Goal: Communication & Community: Share content

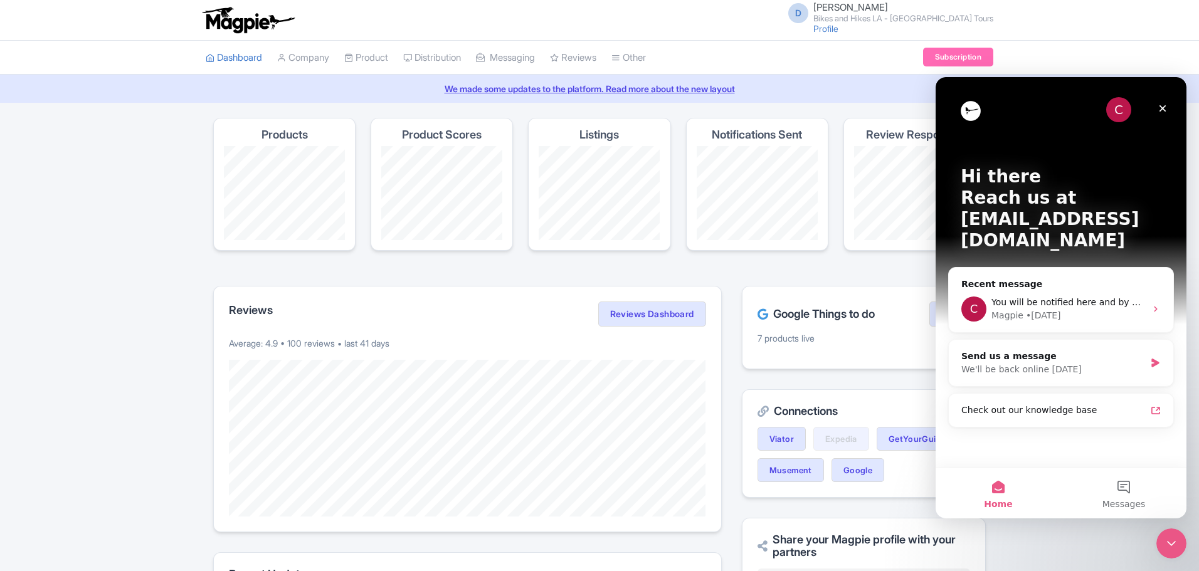
click at [248, 13] on img at bounding box center [247, 20] width 97 height 28
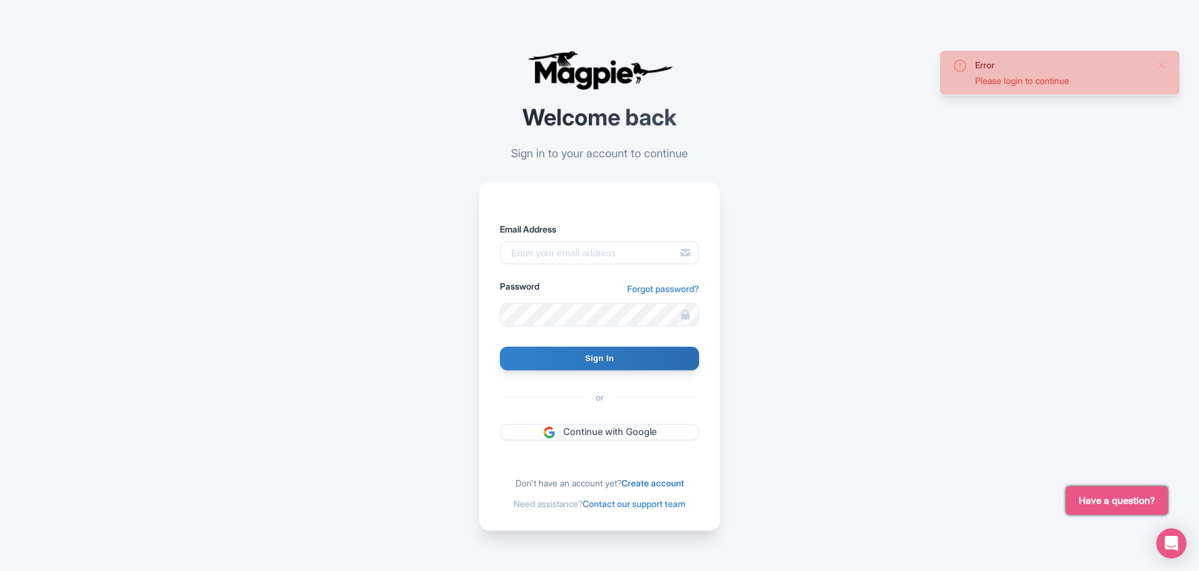
click at [500, 265] on div at bounding box center [500, 265] width 0 height 0
type input "info@bikeshikes.com"
click at [585, 359] on input "Sign In" at bounding box center [599, 359] width 199 height 24
type input "Signing in..."
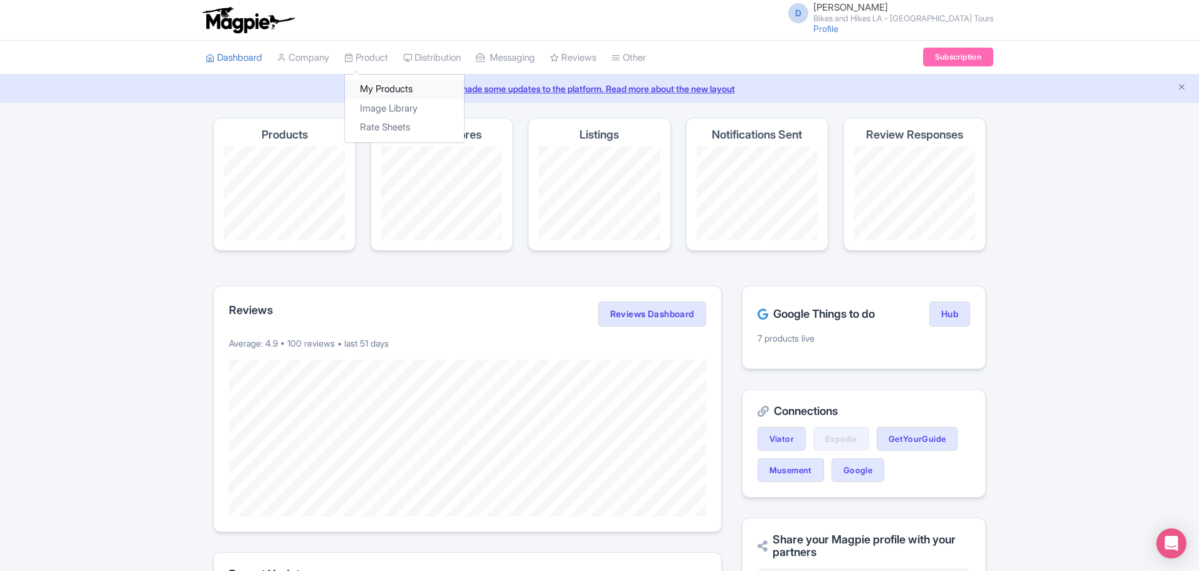
click at [387, 83] on link "My Products" at bounding box center [404, 89] width 119 height 19
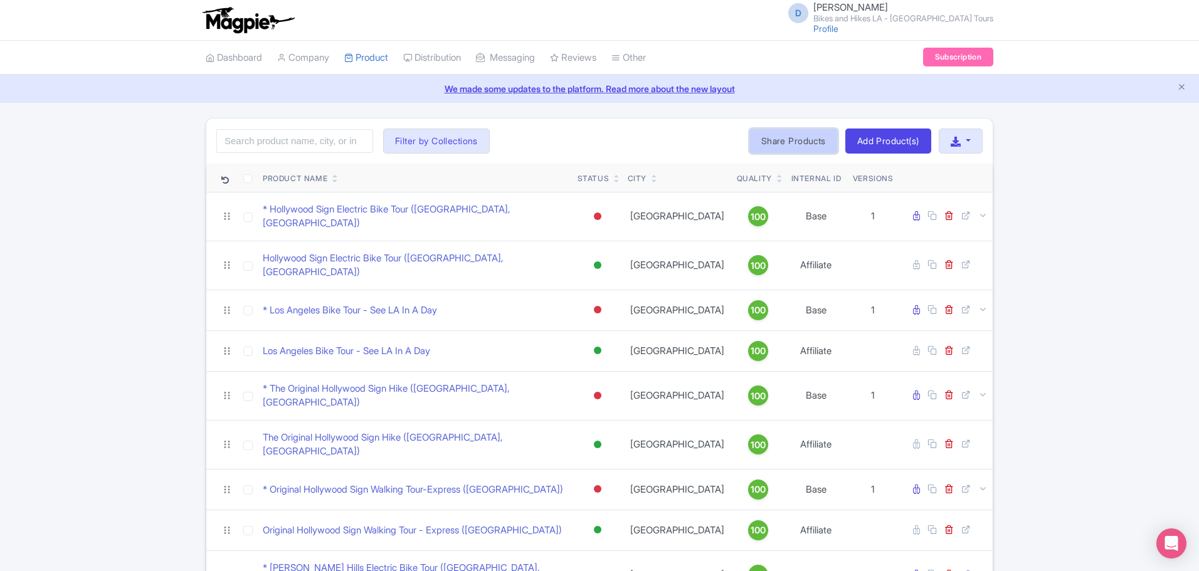
click at [791, 141] on link "Share Products" at bounding box center [793, 141] width 88 height 25
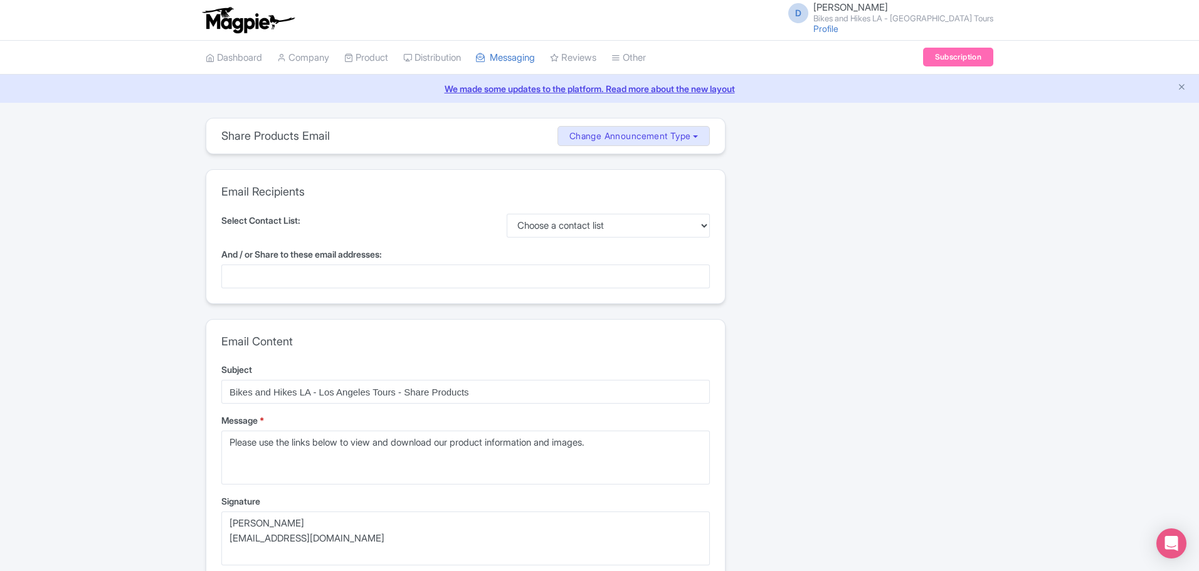
click at [525, 271] on div at bounding box center [465, 277] width 488 height 24
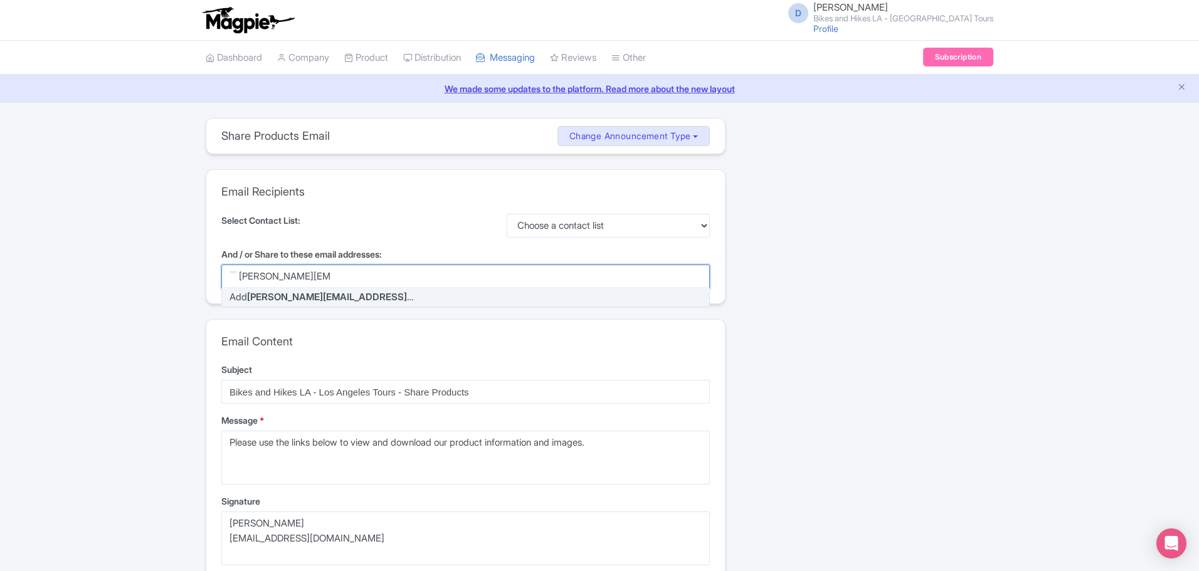
type input "chris@magpie.travel"
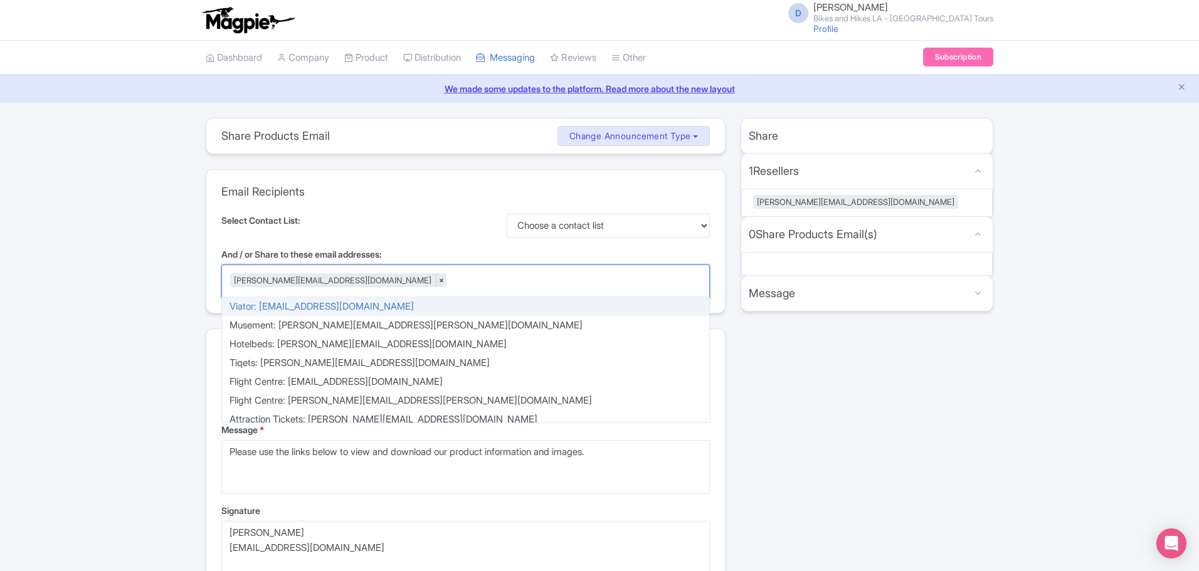
click at [823, 361] on div "Share 1 Resellers MISSING INFO chris@magpie.travel 0 Share Products Email(s) MI…" at bounding box center [867, 504] width 268 height 772
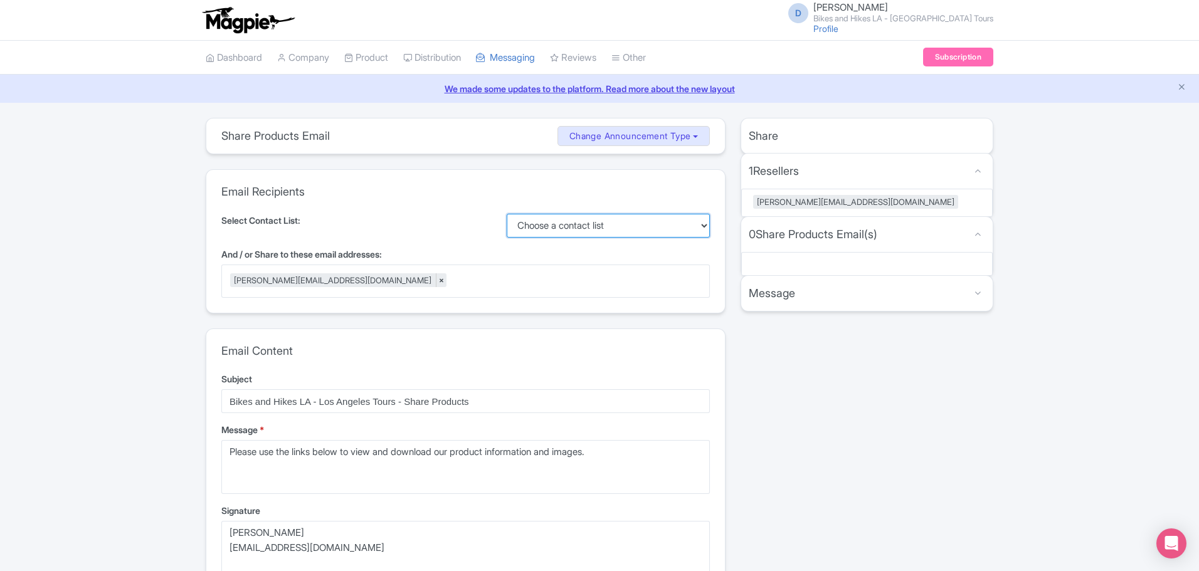
click at [644, 231] on select "Choose a contact list" at bounding box center [609, 226] width 204 height 24
click at [470, 221] on div "Select Contact List: Choose a contact list" at bounding box center [465, 226] width 488 height 24
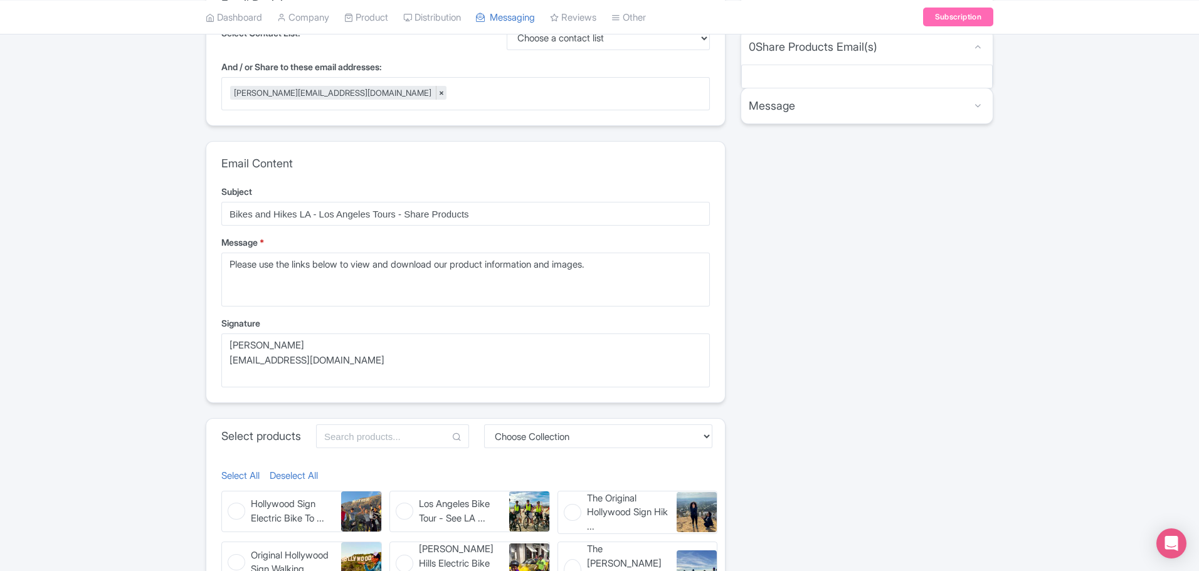
scroll to position [188, 0]
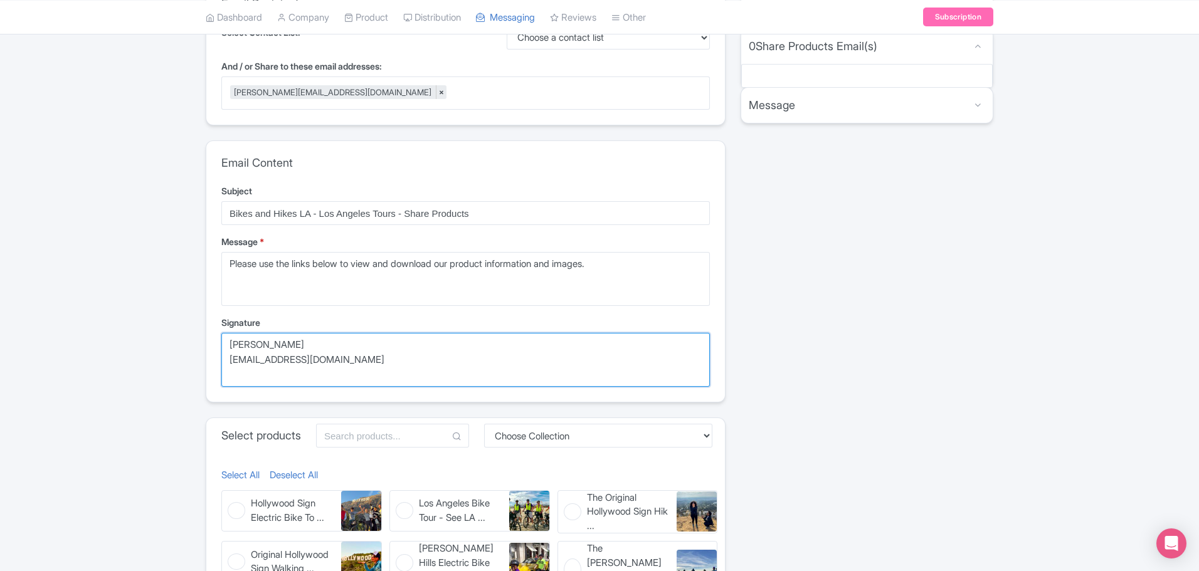
drag, startPoint x: 349, startPoint y: 359, endPoint x: 203, endPoint y: 339, distance: 147.5
click at [203, 339] on div "Share Products Email Change Announcement Type Share Products Product Update Ser…" at bounding box center [465, 316] width 535 height 772
type textarea "Jason Bowers jason@bikeshikes.com"
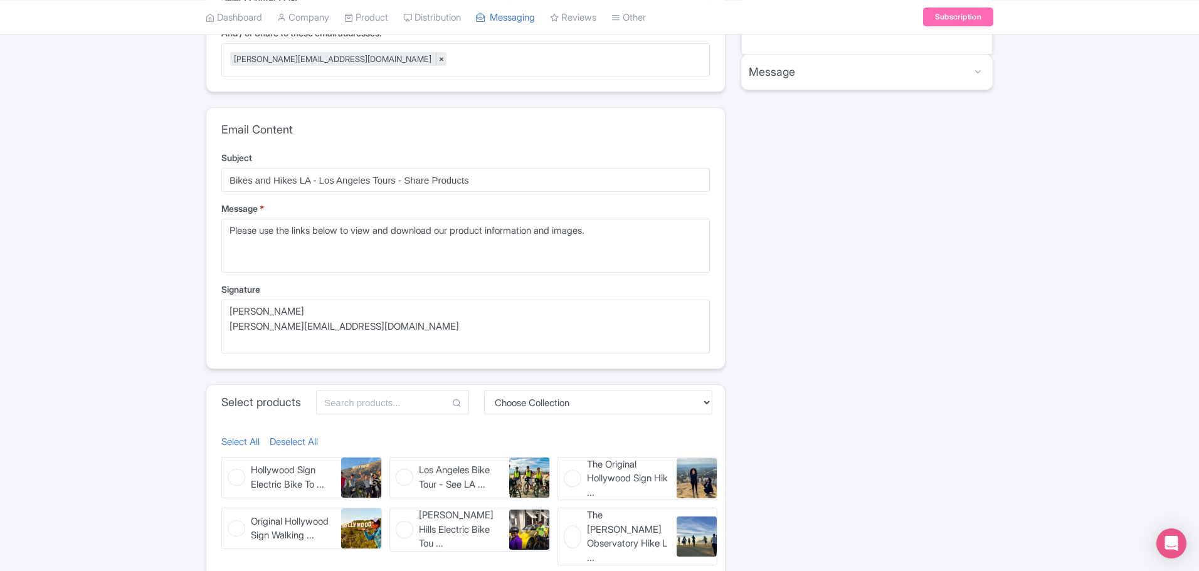
scroll to position [345, 0]
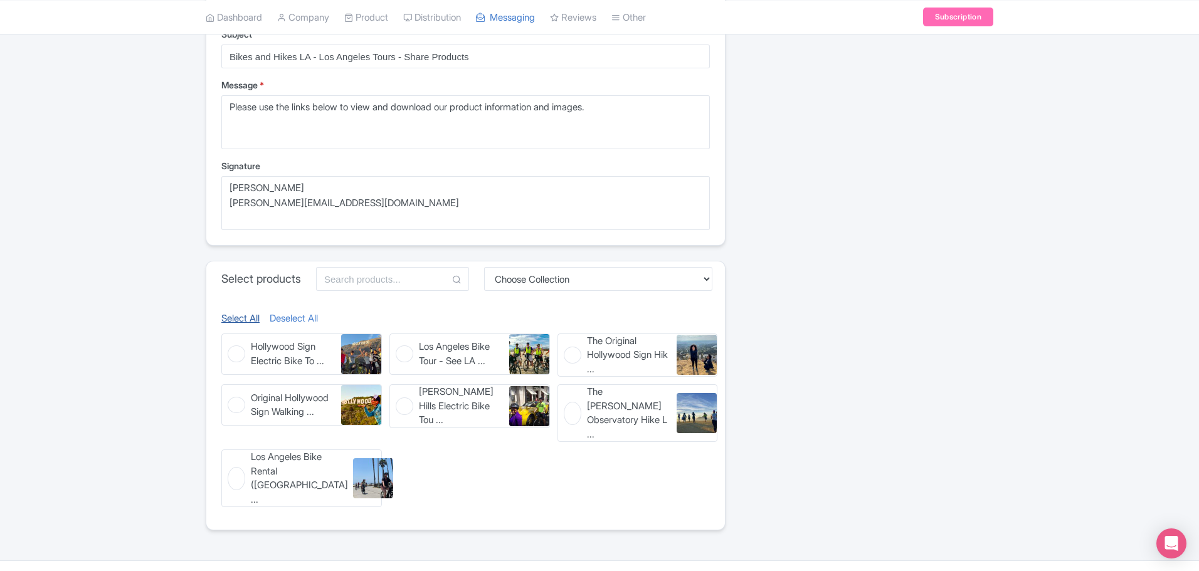
click at [251, 324] on link "Select All" at bounding box center [240, 319] width 38 height 14
checkbox input "true"
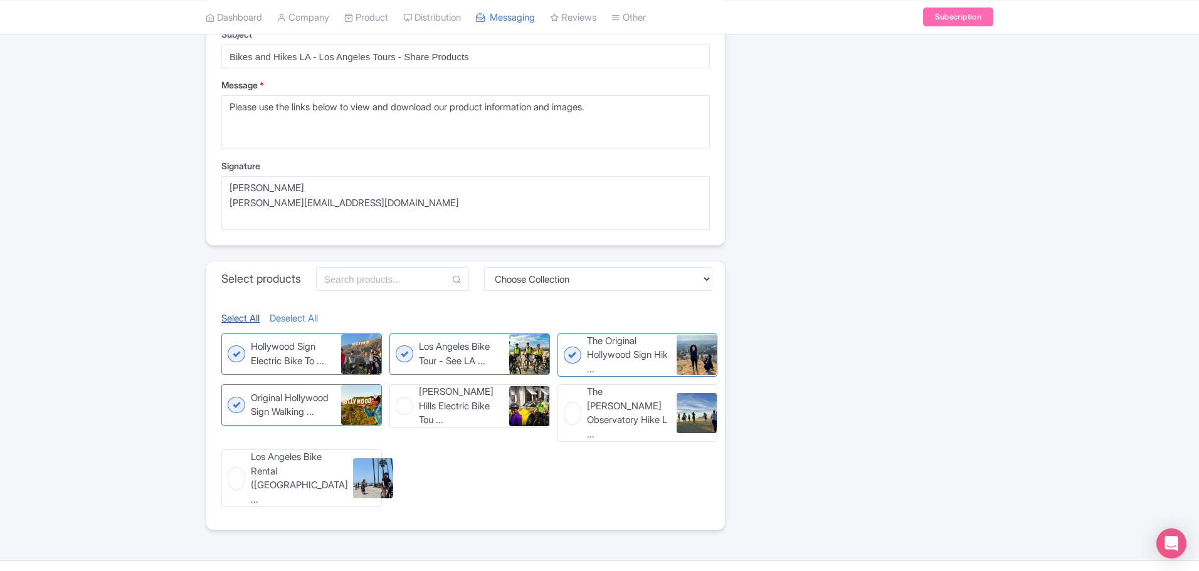
checkbox input "true"
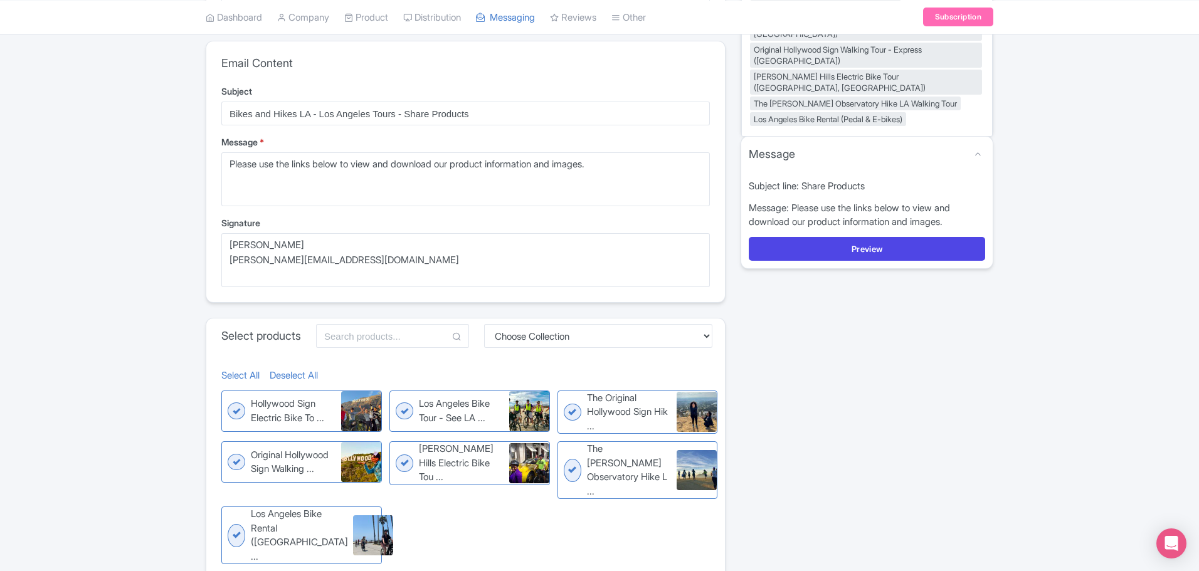
scroll to position [31, 0]
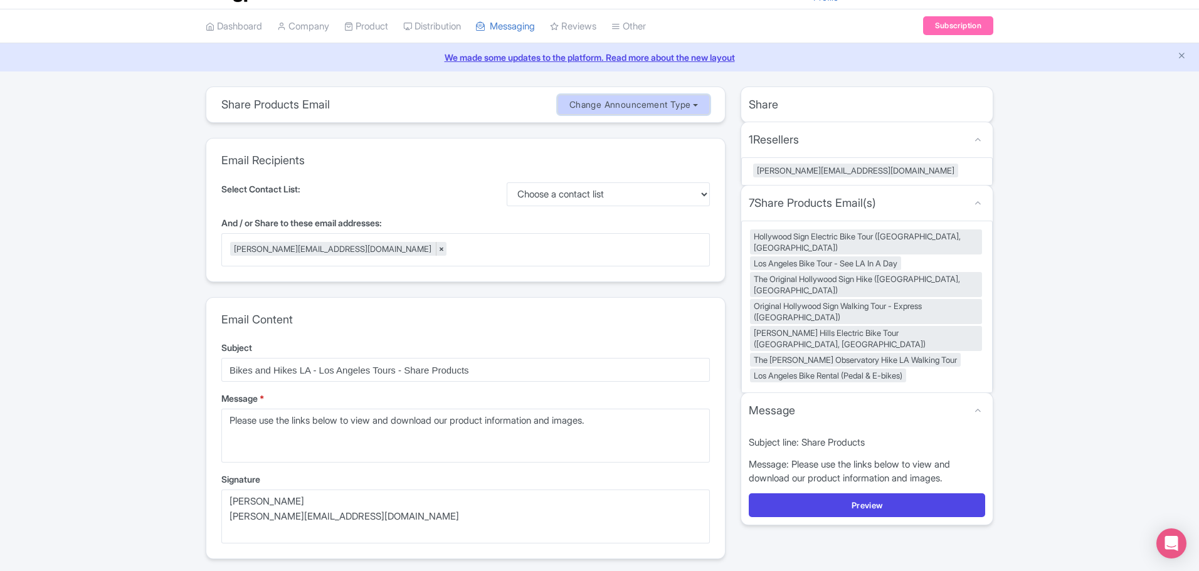
click at [685, 98] on button "Change Announcement Type" at bounding box center [633, 105] width 153 height 21
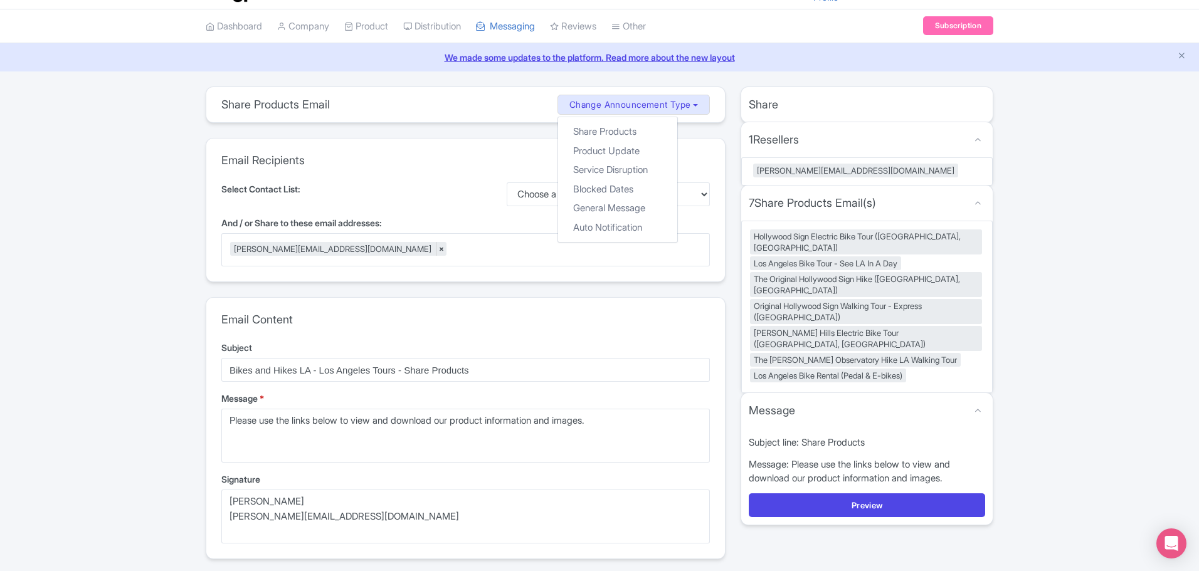
click at [1113, 293] on div "share_products Share Products Email Change Announcement Type Share Products Pro…" at bounding box center [599, 473] width 1199 height 772
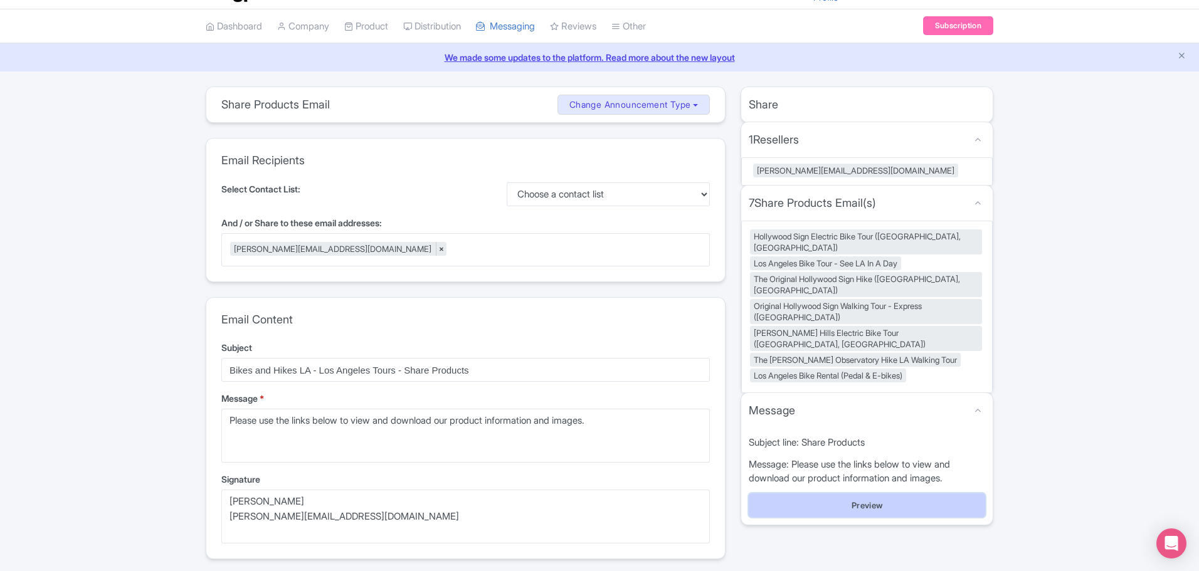
click at [917, 493] on button "Preview" at bounding box center [867, 505] width 236 height 24
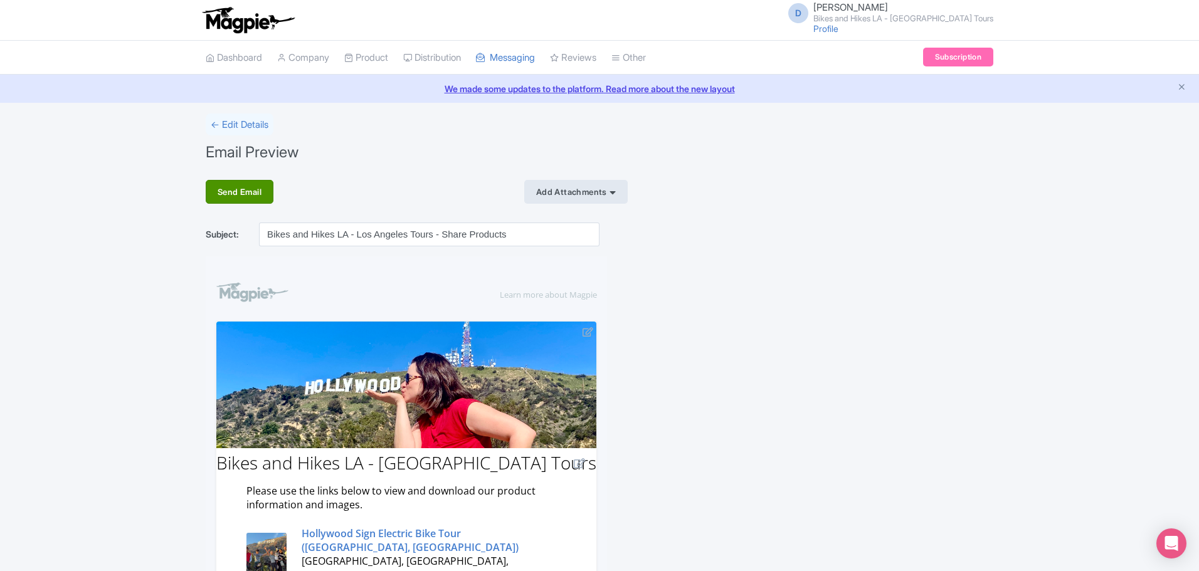
click at [247, 197] on div "Send Email" at bounding box center [240, 192] width 68 height 24
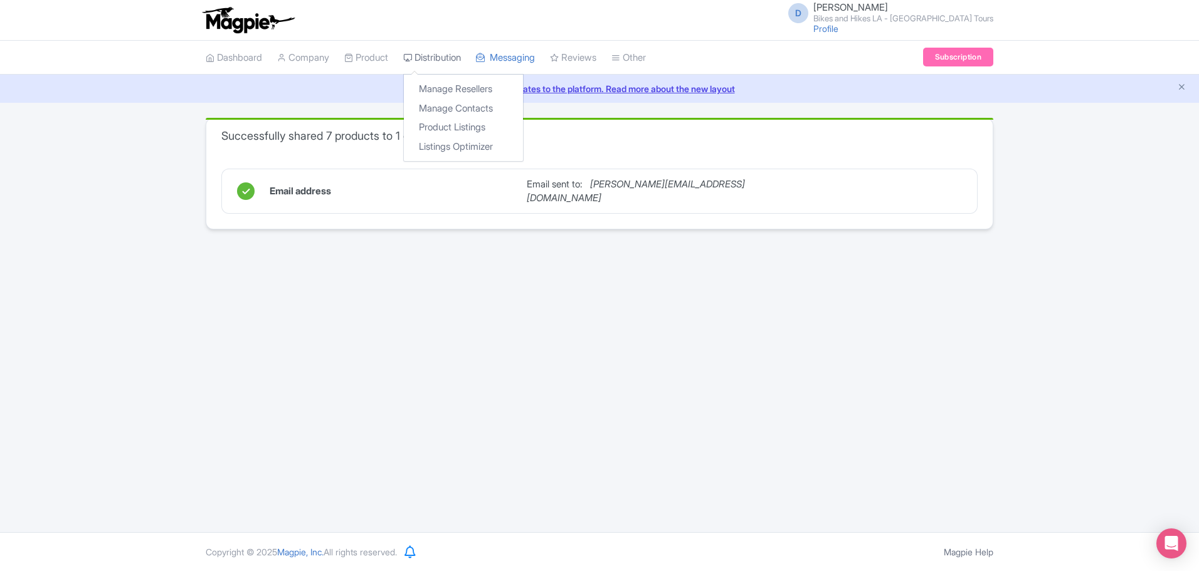
click at [451, 57] on link "Distribution" at bounding box center [432, 58] width 58 height 34
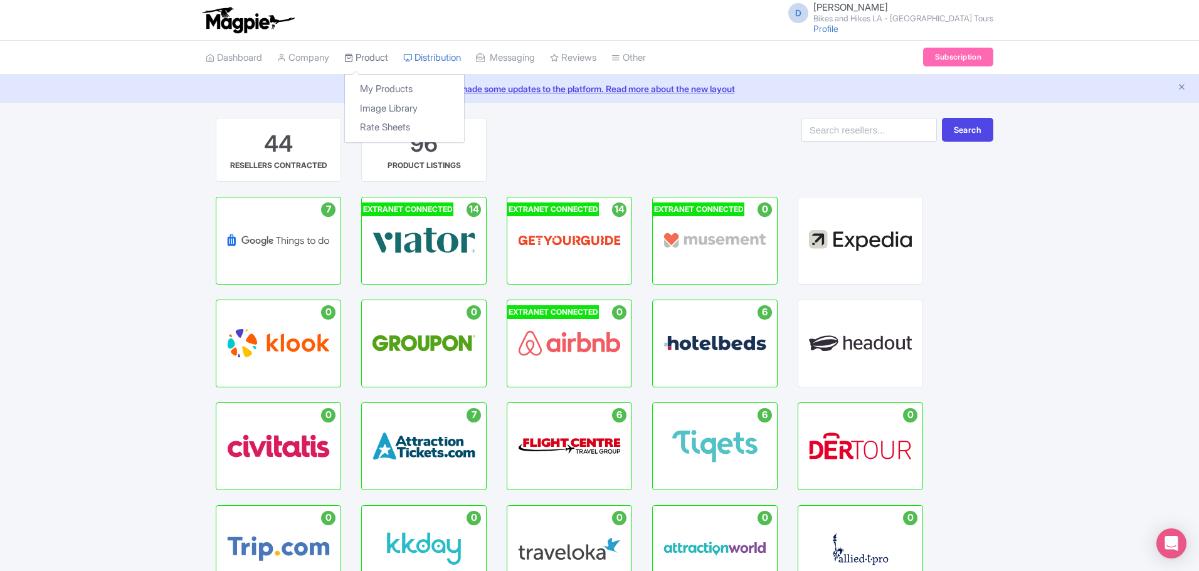
click at [379, 60] on link "Product" at bounding box center [366, 58] width 44 height 34
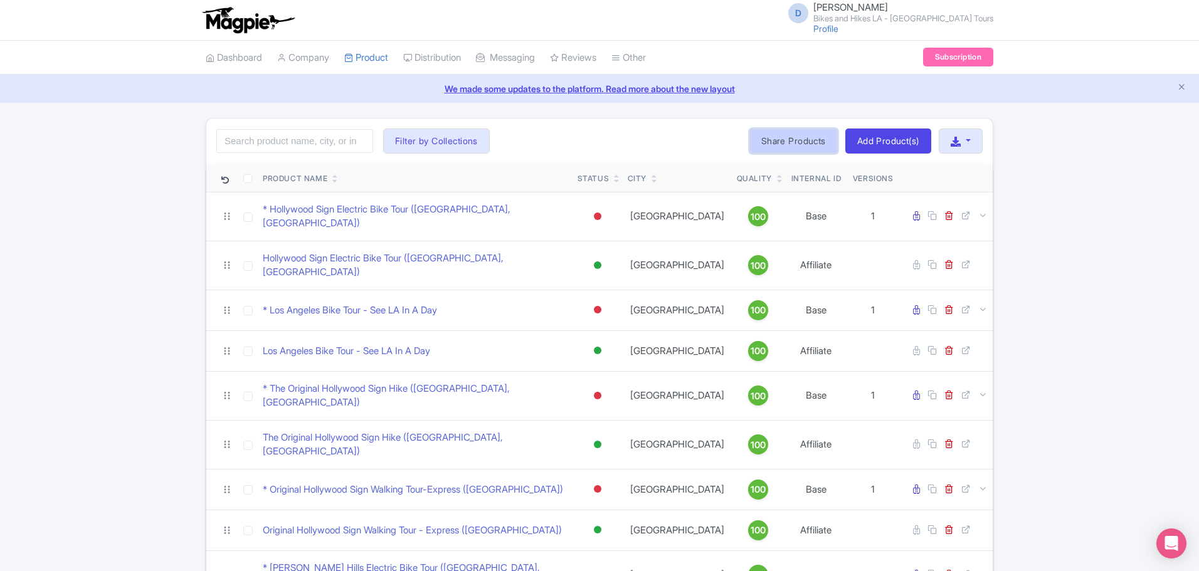
click at [799, 137] on link "Share Products" at bounding box center [793, 141] width 88 height 25
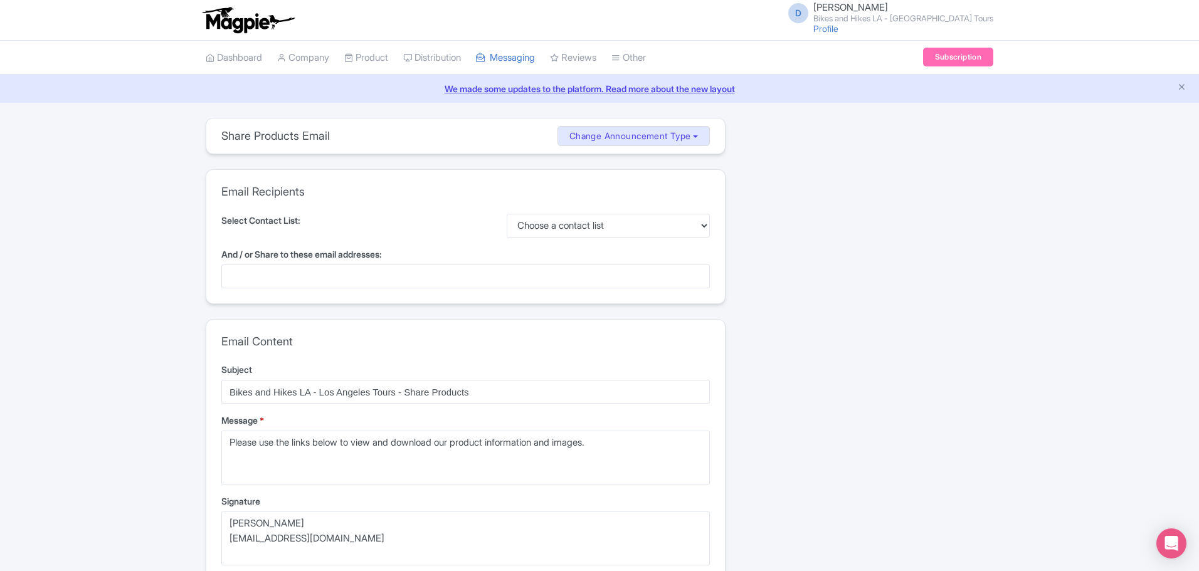
click at [382, 285] on div at bounding box center [465, 277] width 488 height 24
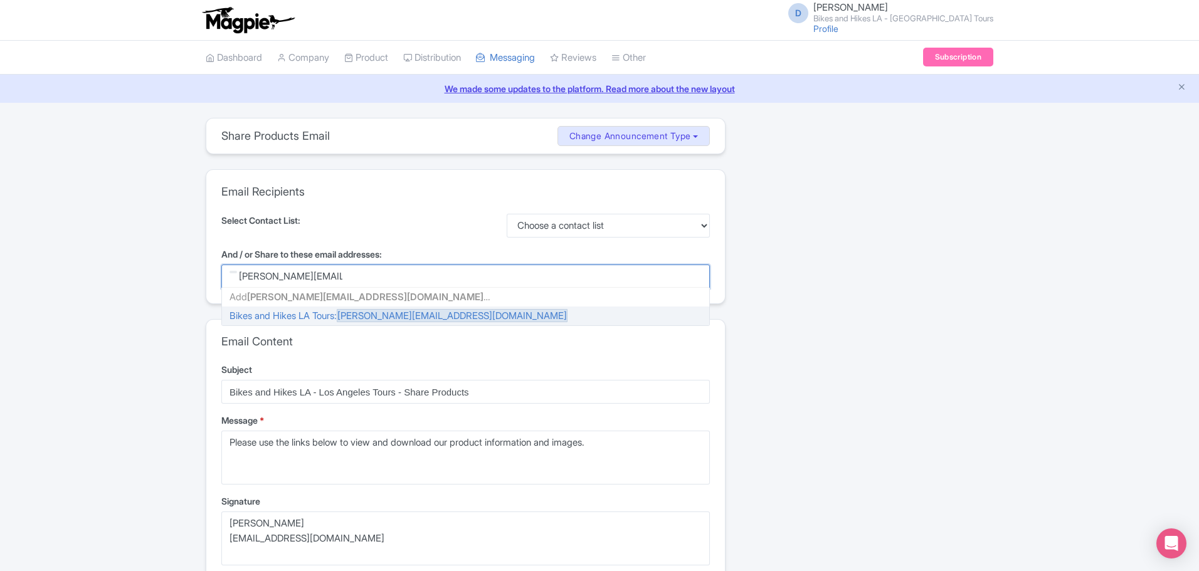
type input "jason@bikeshikes.com"
click at [784, 349] on div "Share 0 Resellers MISSING INFO 0 Share Products Email(s) MISSING INFO Message M…" at bounding box center [867, 499] width 268 height 763
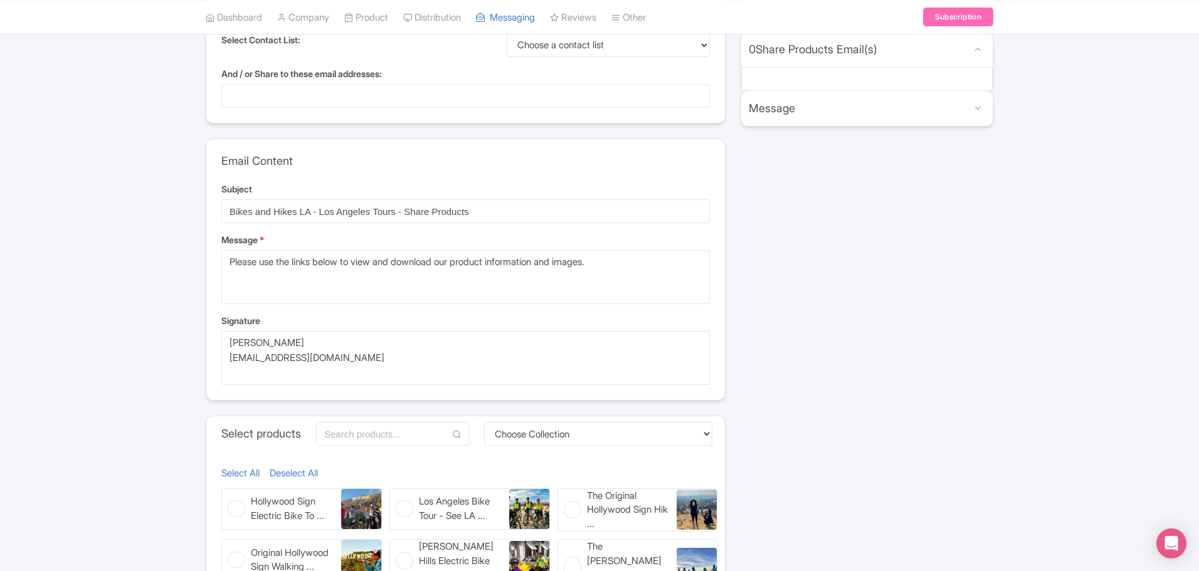
scroll to position [188, 0]
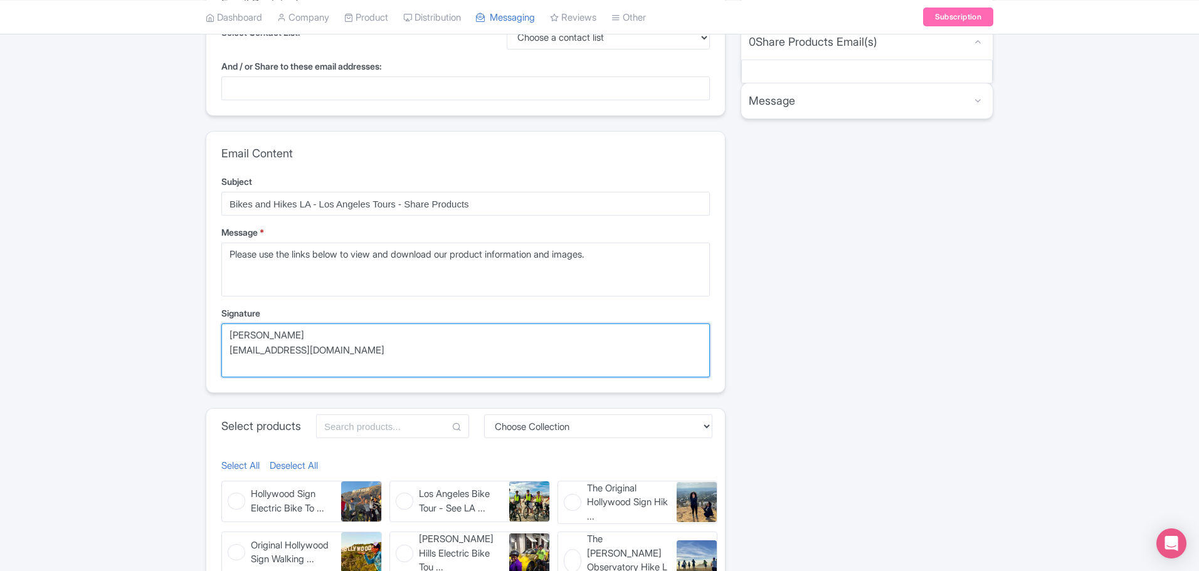
drag, startPoint x: 196, startPoint y: 314, endPoint x: 189, endPoint y: 307, distance: 10.6
click at [191, 308] on div "share_products Share Products Email Change Announcement Type Share Products Pro…" at bounding box center [599, 311] width 1199 height 763
type textarea "Jason Bowers"
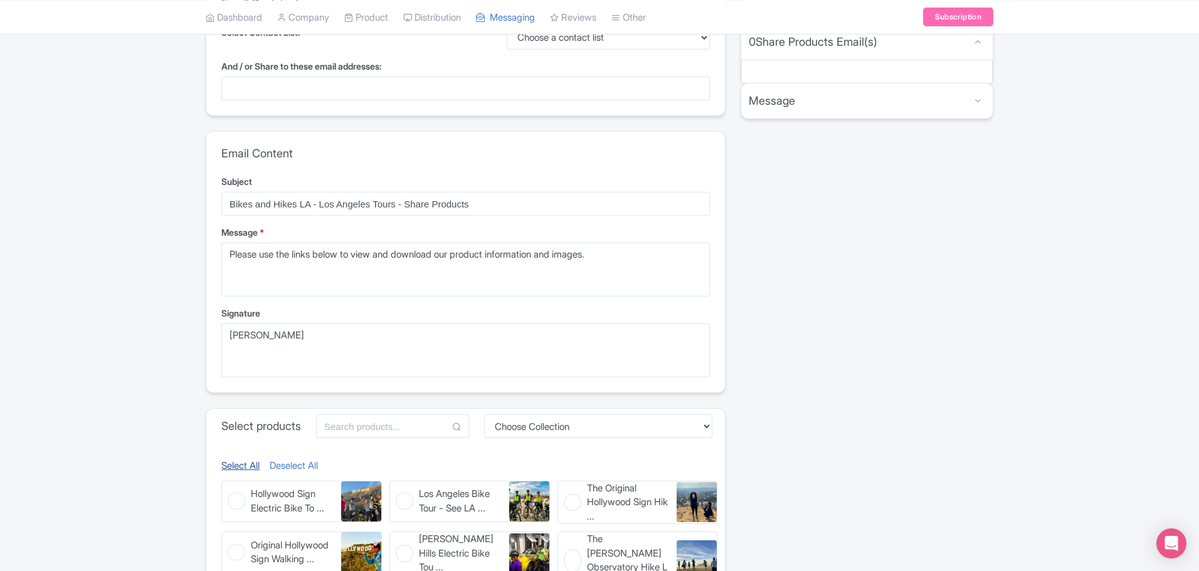
click at [233, 472] on link "Select All" at bounding box center [240, 466] width 38 height 14
checkbox input "true"
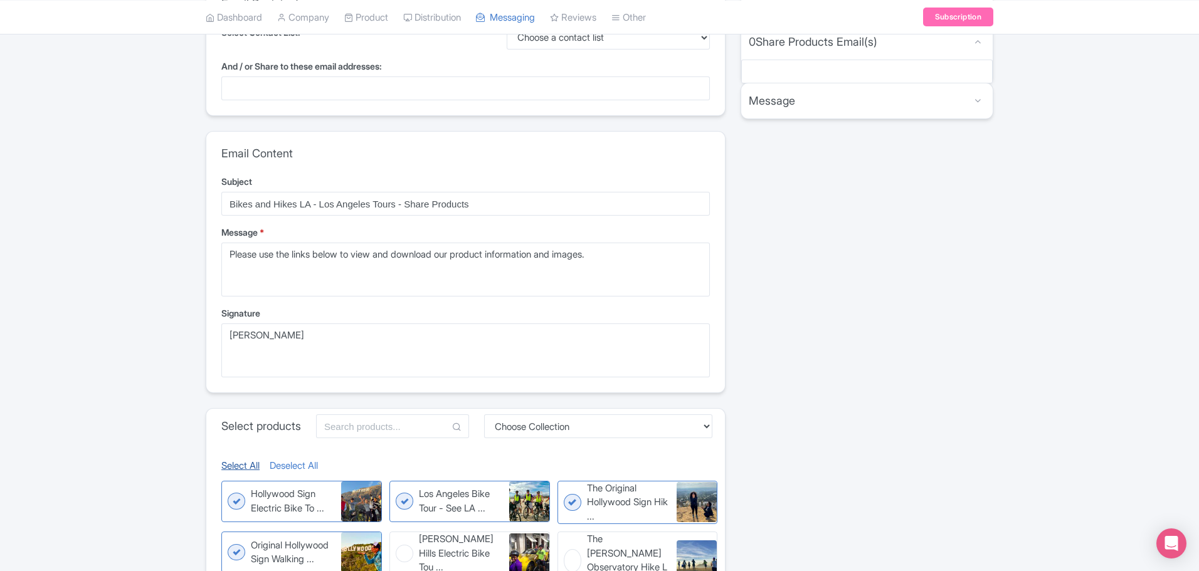
checkbox input "true"
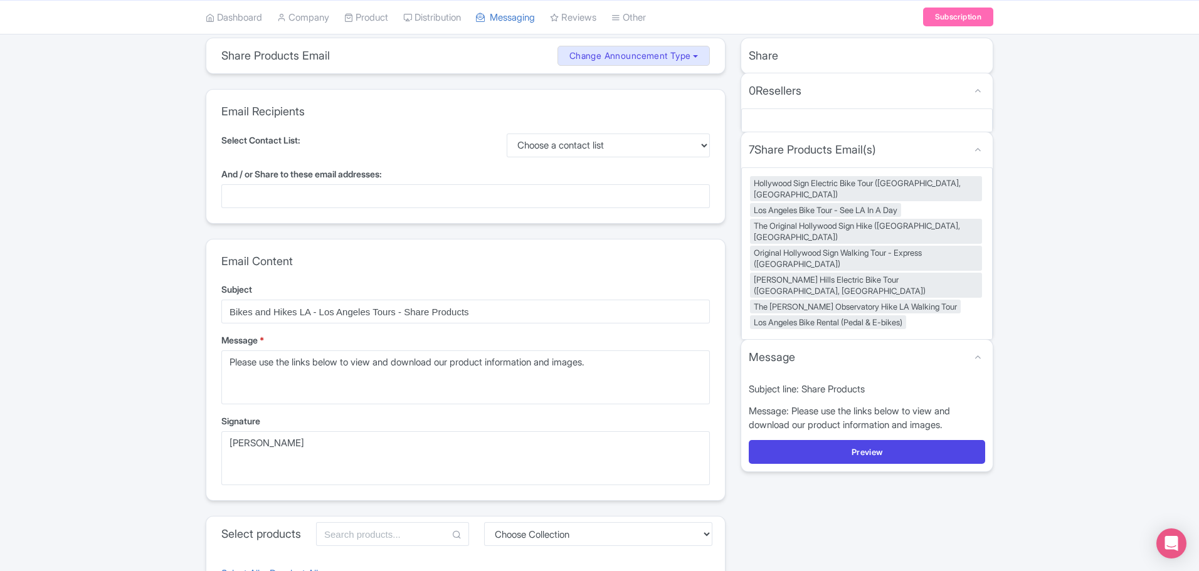
scroll to position [0, 0]
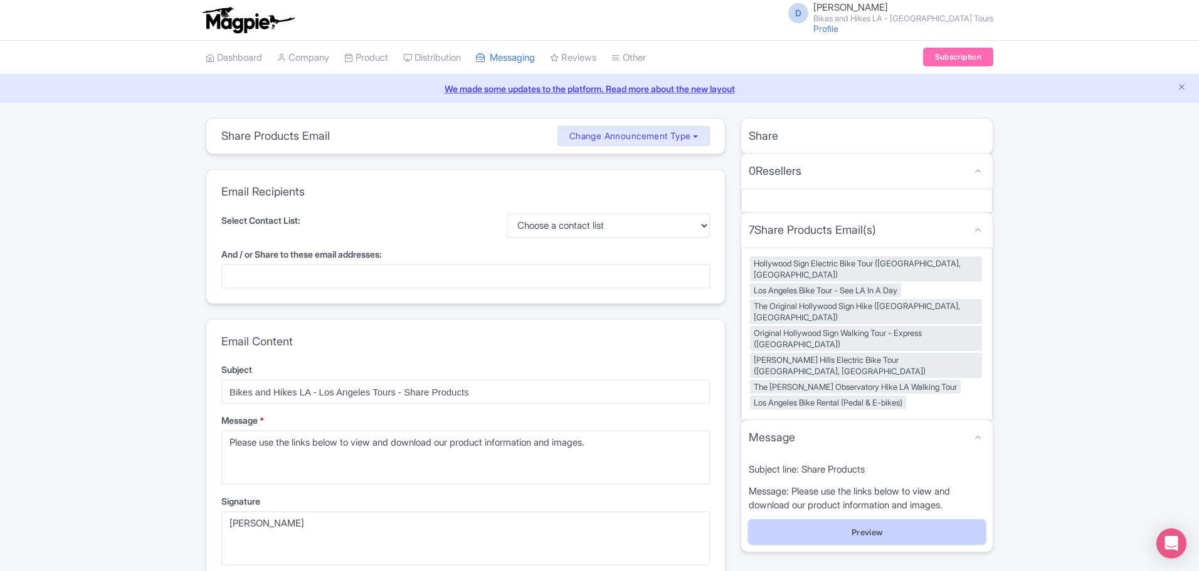
click at [885, 520] on button "Preview" at bounding box center [867, 532] width 236 height 24
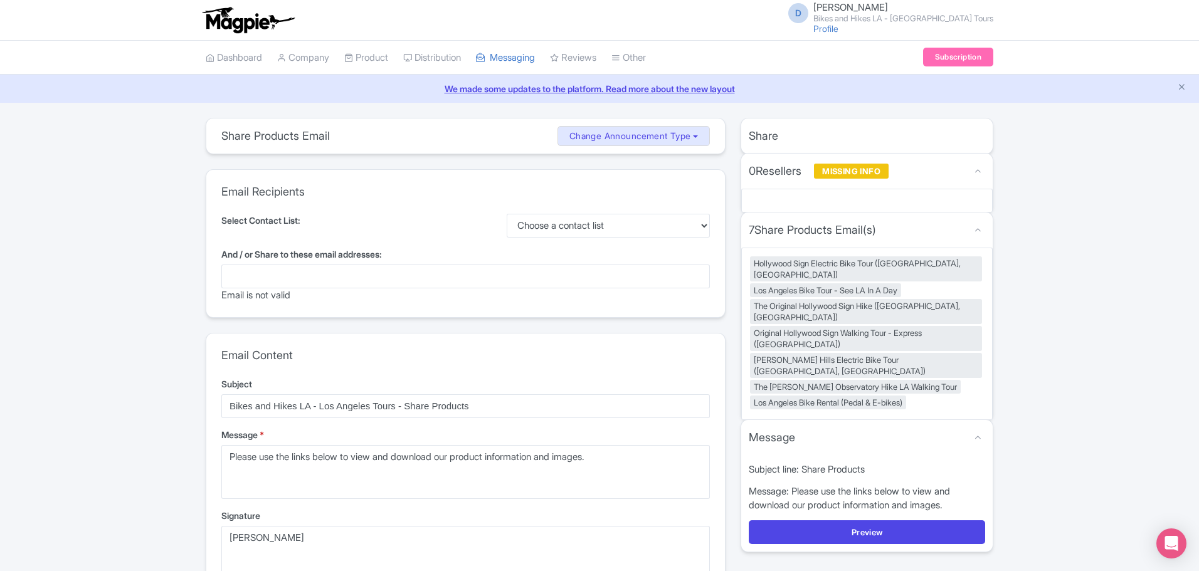
click at [364, 273] on div at bounding box center [465, 277] width 488 height 24
type input "jason@bikeshikes.com"
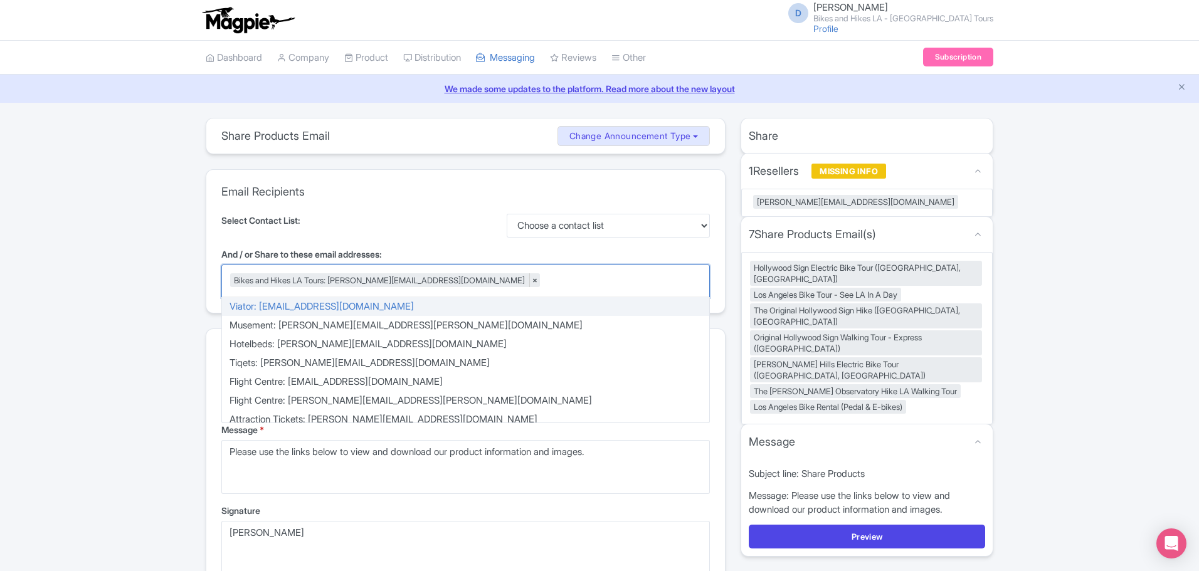
click at [441, 208] on div "Email Recipients Select Contact List: Choose a contact list And / or Share to t…" at bounding box center [465, 241] width 519 height 143
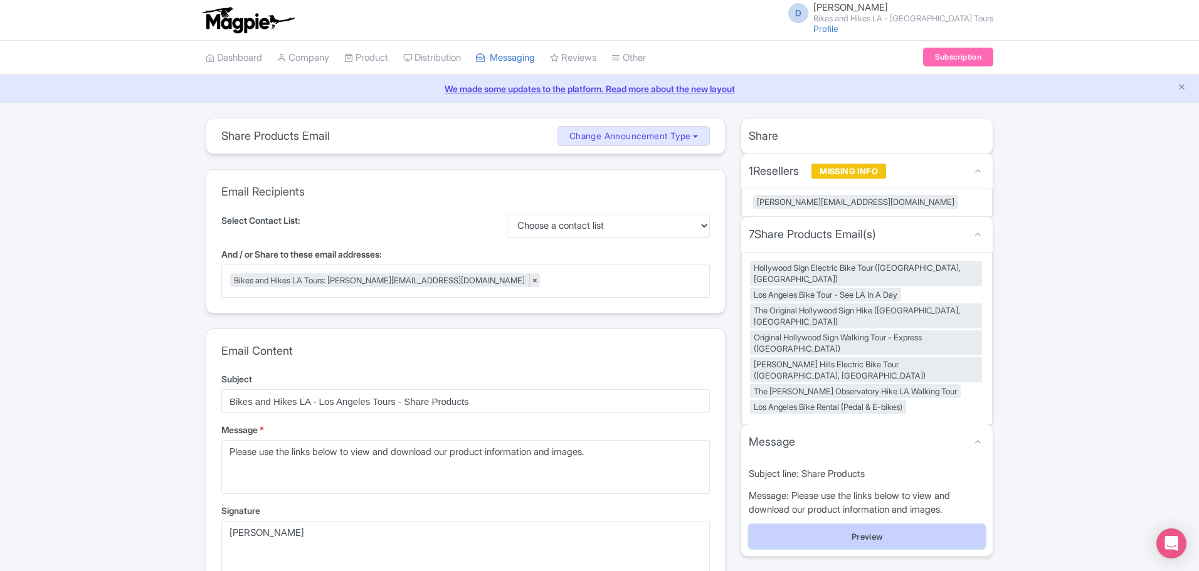
click at [900, 525] on button "Preview" at bounding box center [867, 537] width 236 height 24
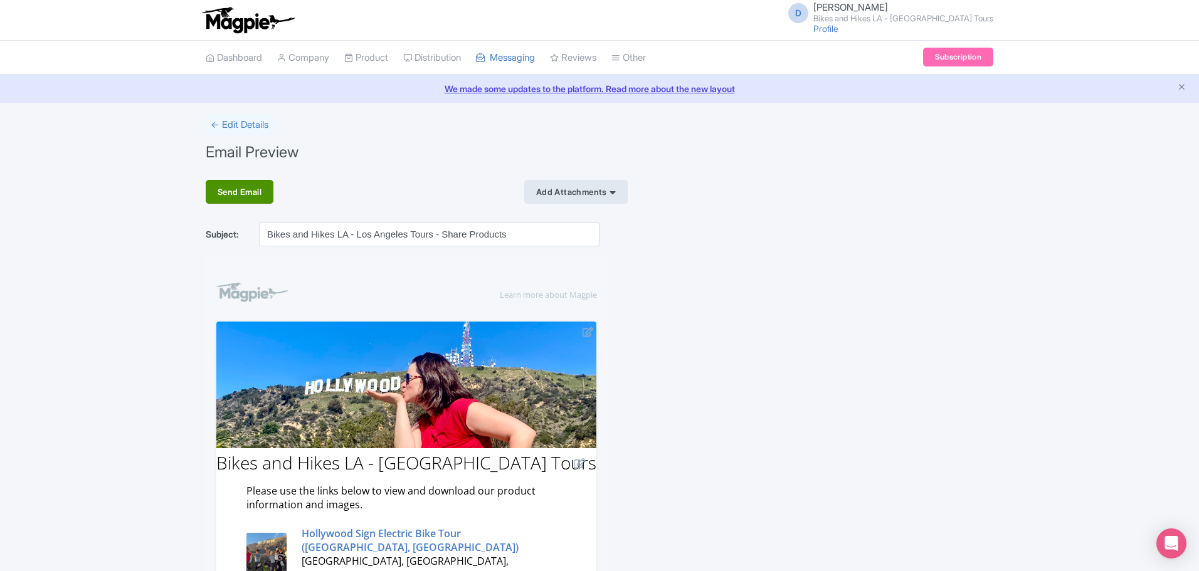
click at [270, 190] on div "Send Email" at bounding box center [240, 192] width 68 height 24
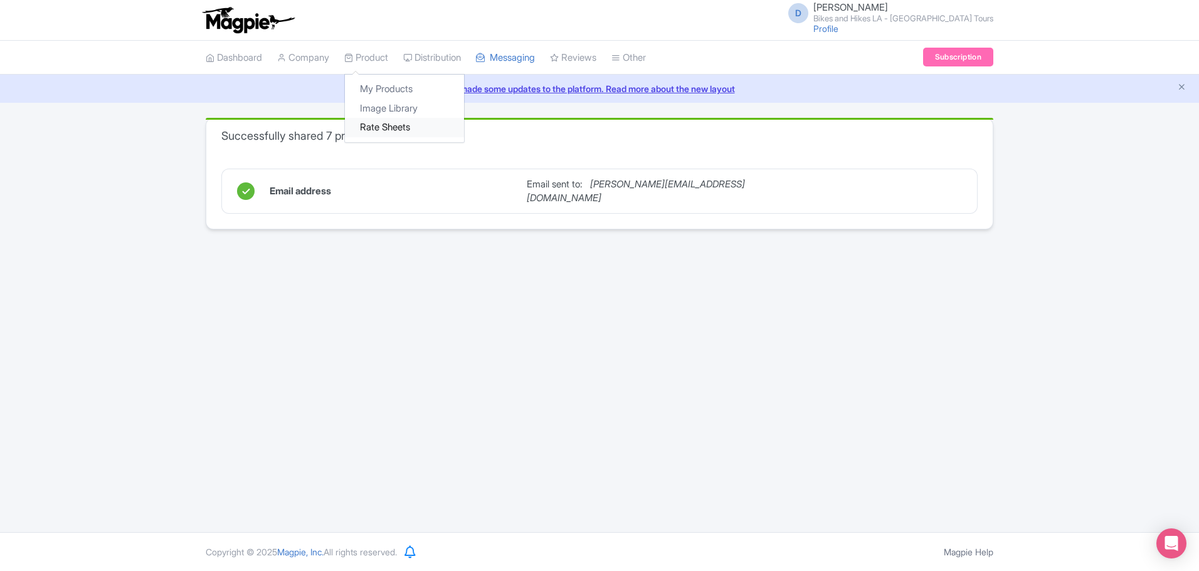
click at [384, 127] on link "Rate Sheets" at bounding box center [404, 127] width 119 height 19
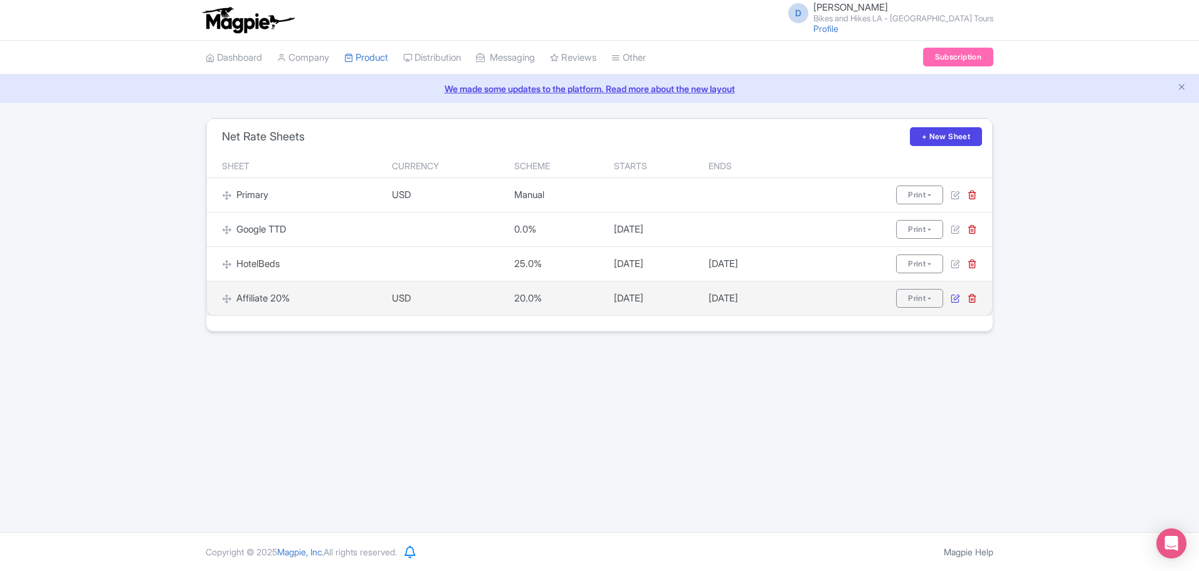
click at [951, 298] on icon at bounding box center [955, 297] width 9 height 9
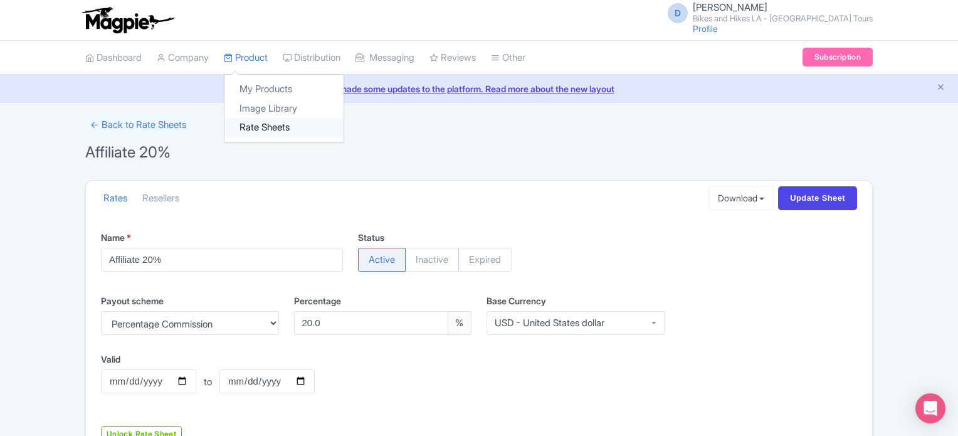
click at [271, 127] on link "Rate Sheets" at bounding box center [283, 127] width 119 height 19
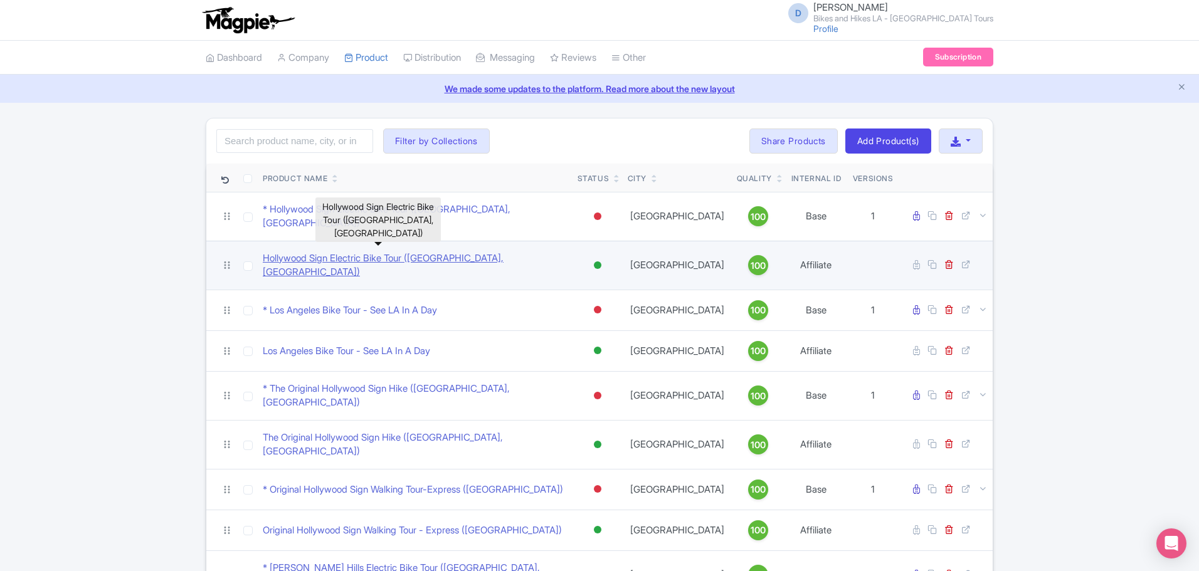
click at [472, 253] on link "Hollywood Sign Electric Bike Tour ([GEOGRAPHIC_DATA], [GEOGRAPHIC_DATA])" at bounding box center [415, 265] width 305 height 28
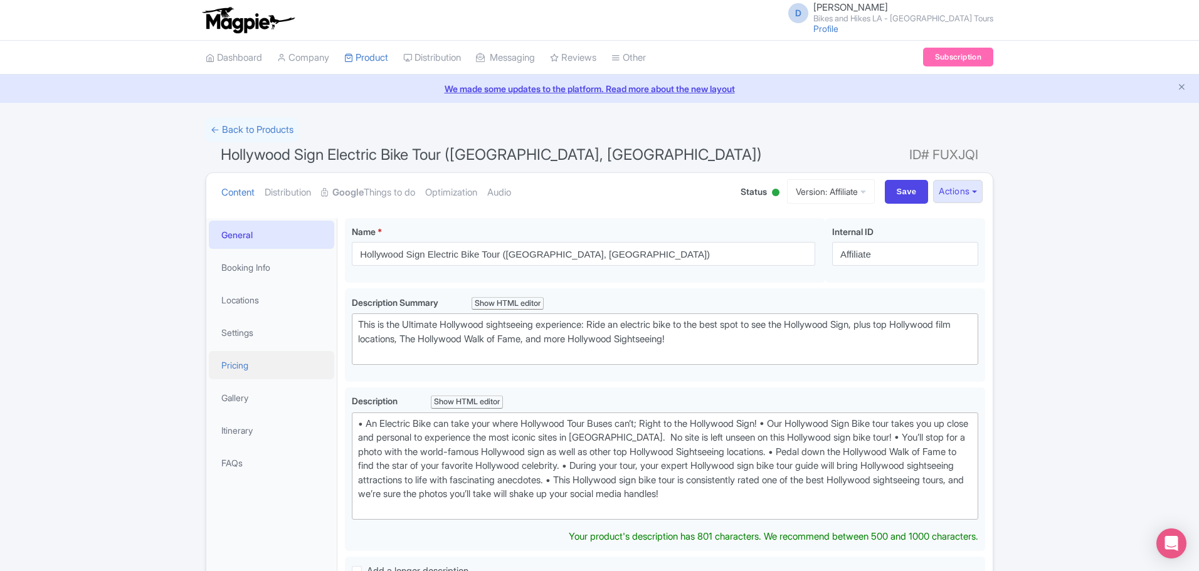
click at [288, 373] on link "Pricing" at bounding box center [271, 365] width 125 height 28
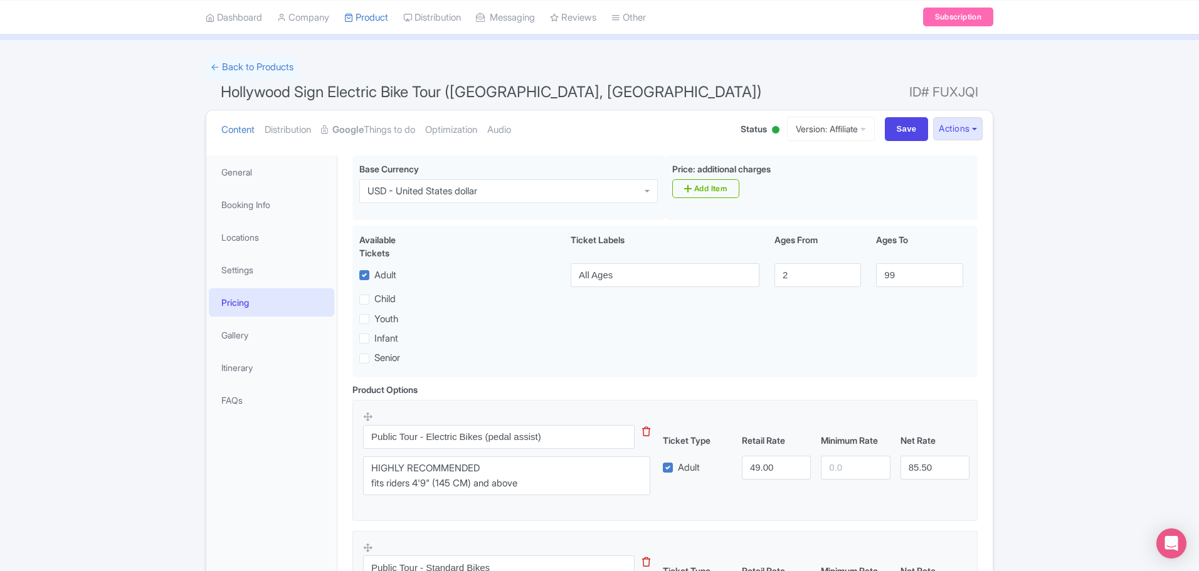
scroll to position [188, 0]
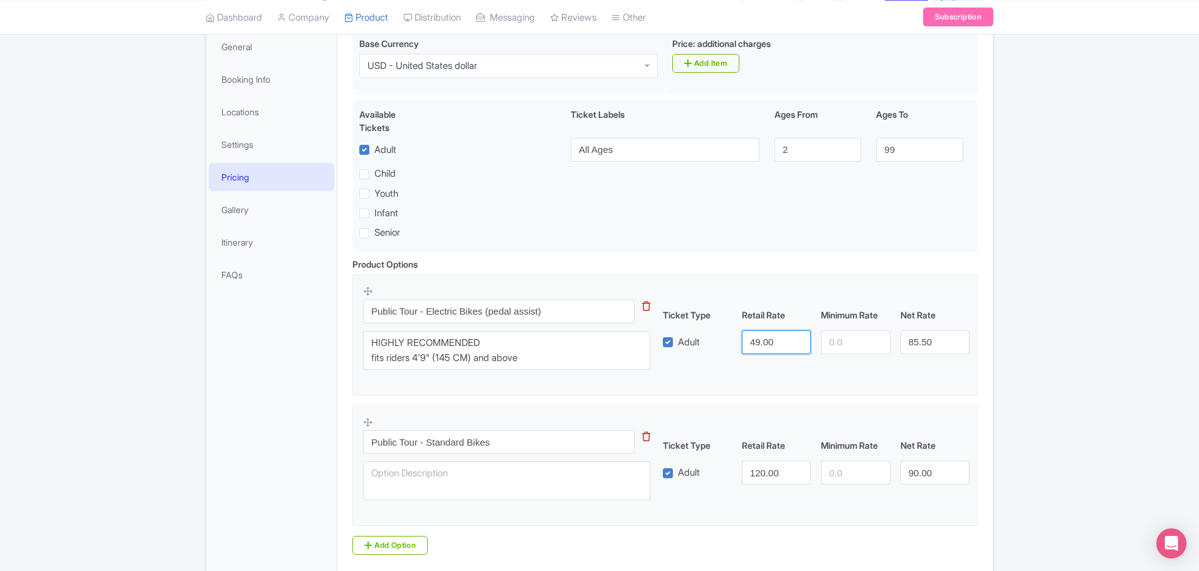
drag, startPoint x: 777, startPoint y: 341, endPoint x: 757, endPoint y: 335, distance: 20.4
click at [757, 335] on input "49.00" at bounding box center [776, 342] width 69 height 24
click at [780, 336] on input "49.00" at bounding box center [776, 342] width 69 height 24
drag, startPoint x: 781, startPoint y: 341, endPoint x: 744, endPoint y: 342, distance: 36.4
click at [744, 341] on input "49.00" at bounding box center [776, 342] width 69 height 24
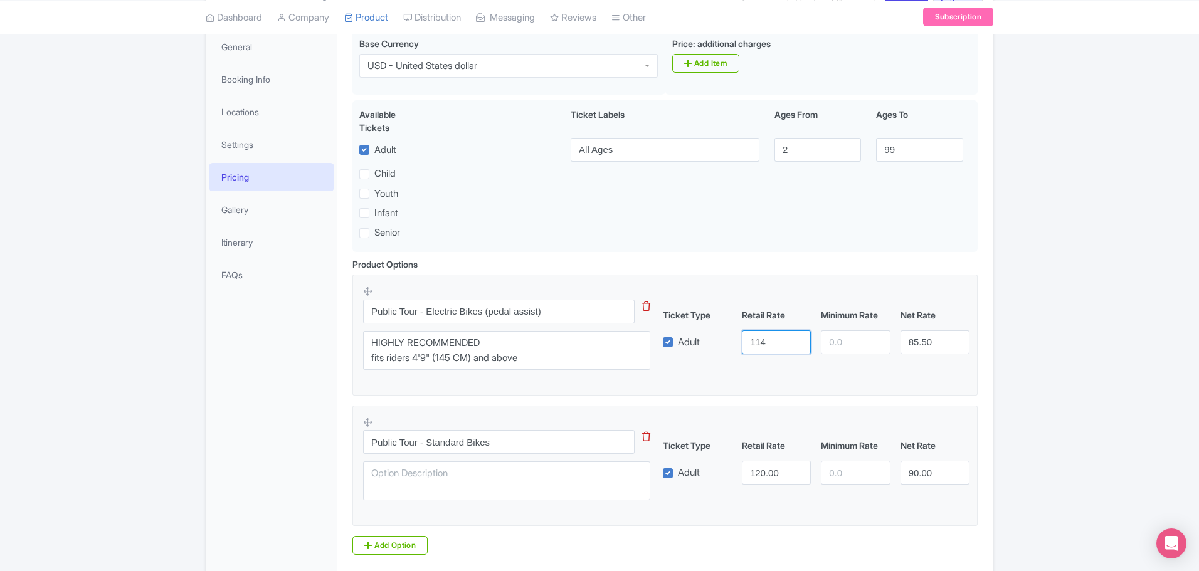
type input "114"
click at [735, 369] on div "Public Tour - Electric Bikes (pedal assist) This tip has not data. Code: tip_op…" at bounding box center [665, 331] width 604 height 92
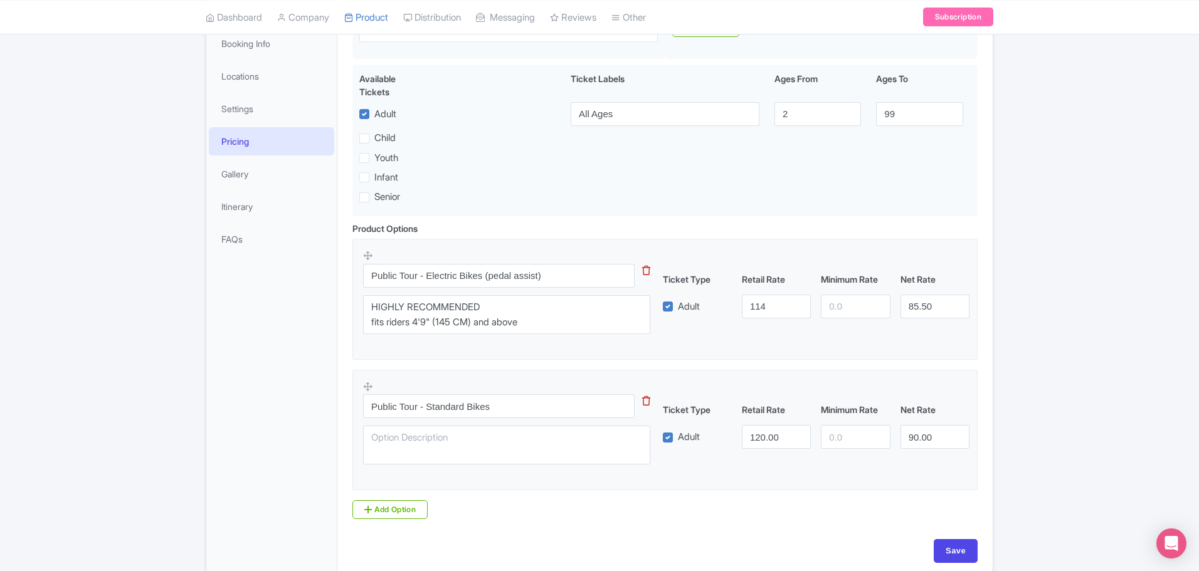
scroll to position [282, 0]
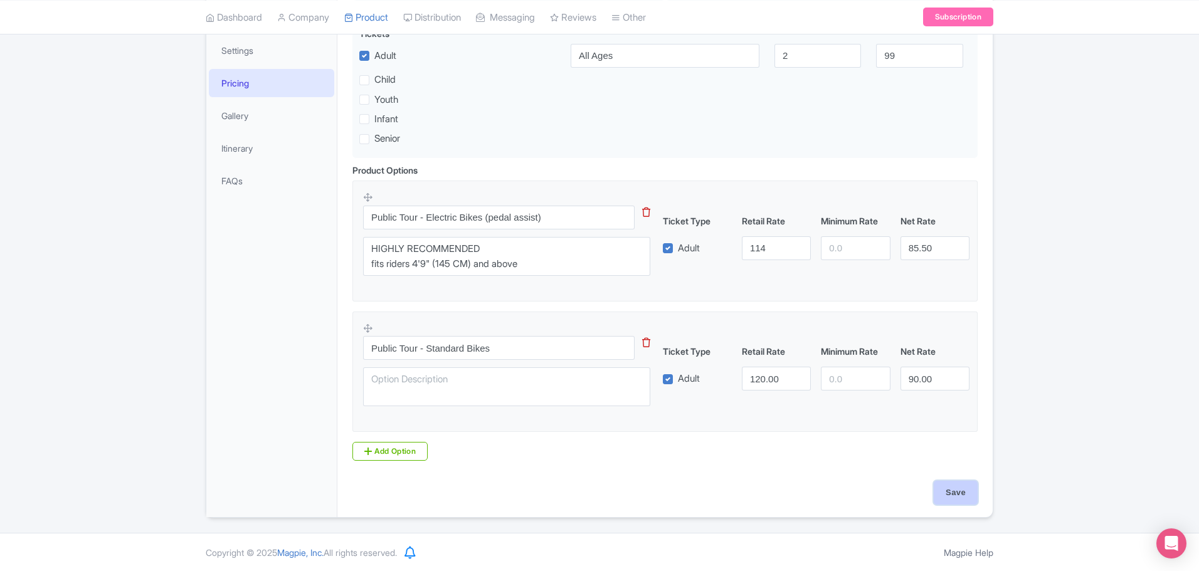
click at [955, 493] on input "Save" at bounding box center [956, 493] width 44 height 24
type input "Saving..."
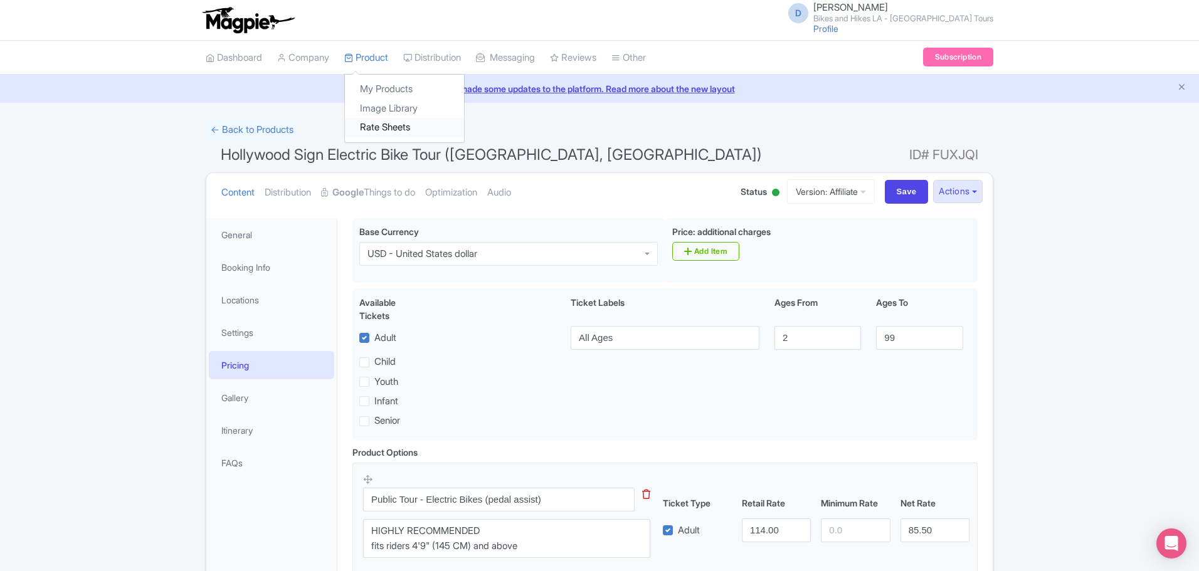
click at [378, 129] on link "Rate Sheets" at bounding box center [404, 127] width 119 height 19
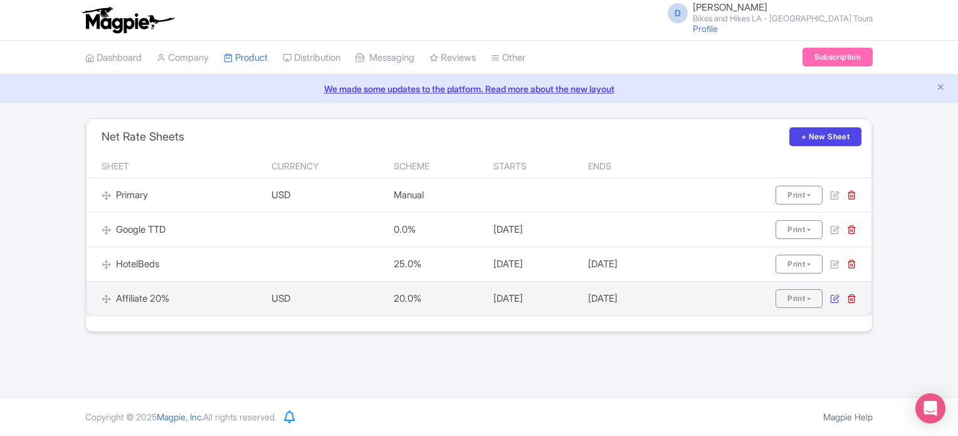
click at [833, 296] on icon at bounding box center [834, 297] width 9 height 9
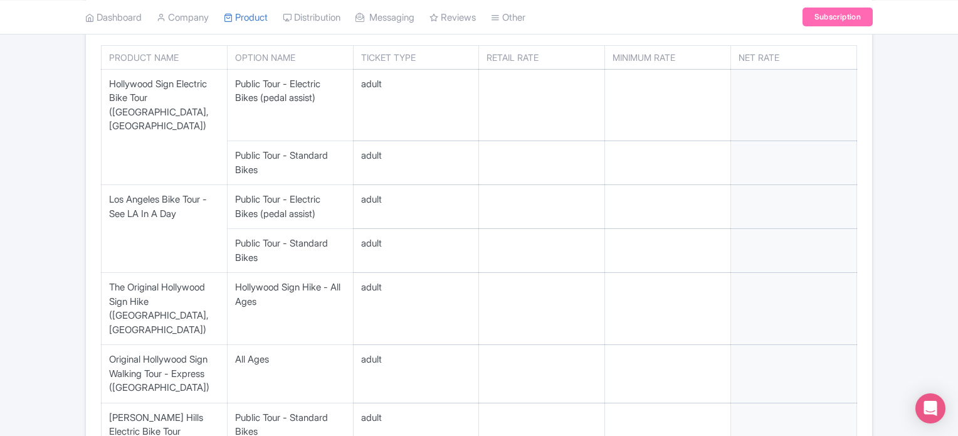
scroll to position [314, 0]
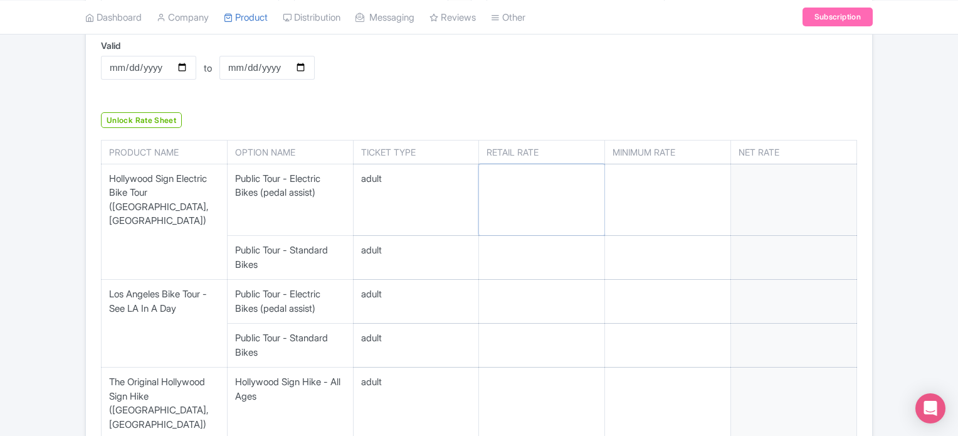
click at [494, 184] on input "number" at bounding box center [541, 199] width 125 height 71
type input "114"
click at [523, 251] on input "number" at bounding box center [541, 257] width 125 height 43
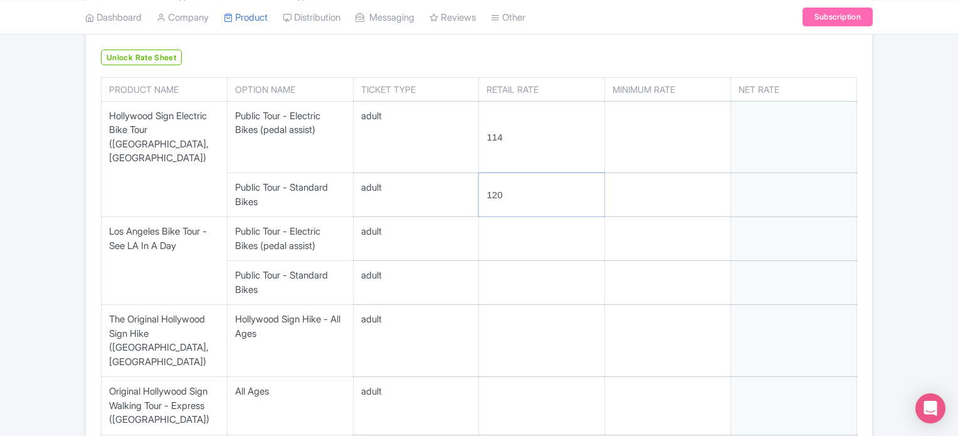
type input "120"
click at [507, 225] on input "number" at bounding box center [541, 238] width 125 height 43
type input "214"
click at [507, 261] on input "number" at bounding box center [541, 282] width 125 height 43
type input "220"
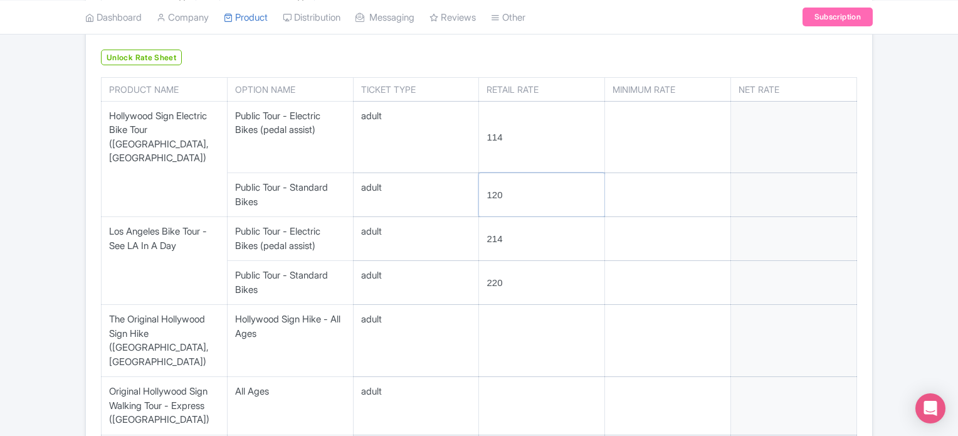
drag, startPoint x: 502, startPoint y: 177, endPoint x: 463, endPoint y: 177, distance: 38.3
click at [463, 177] on tr "adult 120" at bounding box center [480, 195] width 756 height 44
click at [38, 169] on div "← Back to Rate Sheets Affiliate 20% Rates Resellers Download Excel Update Sheet…" at bounding box center [479, 264] width 958 height 1045
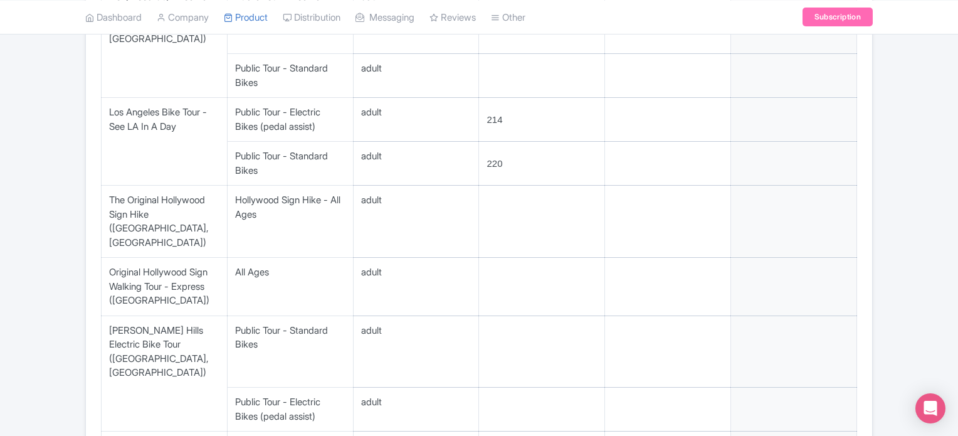
scroll to position [502, 0]
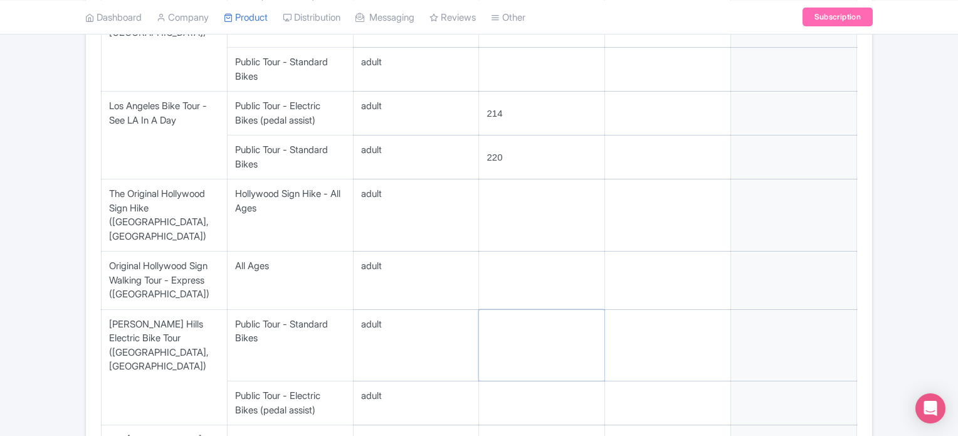
click at [512, 310] on input "number" at bounding box center [541, 345] width 125 height 71
type input "214"
click at [522, 381] on input "number" at bounding box center [541, 402] width 125 height 43
type input "220"
click at [533, 201] on input "number" at bounding box center [541, 214] width 125 height 71
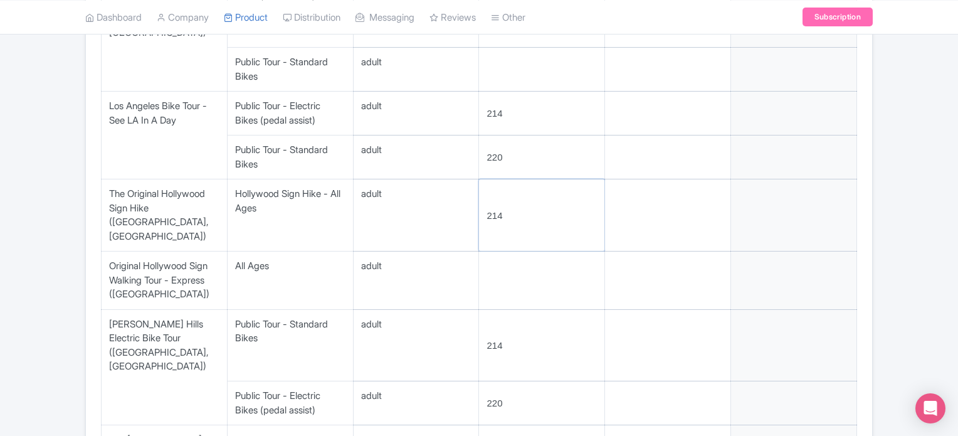
type input "214"
click at [507, 251] on input "number" at bounding box center [541, 280] width 125 height 58
type input "220"
click at [487, 192] on input "214" at bounding box center [541, 214] width 125 height 71
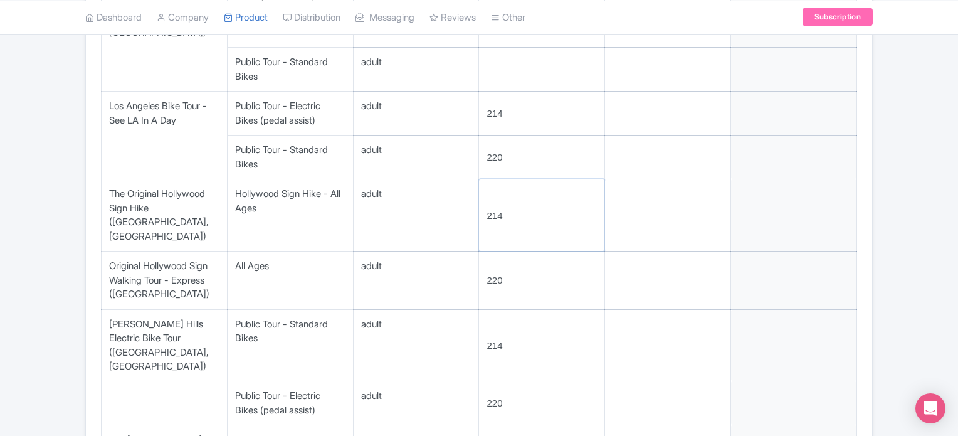
click at [487, 192] on input "214" at bounding box center [541, 214] width 125 height 71
click at [497, 196] on input "214" at bounding box center [541, 214] width 125 height 71
click at [494, 255] on input "220" at bounding box center [541, 280] width 125 height 58
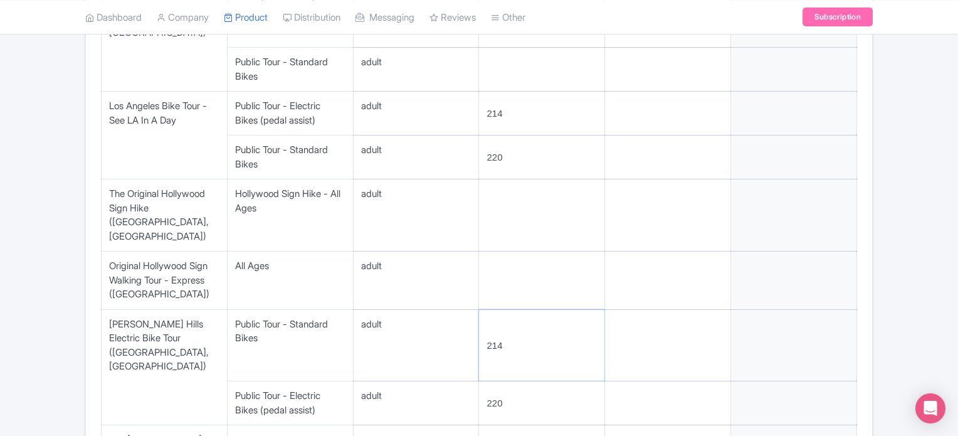
click at [492, 310] on input "214" at bounding box center [541, 345] width 125 height 71
type input "114"
click at [494, 381] on input "220" at bounding box center [541, 402] width 125 height 43
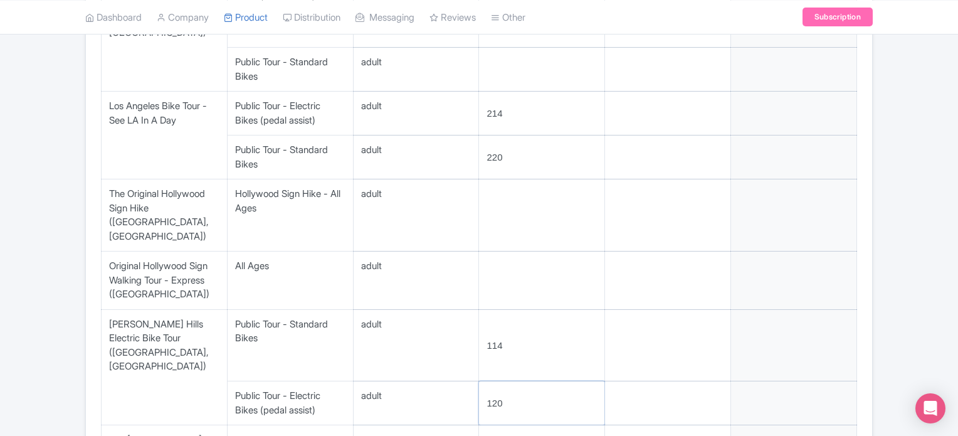
type input "120"
click at [34, 191] on div "← Back to Rate Sheets Affiliate 20% Rates Resellers Download Excel Update Sheet…" at bounding box center [479, 138] width 958 height 1045
click at [517, 198] on input "number" at bounding box center [541, 214] width 125 height 71
type input "35"
click at [509, 251] on input "number" at bounding box center [541, 280] width 125 height 58
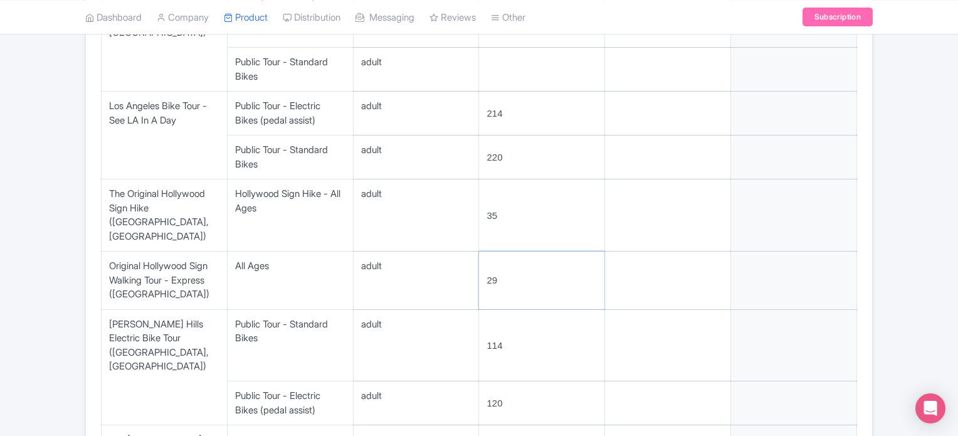
type input "29"
click at [58, 225] on div "← Back to Rate Sheets Affiliate 20% Rates Resellers Download Excel Update Sheet…" at bounding box center [479, 138] width 958 height 1045
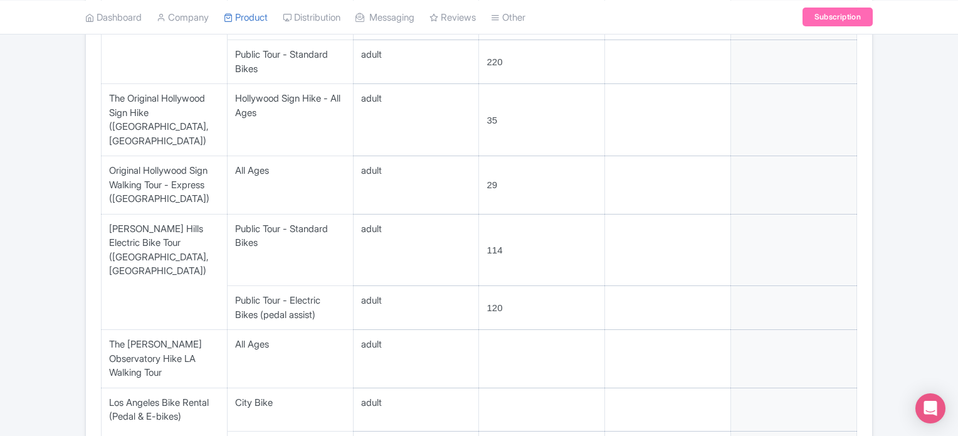
scroll to position [627, 0]
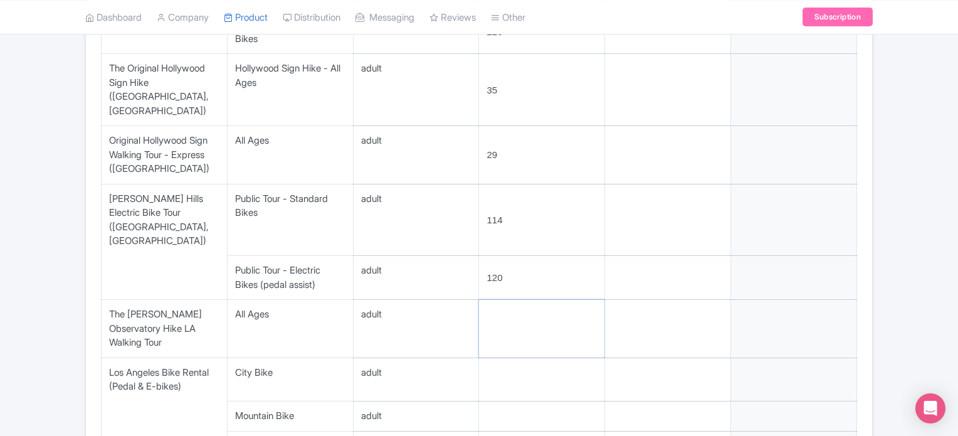
click at [531, 300] on input "number" at bounding box center [541, 329] width 125 height 58
type input "35"
click at [529, 358] on input "number" at bounding box center [541, 379] width 125 height 43
type input "48"
click at [518, 401] on input "number" at bounding box center [541, 415] width 125 height 29
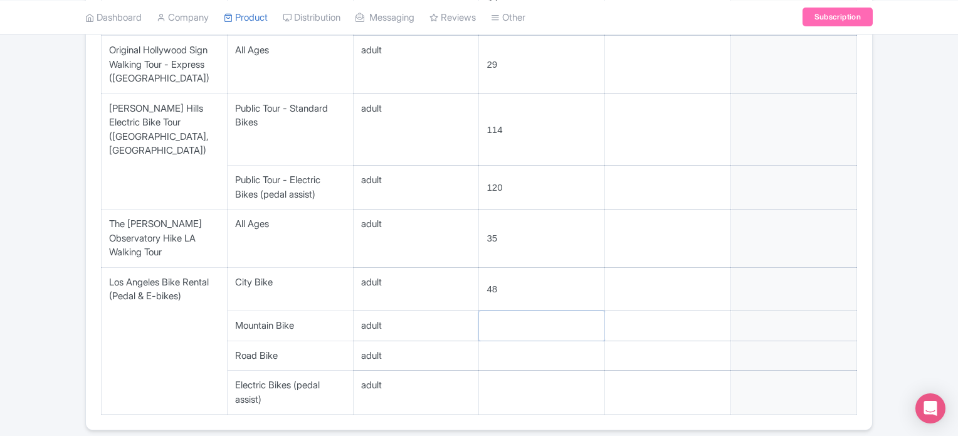
scroll to position [722, 0]
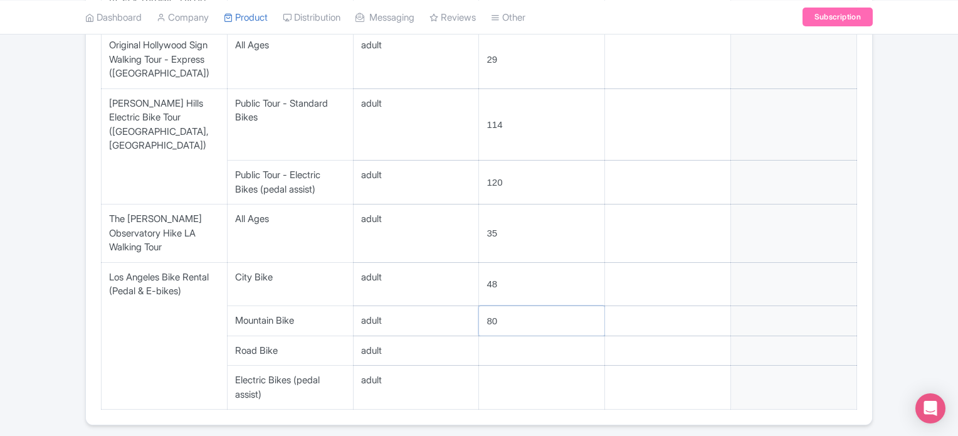
type input "80"
click at [525, 336] on input "number" at bounding box center [541, 350] width 125 height 29
type input "2"
type input "125"
click at [490, 306] on input "80" at bounding box center [541, 320] width 125 height 29
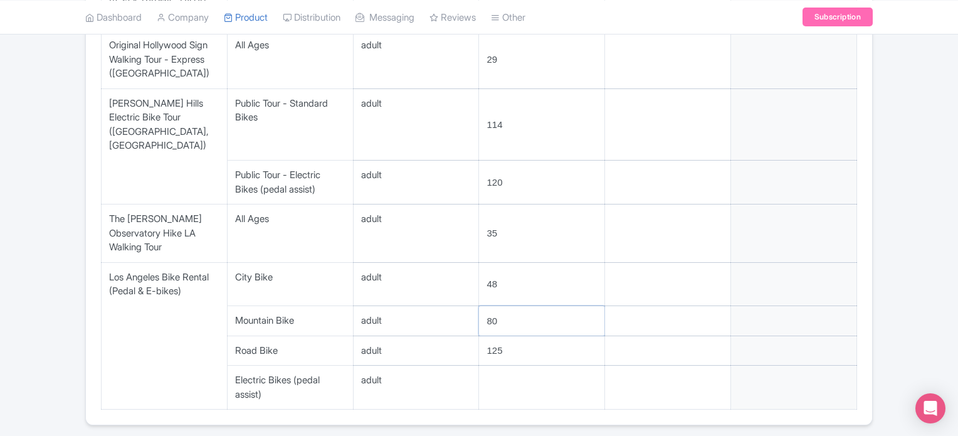
click at [490, 306] on input "80" at bounding box center [541, 320] width 125 height 29
type input "95"
click at [498, 366] on input "number" at bounding box center [541, 387] width 125 height 43
type input "80"
click at [174, 366] on td at bounding box center [165, 388] width 126 height 44
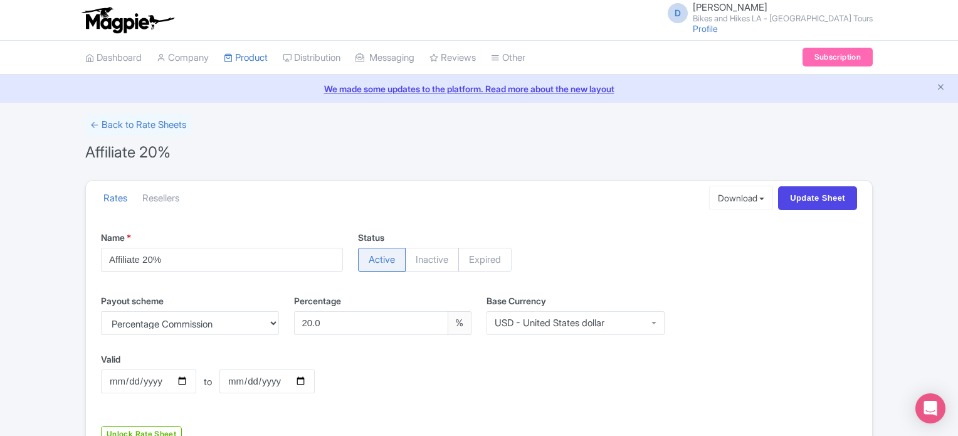
scroll to position [0, 0]
click at [824, 195] on input "Update Sheet" at bounding box center [817, 198] width 79 height 24
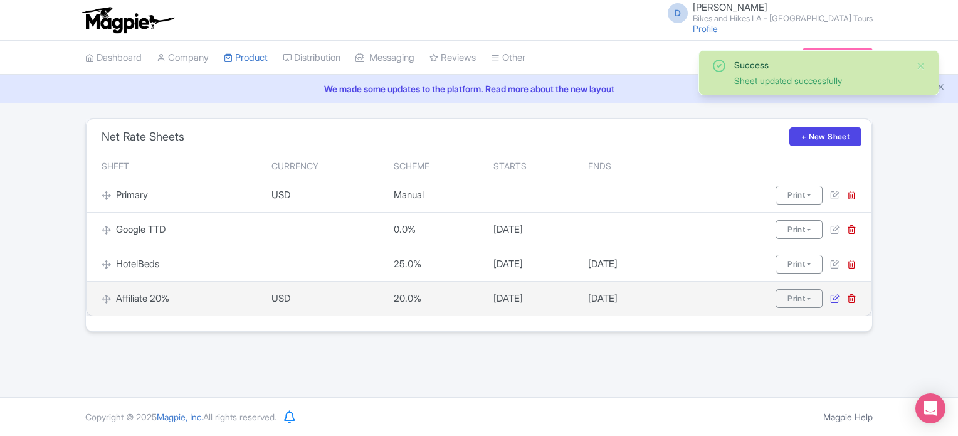
click at [834, 298] on icon at bounding box center [834, 297] width 9 height 9
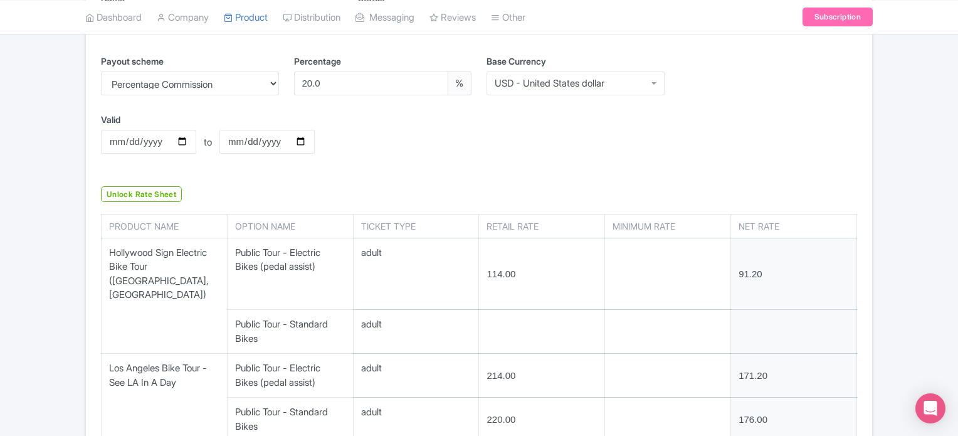
scroll to position [63, 0]
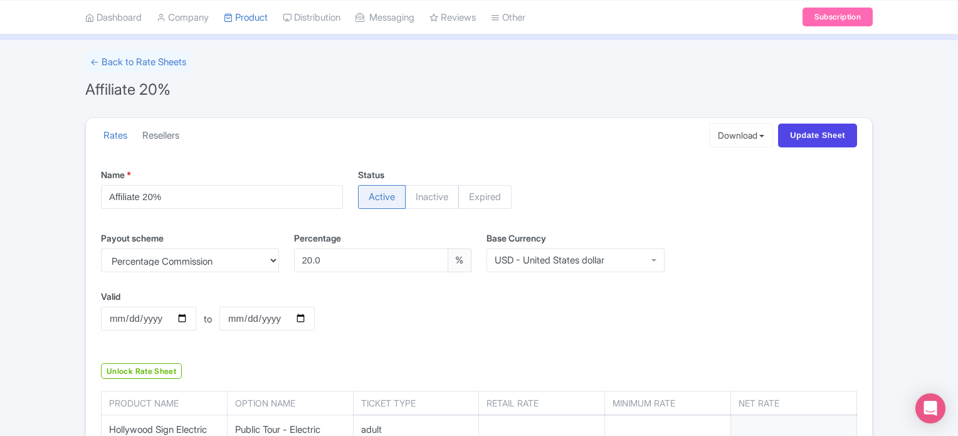
click at [177, 137] on link "Resellers" at bounding box center [160, 136] width 37 height 34
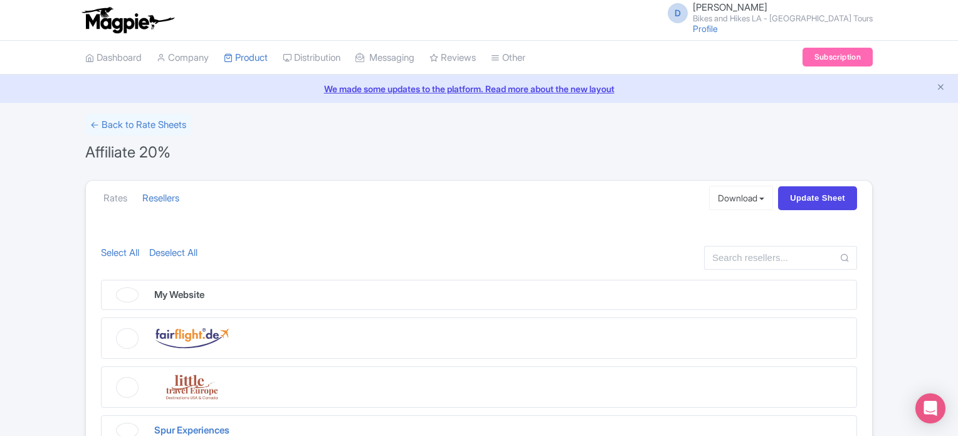
scroll to position [125, 0]
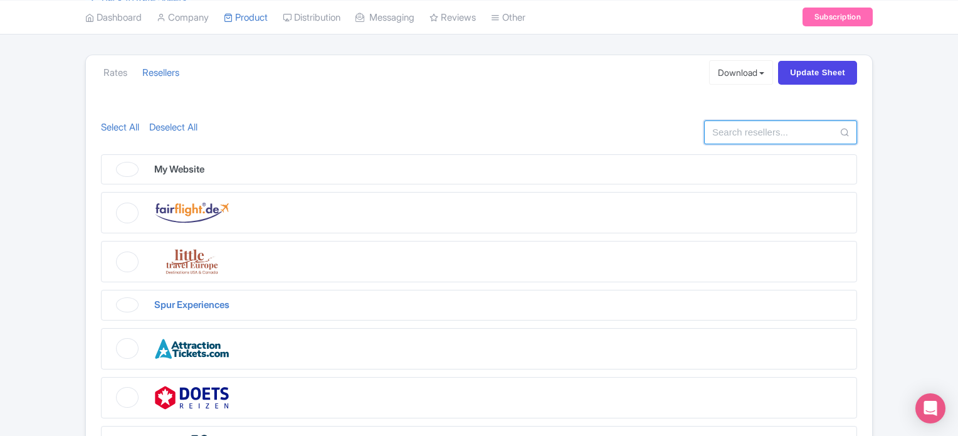
click at [732, 128] on input "text" at bounding box center [780, 132] width 153 height 24
type input "e"
click at [124, 349] on figure at bounding box center [479, 348] width 756 height 41
click at [109, 336] on input "checkbox" at bounding box center [105, 332] width 8 height 8
checkbox input "true"
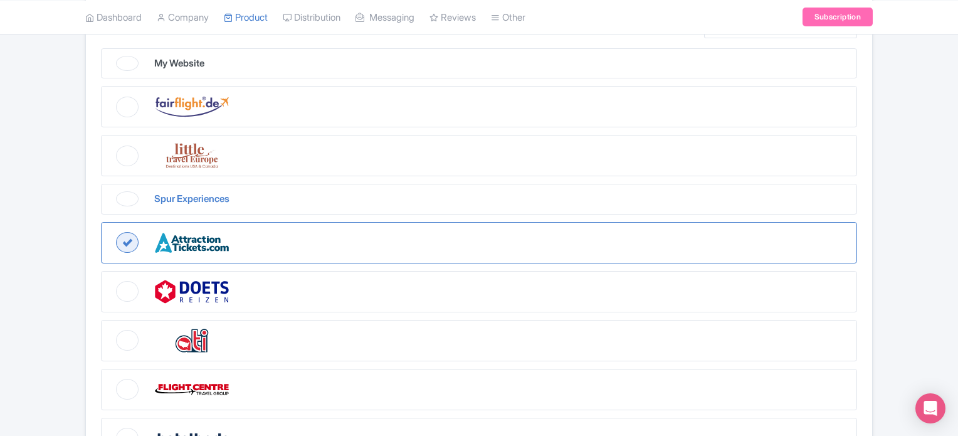
scroll to position [0, 0]
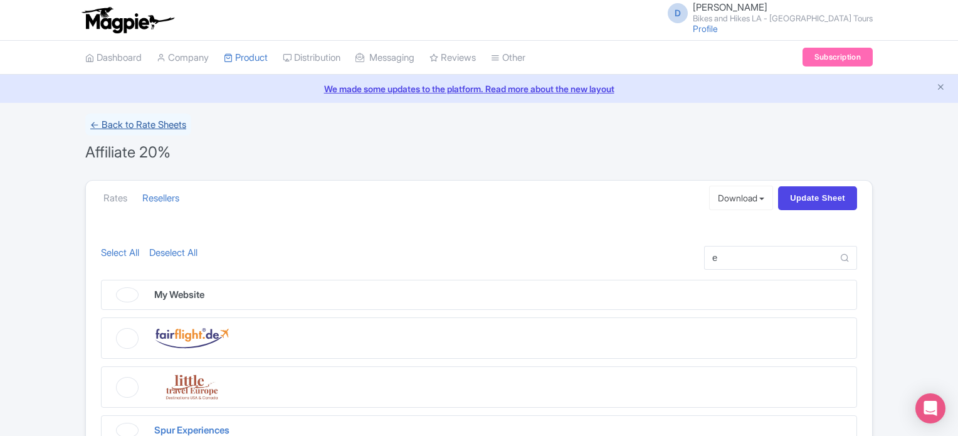
click at [134, 125] on link "← Back to Rate Sheets" at bounding box center [138, 124] width 106 height 22
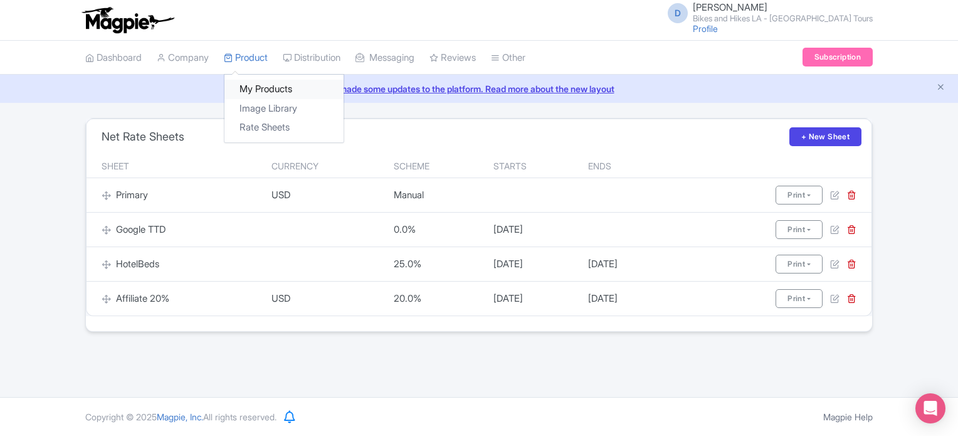
click at [277, 90] on link "My Products" at bounding box center [283, 89] width 119 height 19
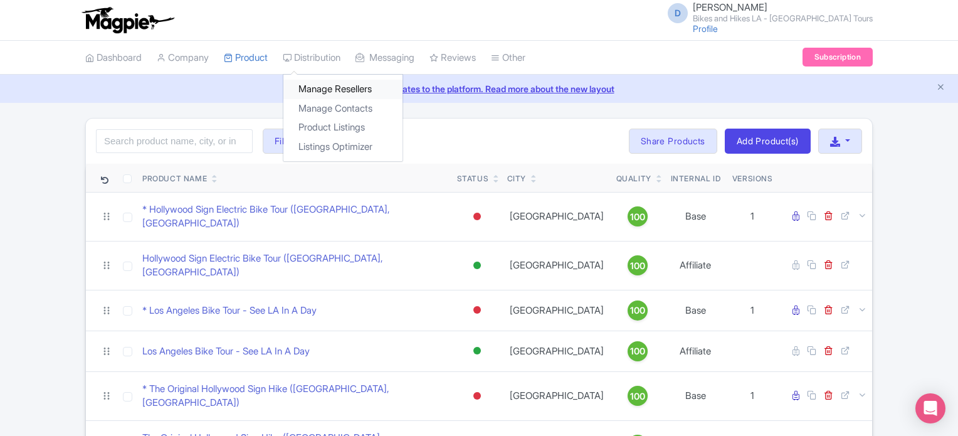
click at [367, 86] on link "Manage Resellers" at bounding box center [342, 89] width 119 height 19
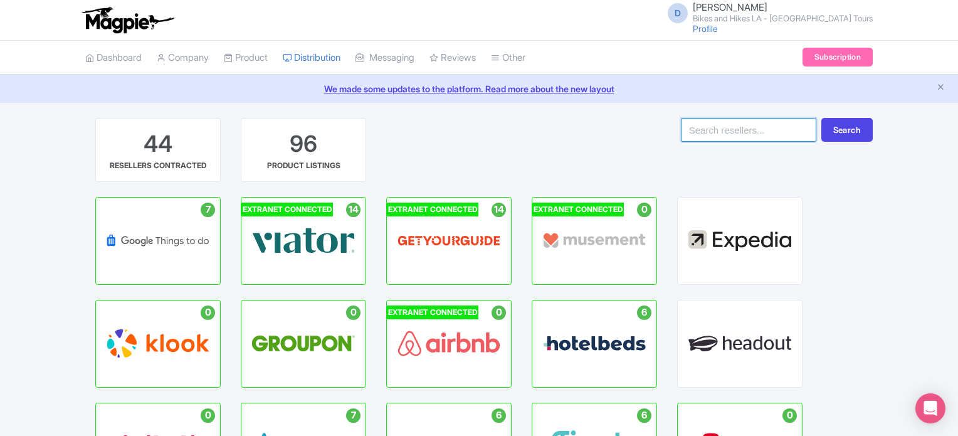
click at [736, 134] on input "search" at bounding box center [748, 130] width 135 height 24
type input "attraction tickets"
click at [845, 129] on button "Search" at bounding box center [846, 130] width 51 height 24
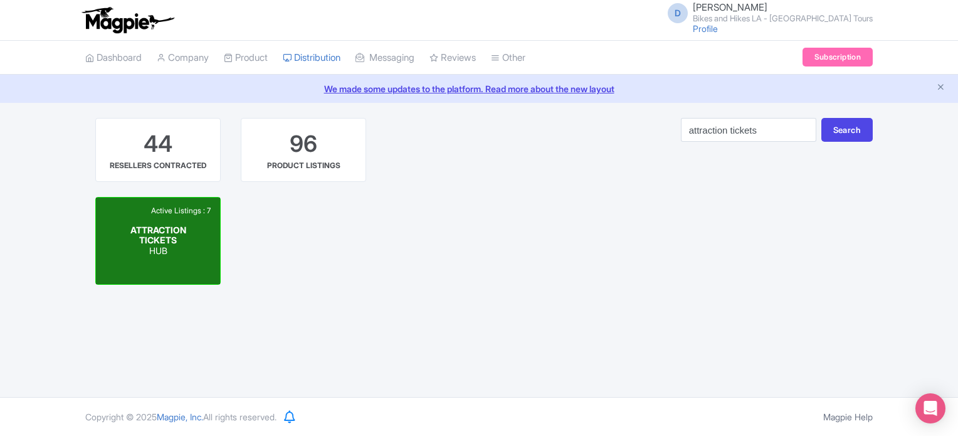
click at [161, 231] on span "ATTRACTION TICKETS" at bounding box center [158, 234] width 56 height 21
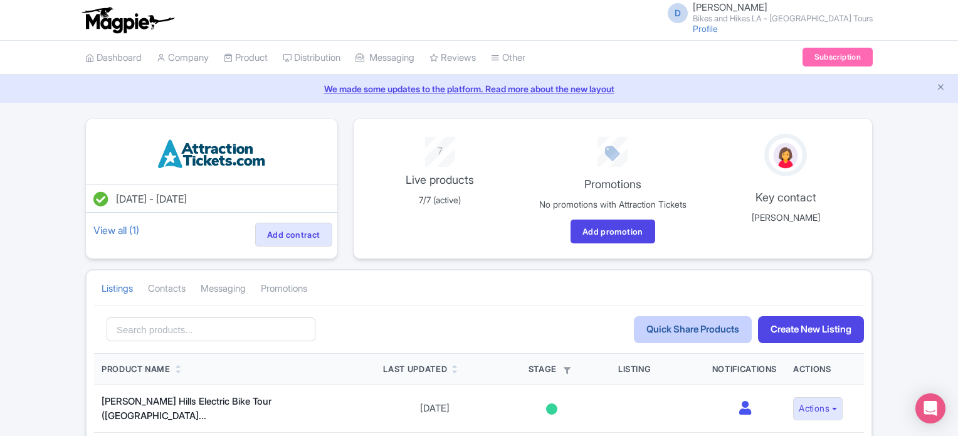
click at [675, 339] on link "Quick Share Products" at bounding box center [693, 329] width 118 height 27
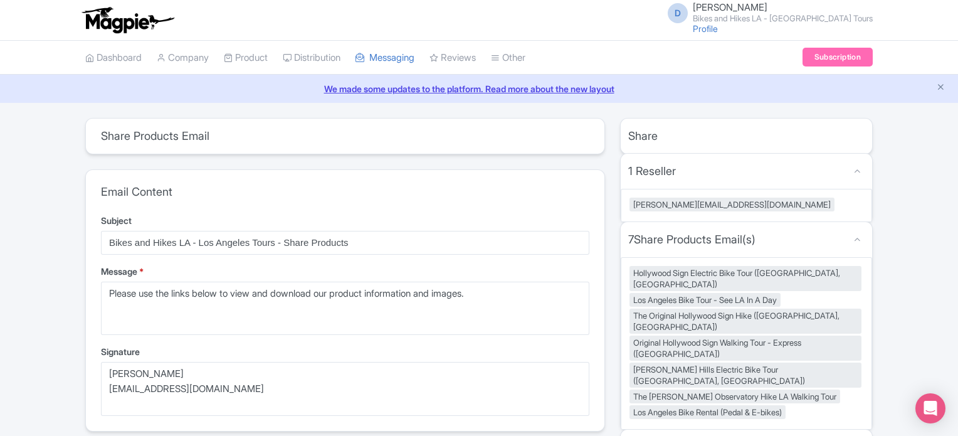
click at [769, 203] on div "[PERSON_NAME][EMAIL_ADDRESS][DOMAIN_NAME]" at bounding box center [746, 205] width 251 height 33
click at [247, 82] on link "My Products" at bounding box center [283, 89] width 119 height 19
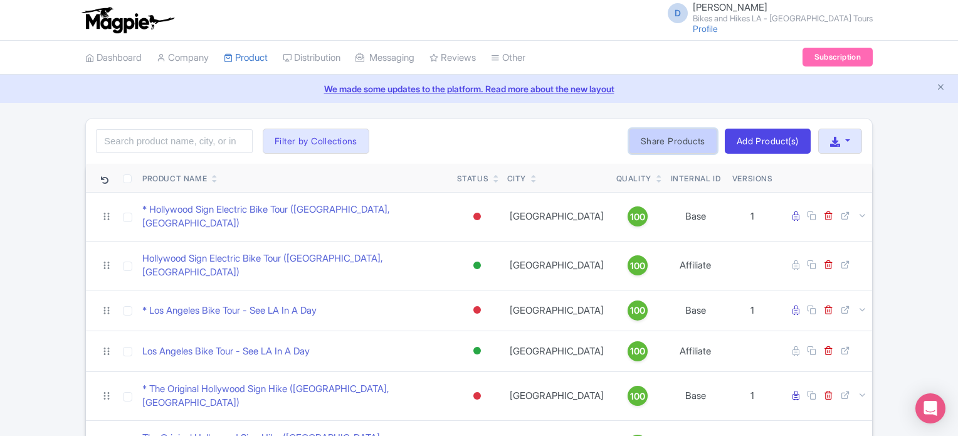
click at [668, 142] on link "Share Products" at bounding box center [673, 141] width 88 height 25
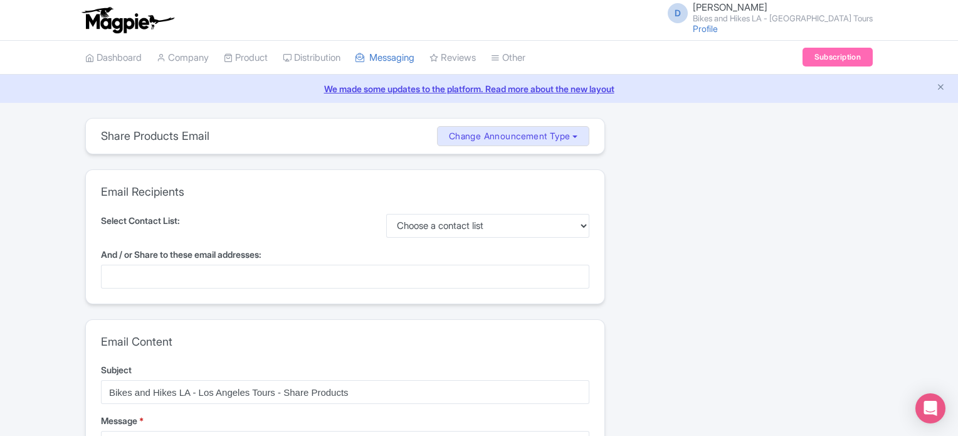
click at [256, 273] on div at bounding box center [345, 277] width 488 height 24
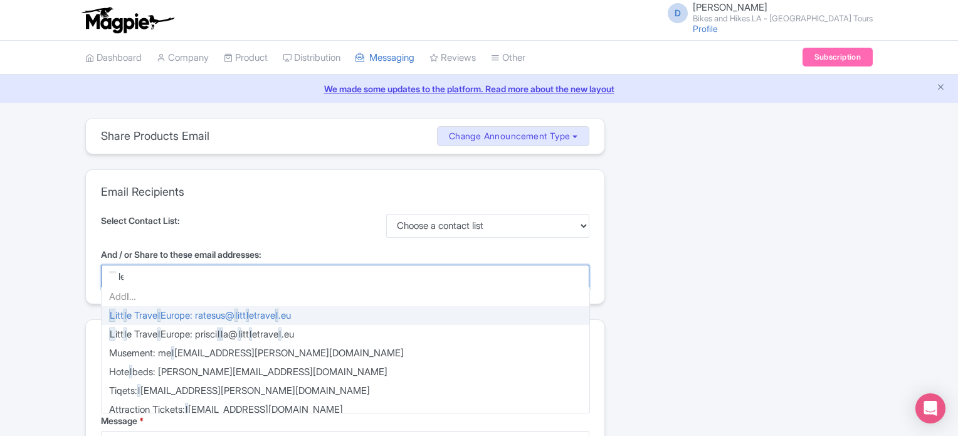
type input "lee"
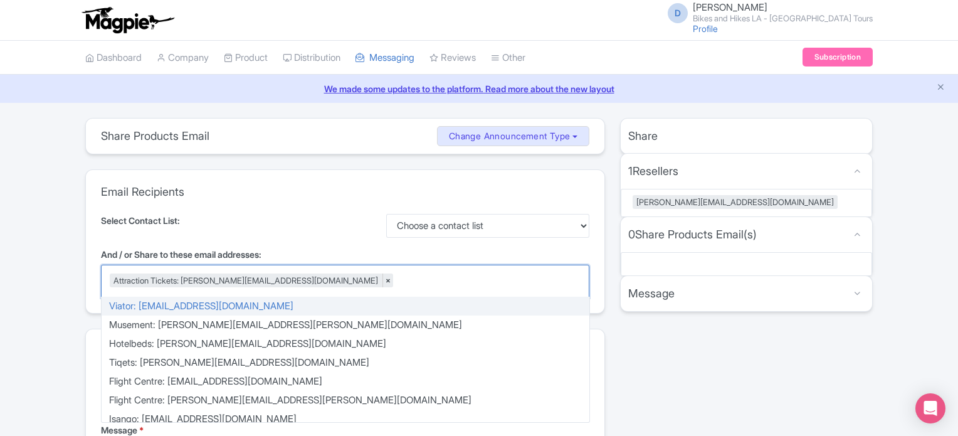
click at [388, 289] on div "Attraction Tickets: lee@attractiontickets.com ×" at bounding box center [345, 281] width 488 height 33
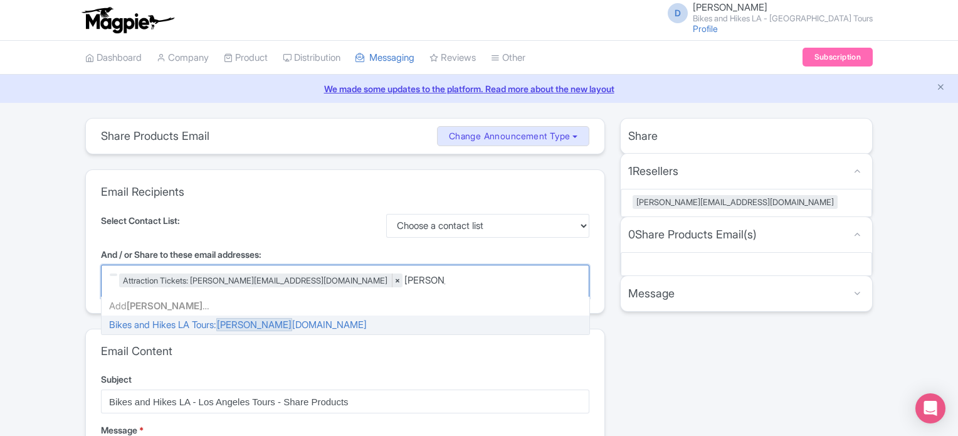
type input "jason@bi"
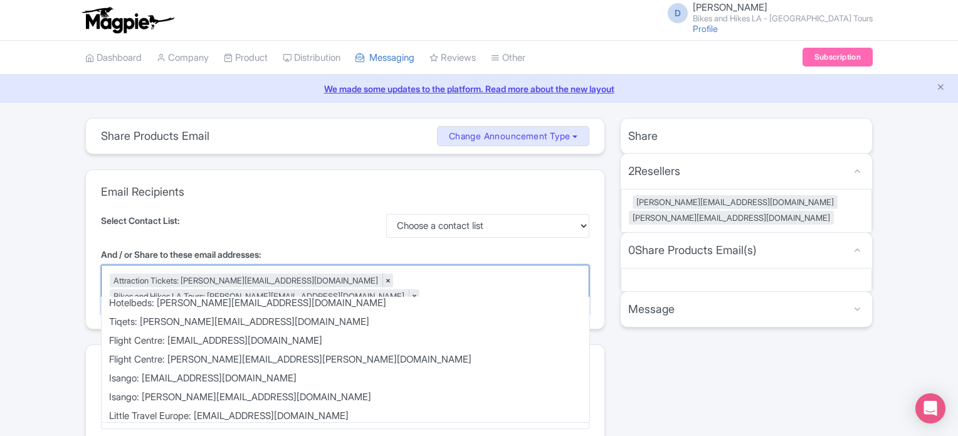
scroll to position [63, 0]
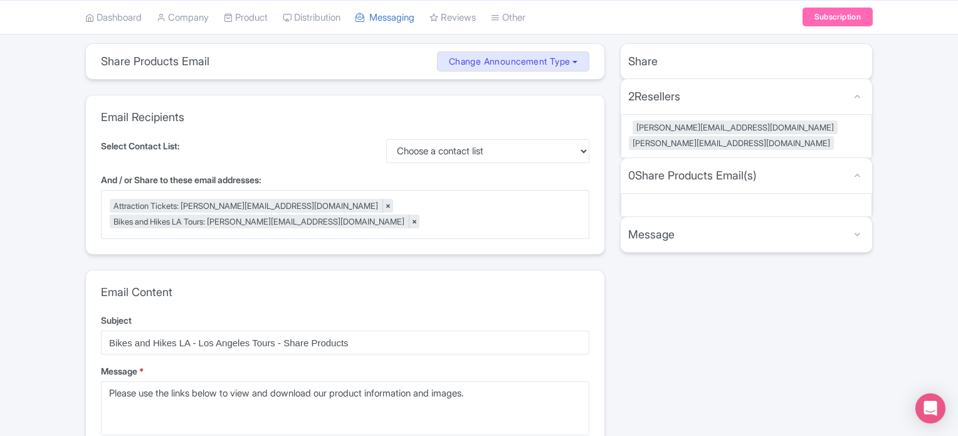
scroll to position [188, 0]
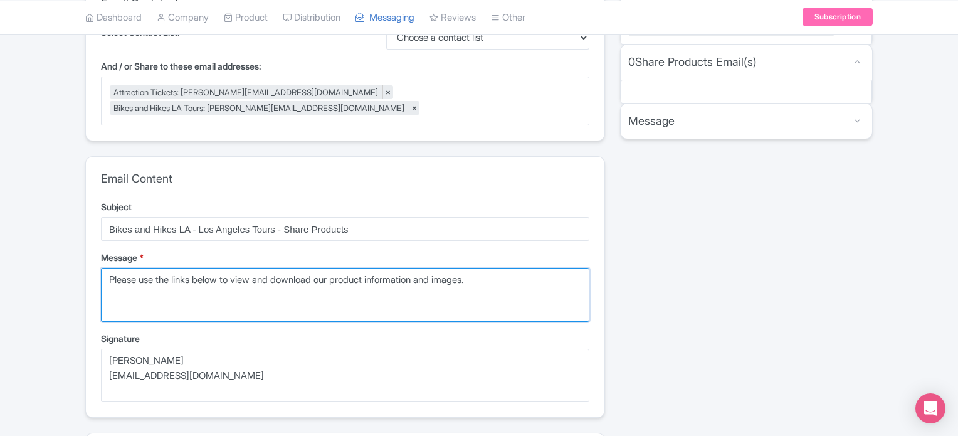
drag, startPoint x: 507, startPoint y: 275, endPoint x: 61, endPoint y: 258, distance: 446.8
click at [61, 258] on div "share_products Share Products Email Change Announcement Type Share Products Pro…" at bounding box center [479, 324] width 958 height 788
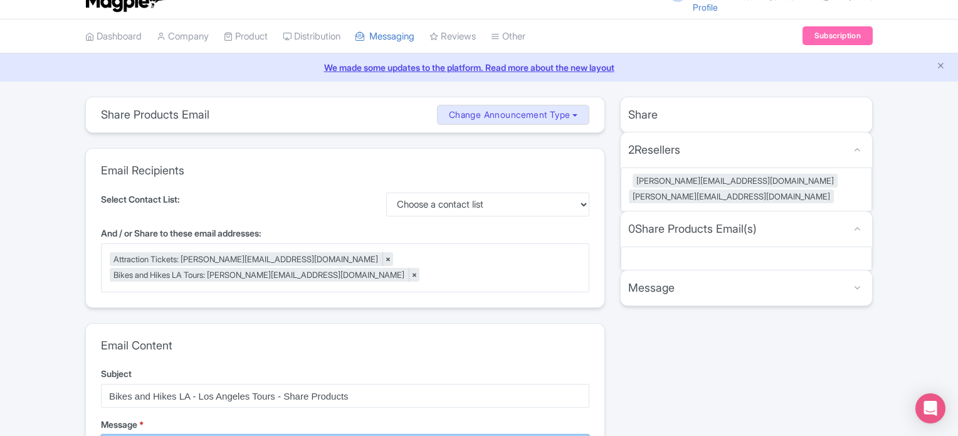
scroll to position [0, 0]
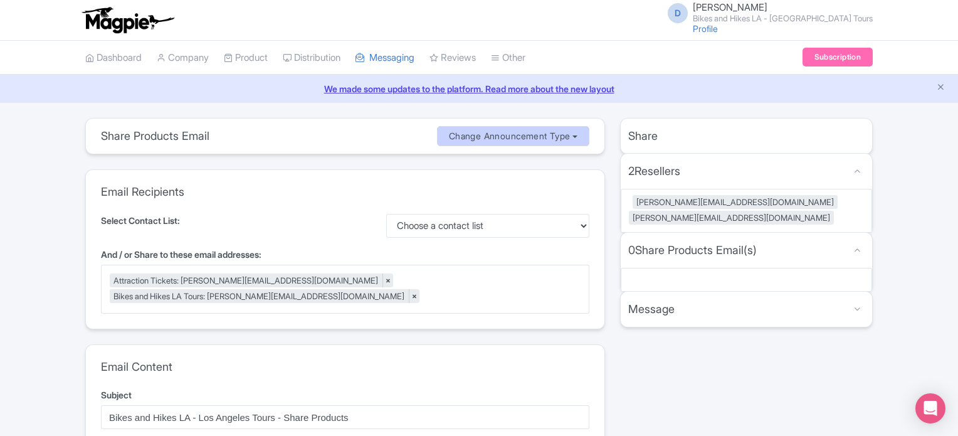
type textarea "Hi Lee, I'm trying once again to make"
click at [544, 137] on button "Change Announcement Type" at bounding box center [513, 136] width 153 height 21
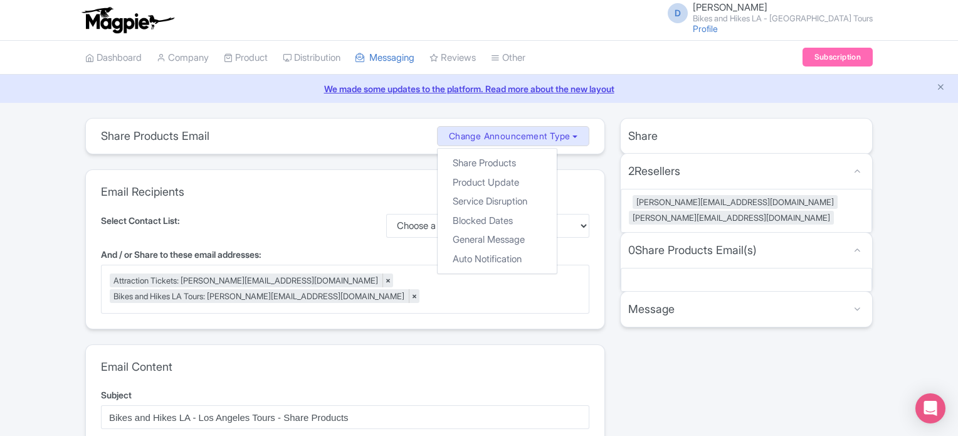
click at [342, 203] on div "Email Recipients Select Contact List: Choose a contact list And / or Share to t…" at bounding box center [345, 249] width 519 height 159
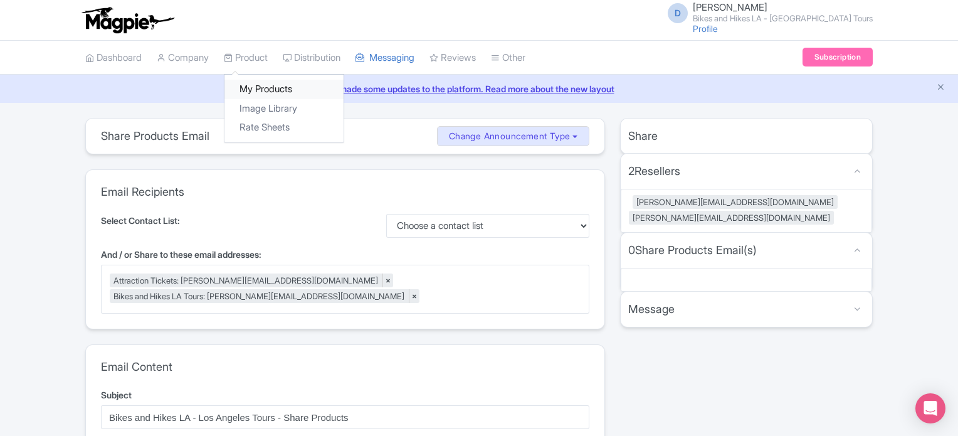
click at [261, 82] on link "My Products" at bounding box center [283, 89] width 119 height 19
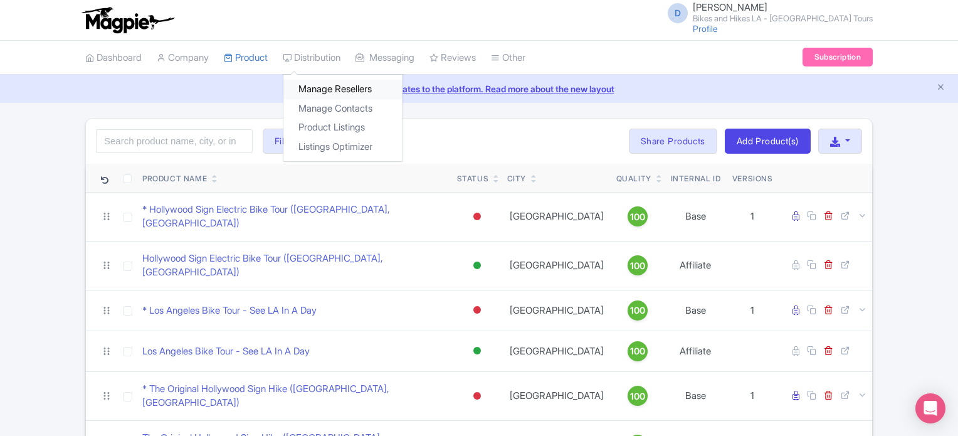
click at [331, 92] on link "Manage Resellers" at bounding box center [342, 89] width 119 height 19
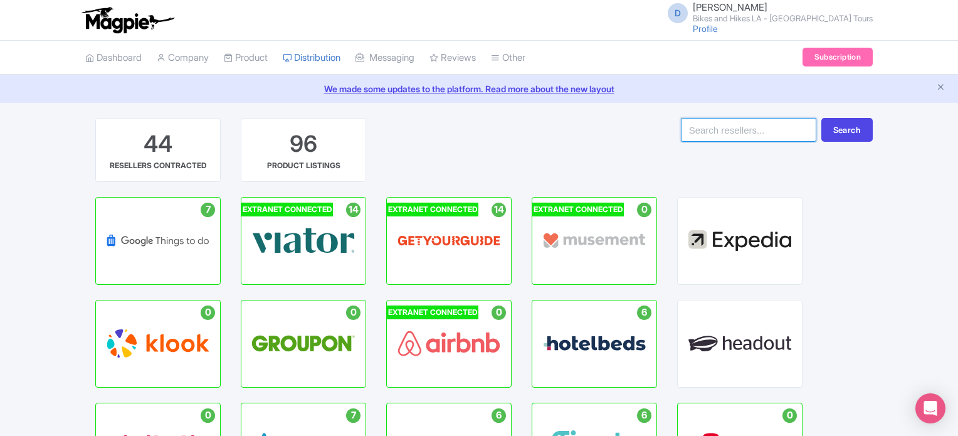
click at [774, 122] on input "search" at bounding box center [748, 130] width 135 height 24
drag, startPoint x: 665, startPoint y: 130, endPoint x: 552, endPoint y: 128, distance: 112.3
click at [552, 129] on div "44 RESELLERS CONTRACTED 96 PRODUCT LISTINGS attraction tickets Search" at bounding box center [479, 157] width 788 height 79
type input "magpie"
click at [821, 118] on button "Search" at bounding box center [846, 130] width 51 height 24
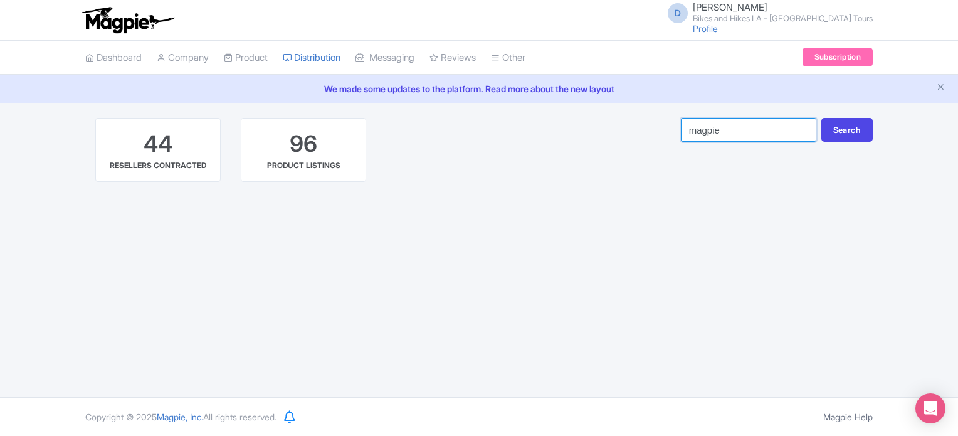
click at [712, 133] on input "magpie" at bounding box center [748, 130] width 135 height 24
type input "attraction tickets"
click at [582, 231] on div "D Danny Roman Bikes and Hikes LA - Los Angeles Tours Profile Users Settings Sig…" at bounding box center [479, 198] width 958 height 397
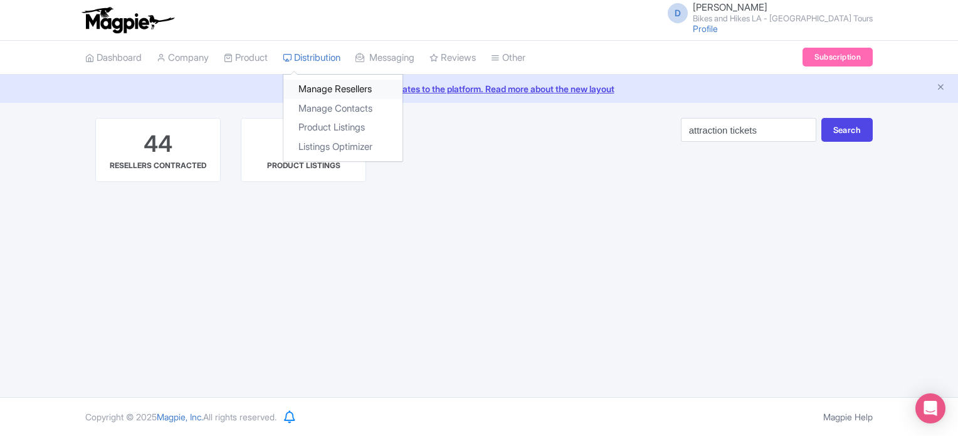
click at [338, 85] on link "Manage Resellers" at bounding box center [342, 89] width 119 height 19
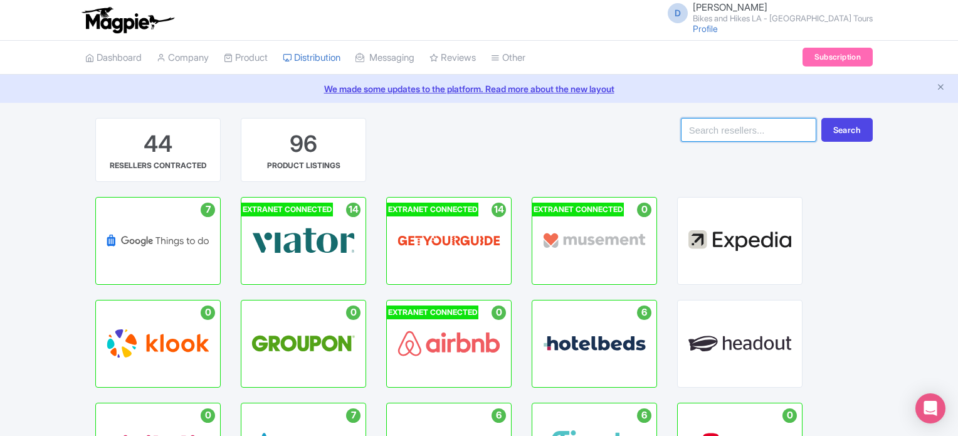
click at [754, 130] on input "search" at bounding box center [748, 130] width 135 height 24
type input "j"
drag, startPoint x: 768, startPoint y: 130, endPoint x: 625, endPoint y: 130, distance: 143.0
click at [625, 130] on div "44 RESELLERS CONTRACTED 96 PRODUCT LISTINGS bikes and hikes Search" at bounding box center [479, 157] width 788 height 79
type input "[PERSON_NAME]"
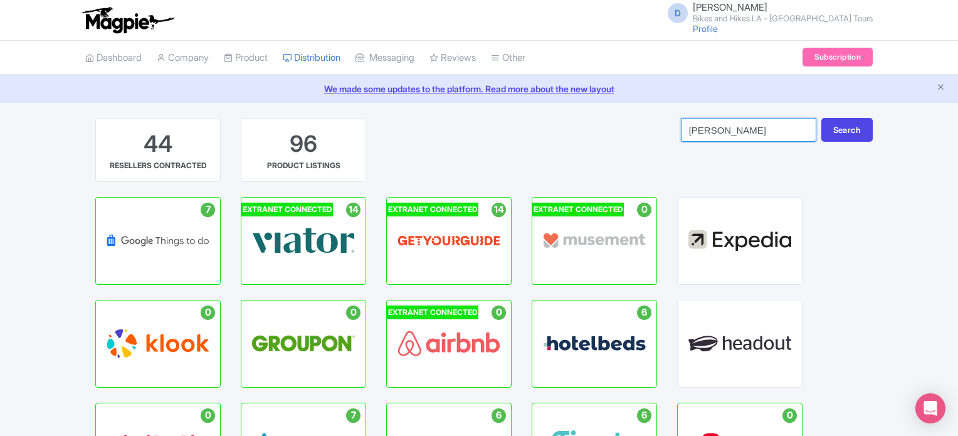
click at [821, 118] on button "Search" at bounding box center [846, 130] width 51 height 24
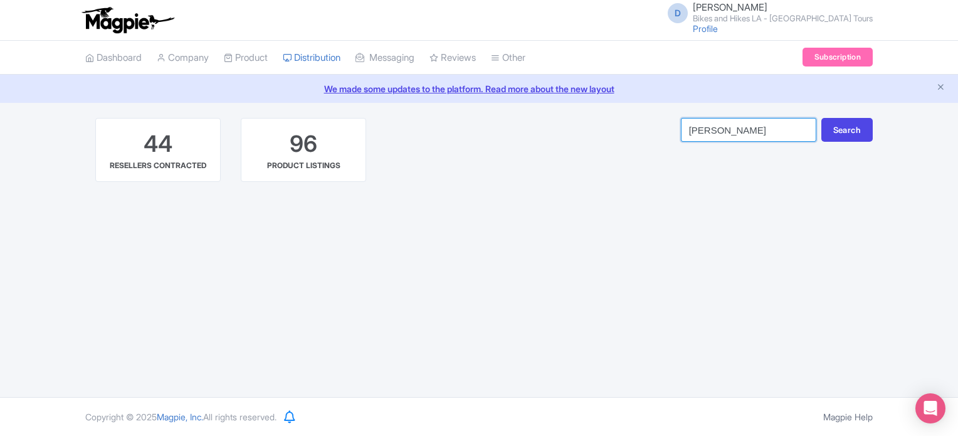
drag, startPoint x: 762, startPoint y: 130, endPoint x: 687, endPoint y: 120, distance: 75.9
click at [687, 120] on input "[PERSON_NAME]" at bounding box center [748, 130] width 135 height 24
type input "attraction tickets"
click at [865, 134] on button "Search" at bounding box center [846, 130] width 51 height 24
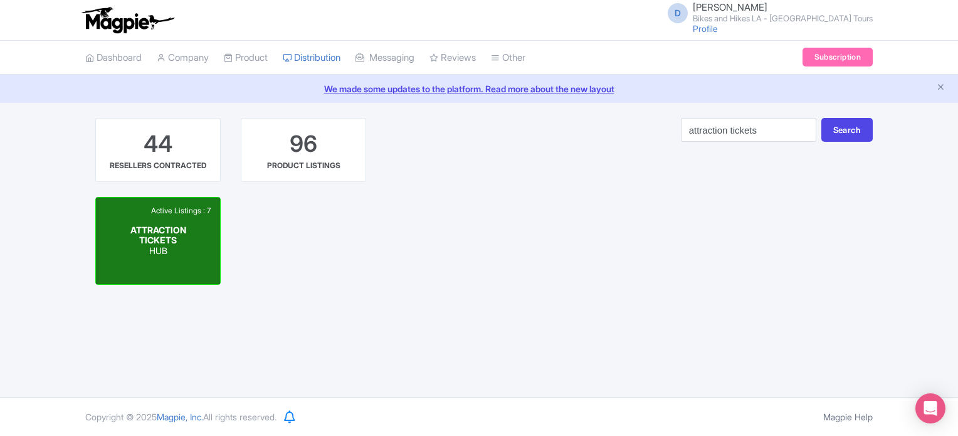
click at [171, 253] on p "HUB" at bounding box center [158, 251] width 62 height 11
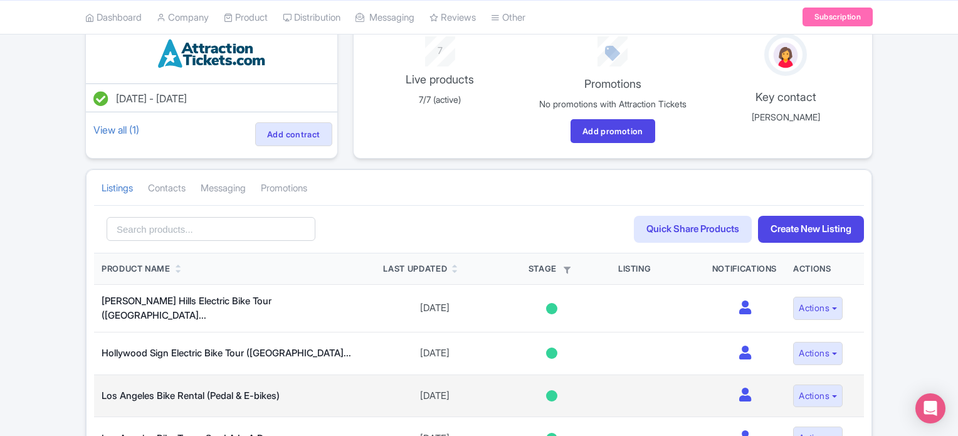
scroll to position [251, 0]
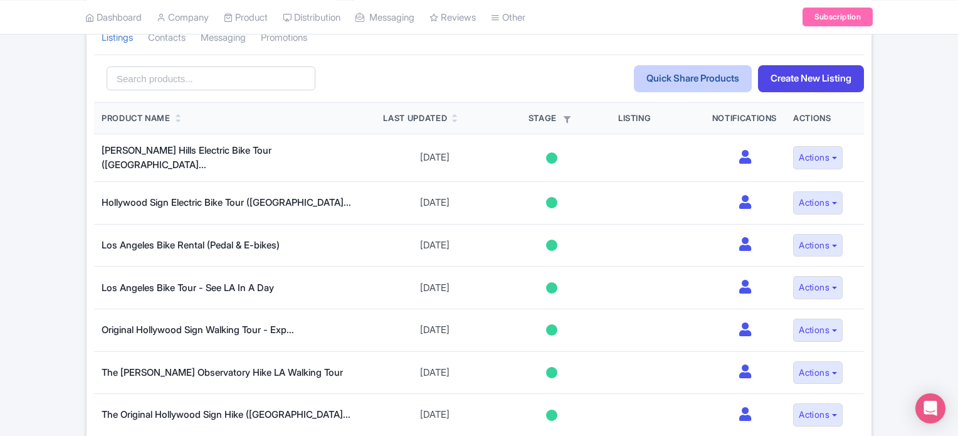
click at [674, 82] on link "Quick Share Products" at bounding box center [693, 78] width 118 height 27
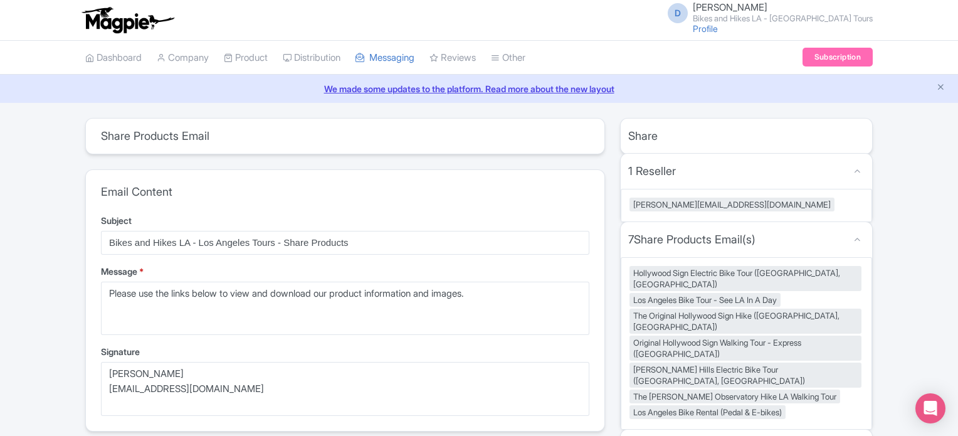
click at [349, 137] on div "Share Products Email" at bounding box center [345, 136] width 519 height 35
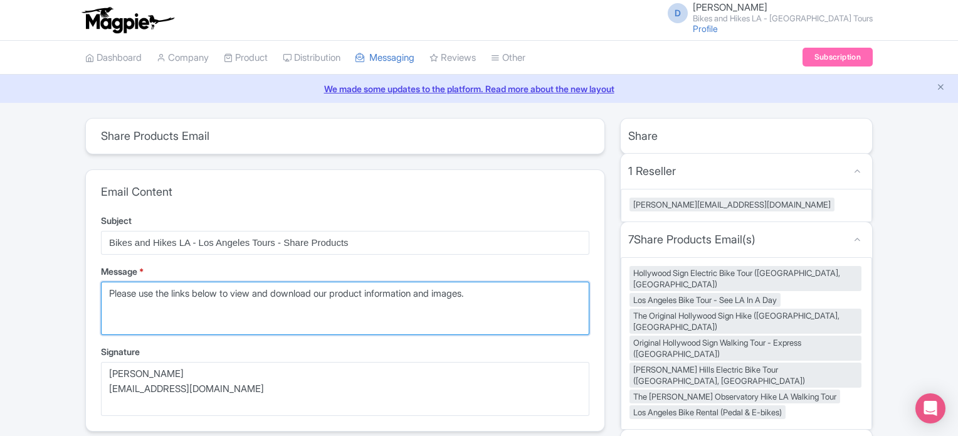
drag, startPoint x: 499, startPoint y: 293, endPoint x: 100, endPoint y: 266, distance: 400.3
click at [102, 268] on div "Message * Please use the links below to view and download our product informati…" at bounding box center [345, 300] width 488 height 71
type textarea ";"
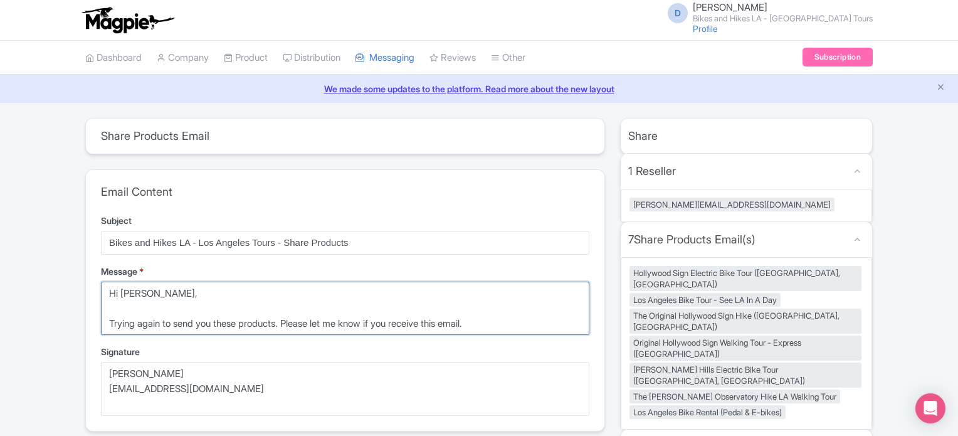
type textarea "Hi Lee, Trying again to send you these products. Please let me know if you rece…"
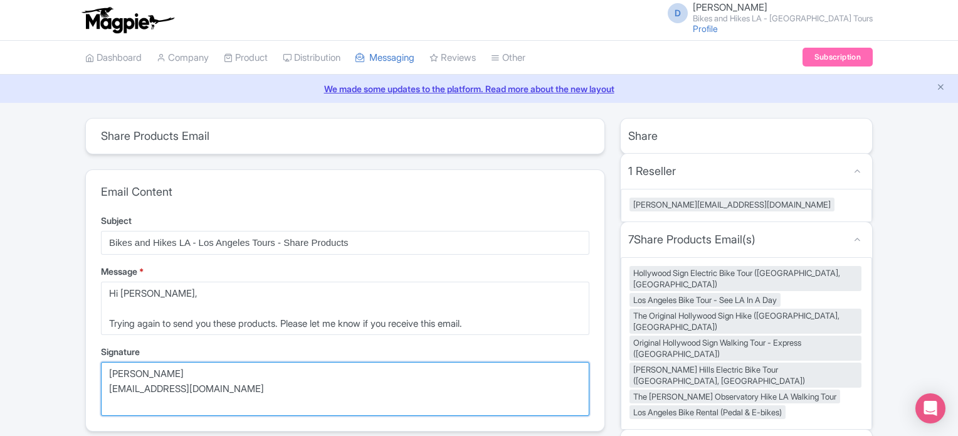
drag, startPoint x: 226, startPoint y: 393, endPoint x: 104, endPoint y: 374, distance: 123.2
click at [104, 374] on textarea "Danny Roman info@bikeshikes.com" at bounding box center [345, 389] width 488 height 54
type textarea "H"
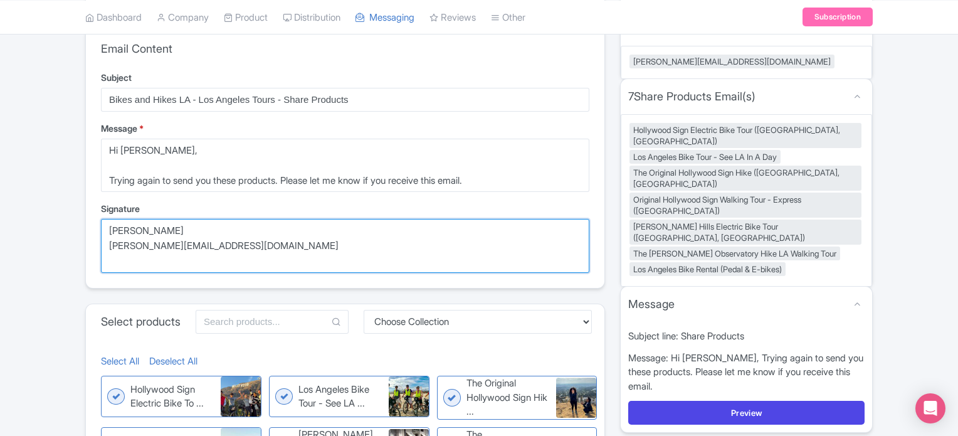
scroll to position [314, 0]
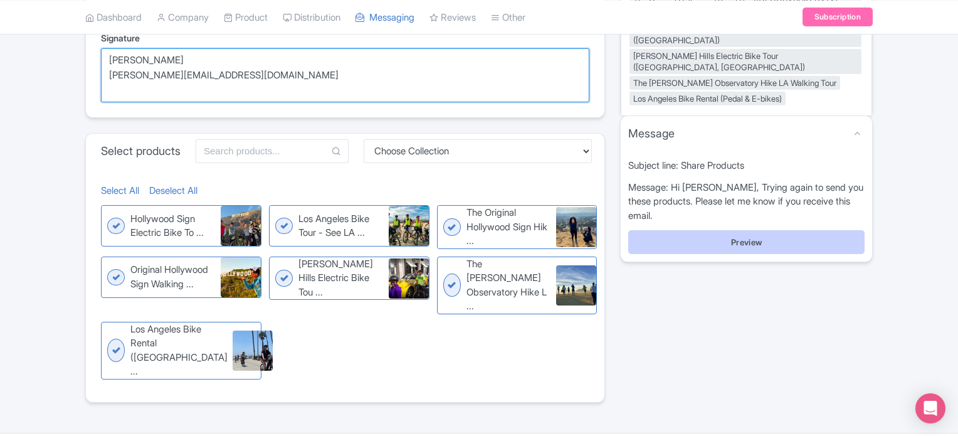
type textarea "Jason Bowers jason@bikeshikes.com"
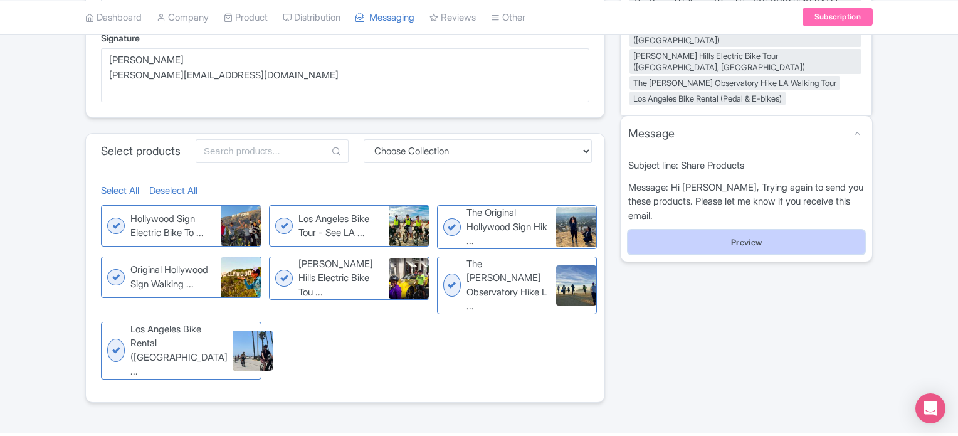
click at [779, 230] on button "Preview" at bounding box center [746, 242] width 236 height 24
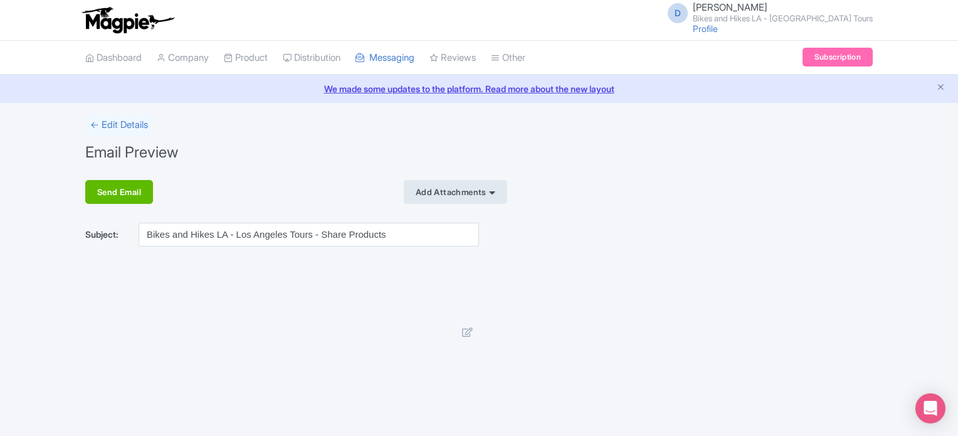
click at [507, 192] on div "Add Attachments" at bounding box center [455, 192] width 103 height 24
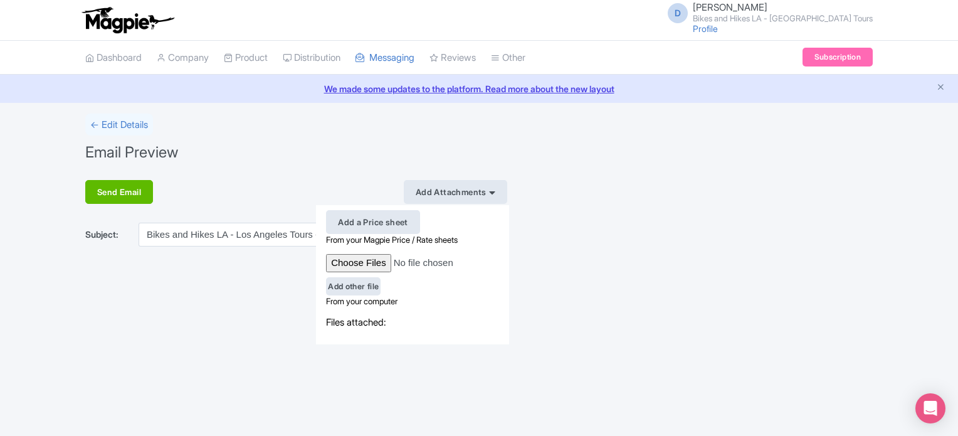
click at [391, 219] on div "Add a Price sheet" at bounding box center [373, 222] width 94 height 24
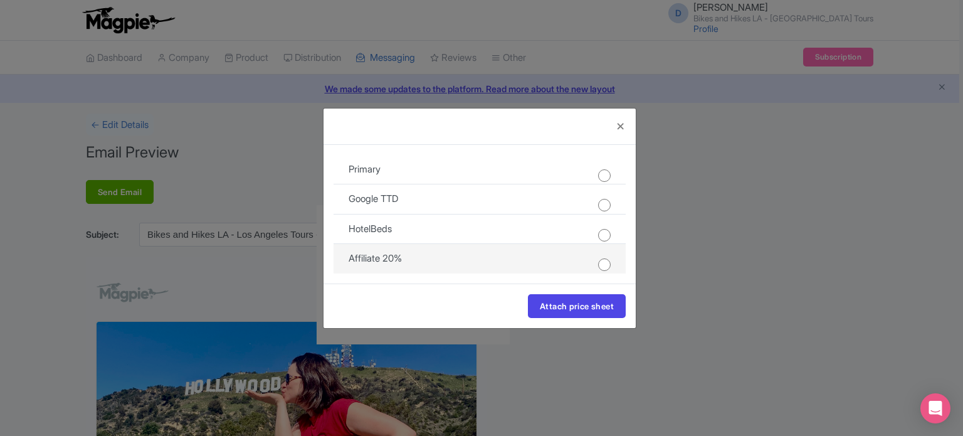
click at [598, 268] on input "radio" at bounding box center [604, 264] width 13 height 13
radio input "true"
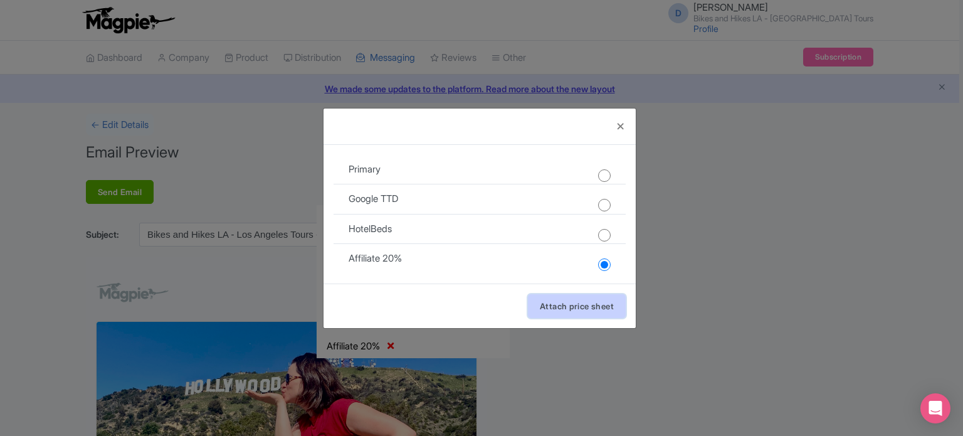
click at [592, 307] on button "Attach price sheet" at bounding box center [577, 306] width 98 height 24
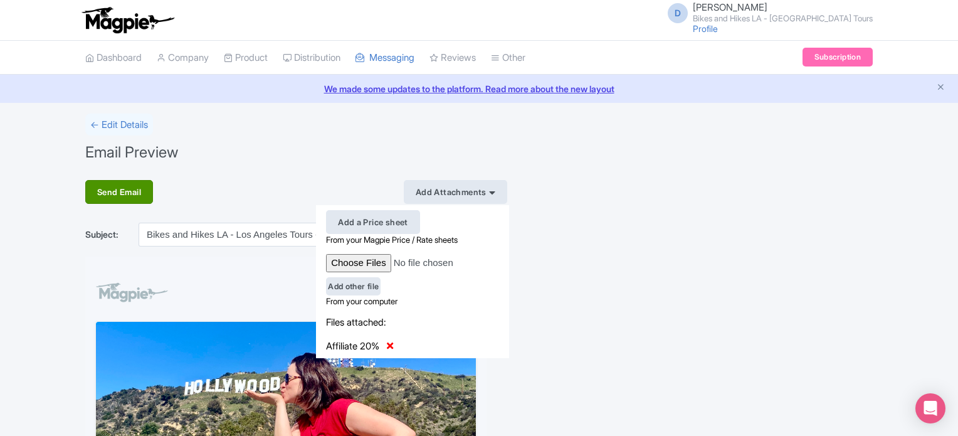
click at [112, 190] on div "Send Email" at bounding box center [119, 192] width 68 height 24
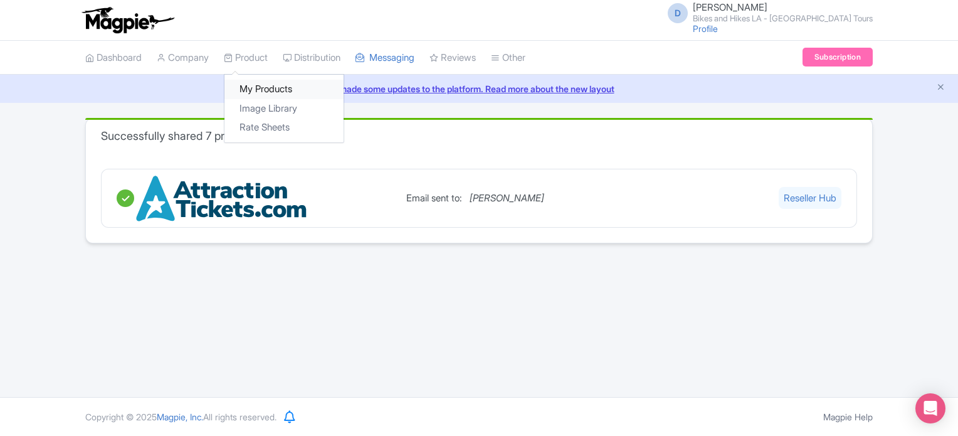
click at [260, 91] on link "My Products" at bounding box center [283, 89] width 119 height 19
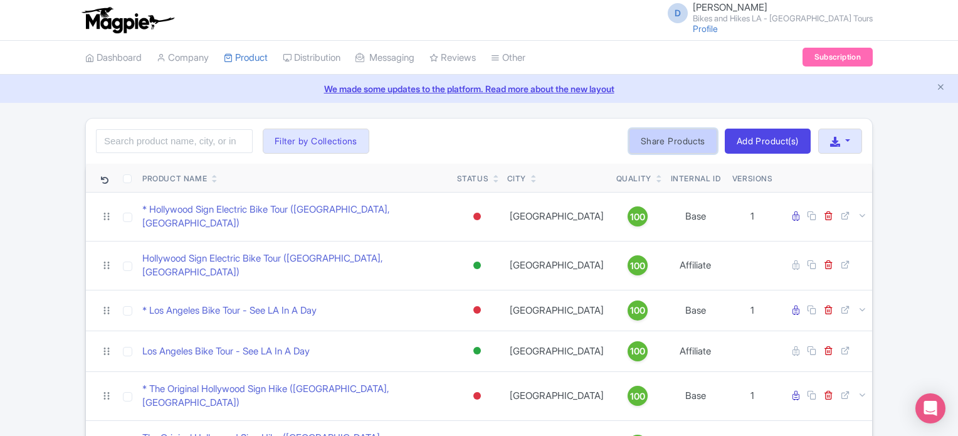
click at [674, 139] on link "Share Products" at bounding box center [673, 141] width 88 height 25
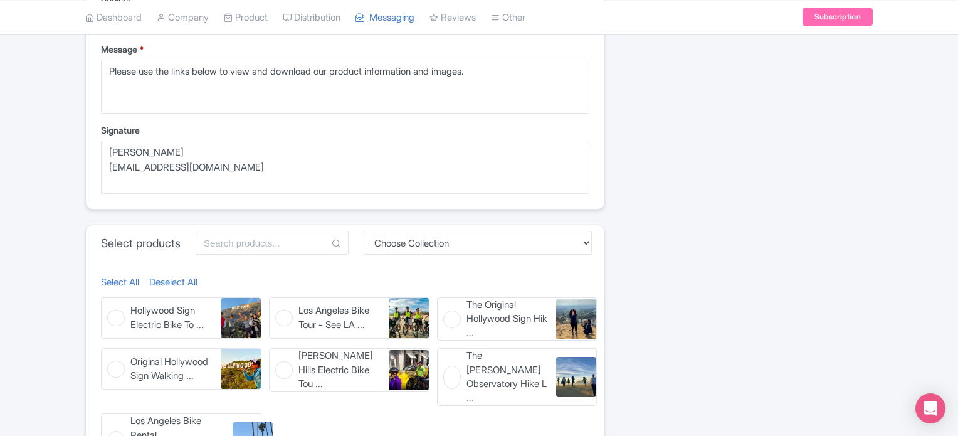
scroll to position [376, 0]
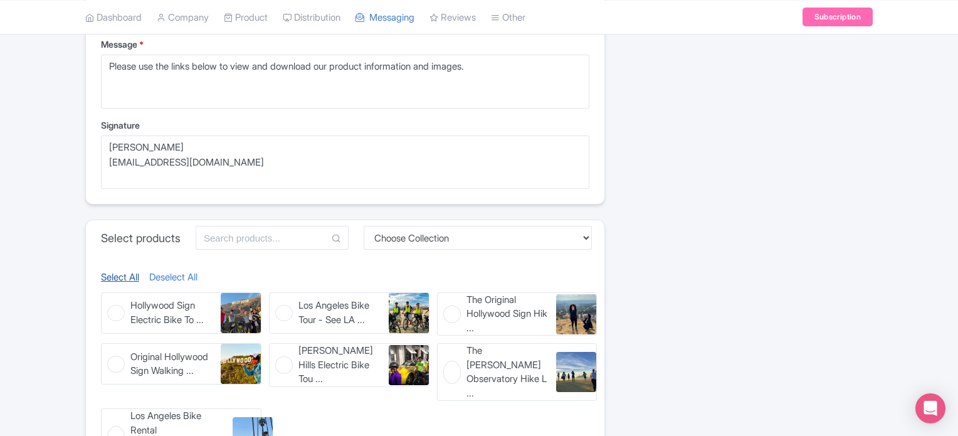
click at [132, 277] on link "Select All" at bounding box center [120, 277] width 38 height 14
checkbox input "true"
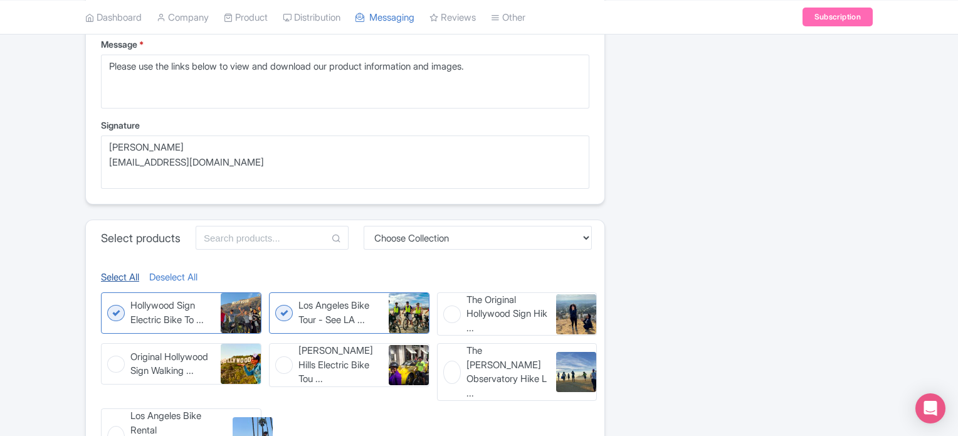
checkbox input "true"
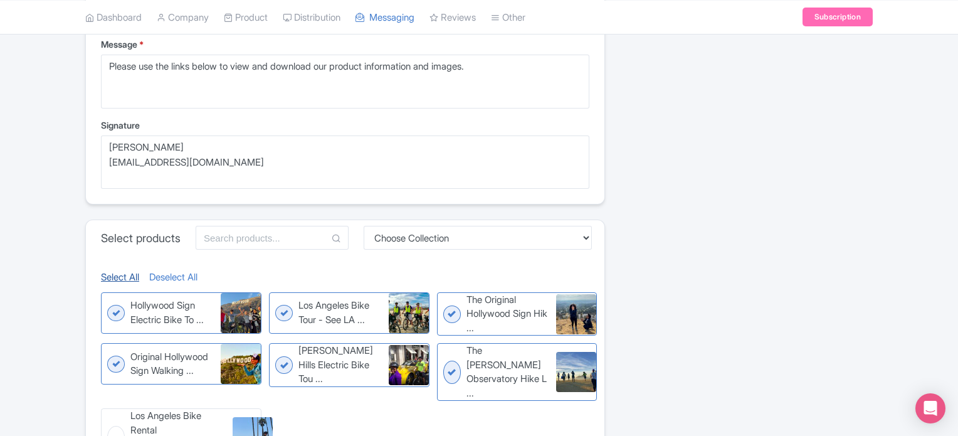
checkbox input "true"
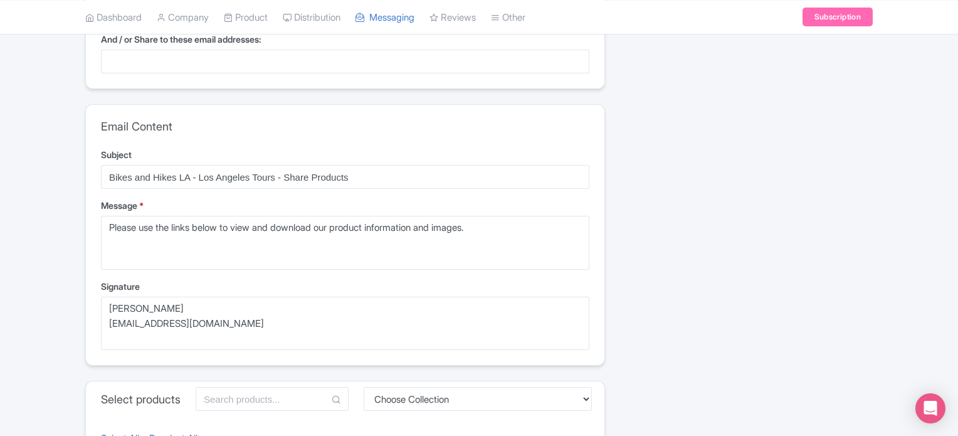
scroll to position [63, 0]
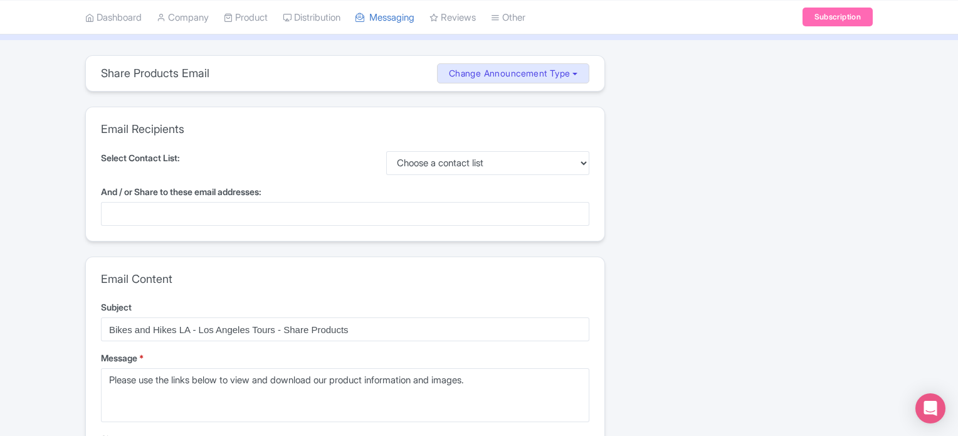
click at [115, 220] on div at bounding box center [345, 214] width 488 height 24
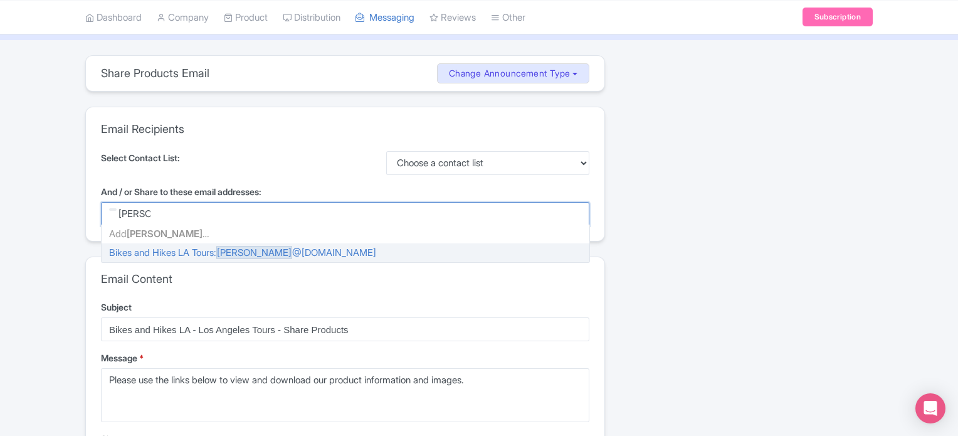
scroll to position [0, 0]
type input "jason@bik"
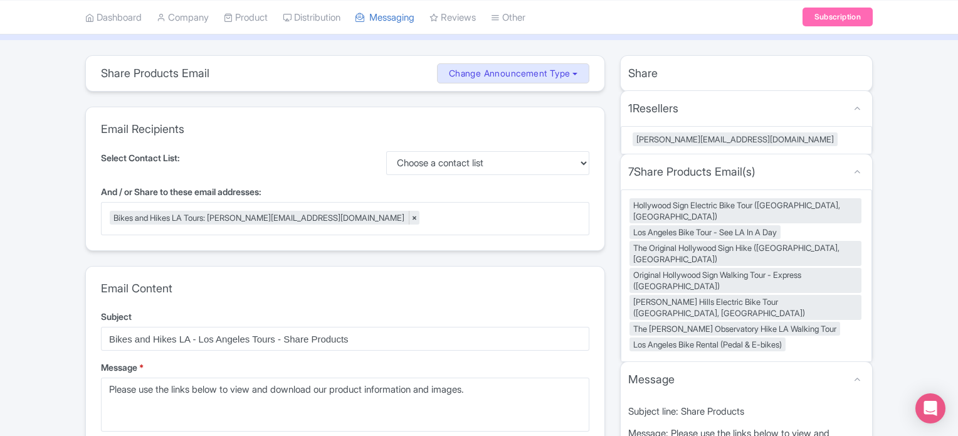
click at [31, 205] on div "share_products Share Products Email Change Announcement Type Share Products Pro…" at bounding box center [479, 441] width 958 height 772
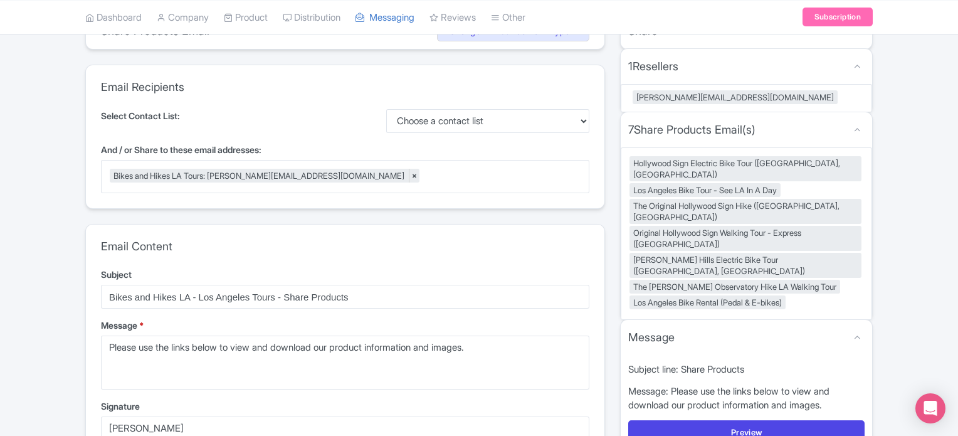
scroll to position [125, 0]
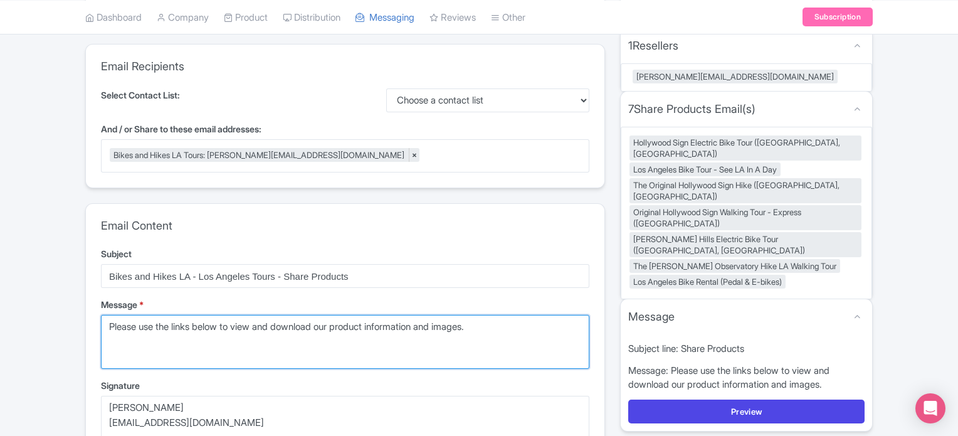
drag, startPoint x: 511, startPoint y: 330, endPoint x: 108, endPoint y: 342, distance: 402.7
click at [108, 342] on textarea "Please use the links below to view and download our product information and ima…" at bounding box center [345, 342] width 488 height 54
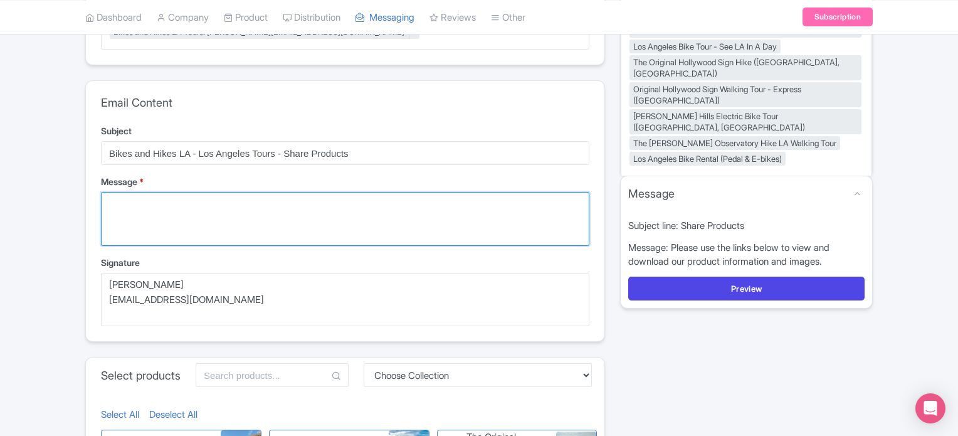
scroll to position [251, 0]
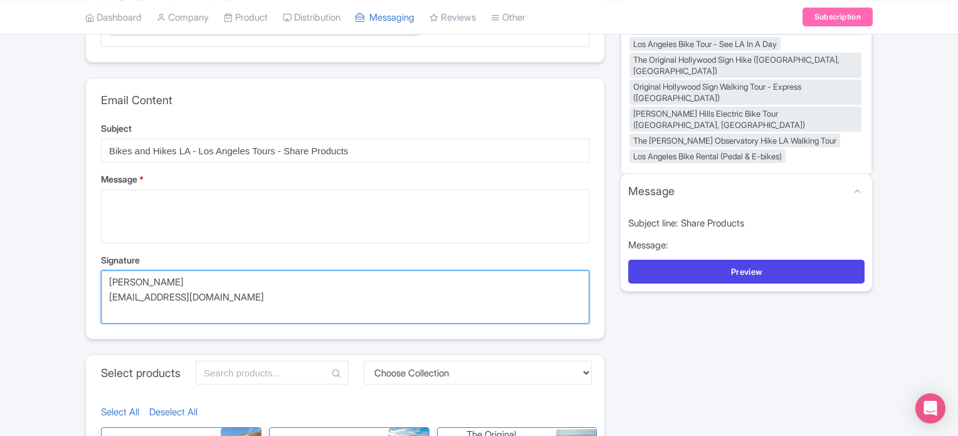
drag, startPoint x: 82, startPoint y: 283, endPoint x: 66, endPoint y: 278, distance: 15.9
click at [66, 278] on div "share_products Share Products Email Change Announcement Type Share Products Pro…" at bounding box center [479, 253] width 958 height 772
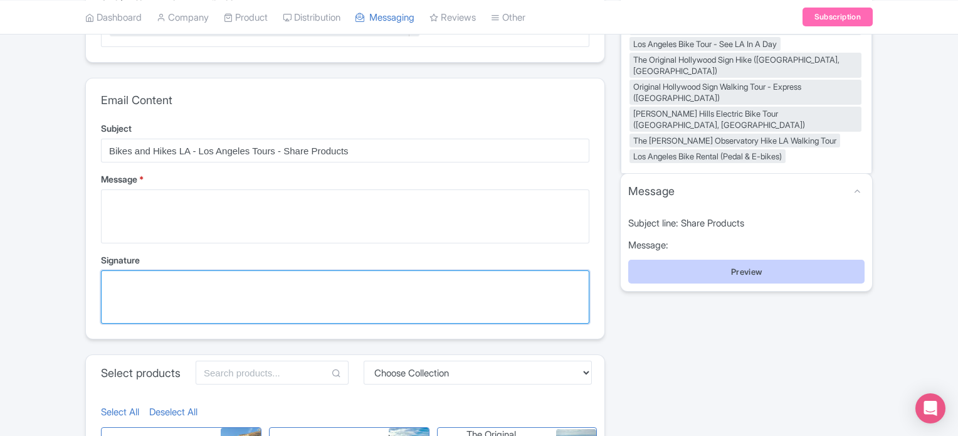
scroll to position [63, 0]
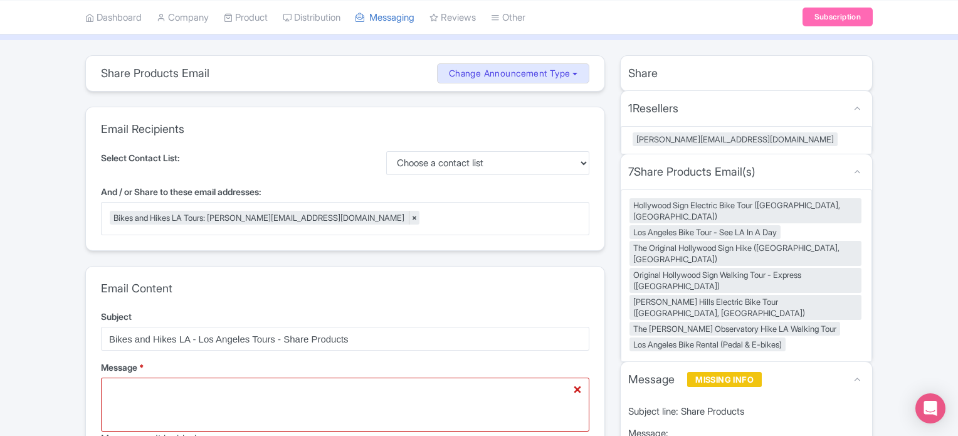
scroll to position [188, 0]
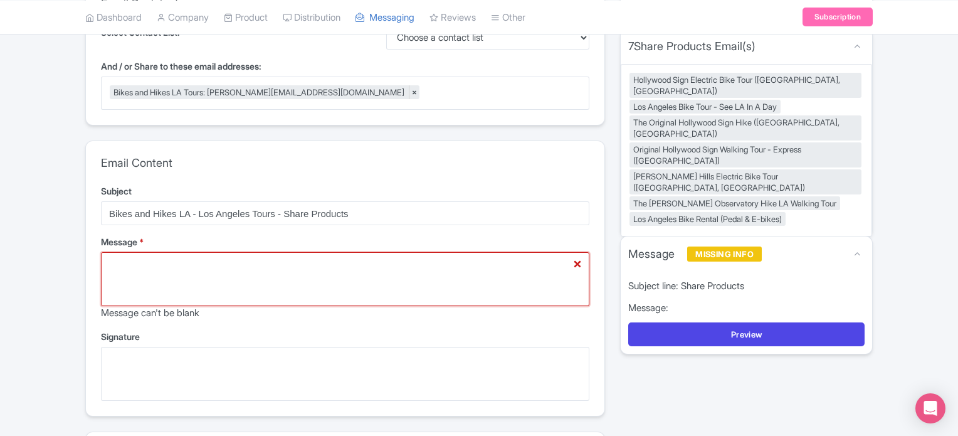
click at [344, 268] on textarea "Please use the links below to view and download our product information and ima…" at bounding box center [345, 279] width 488 height 54
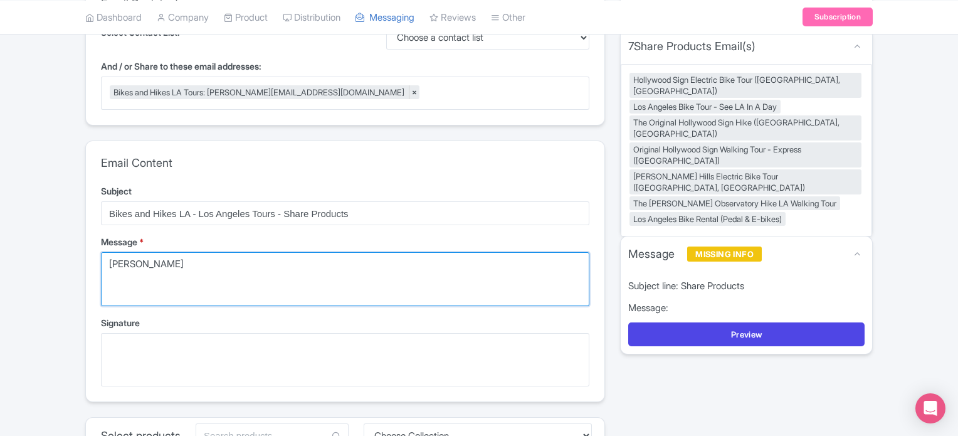
type textarea "J"
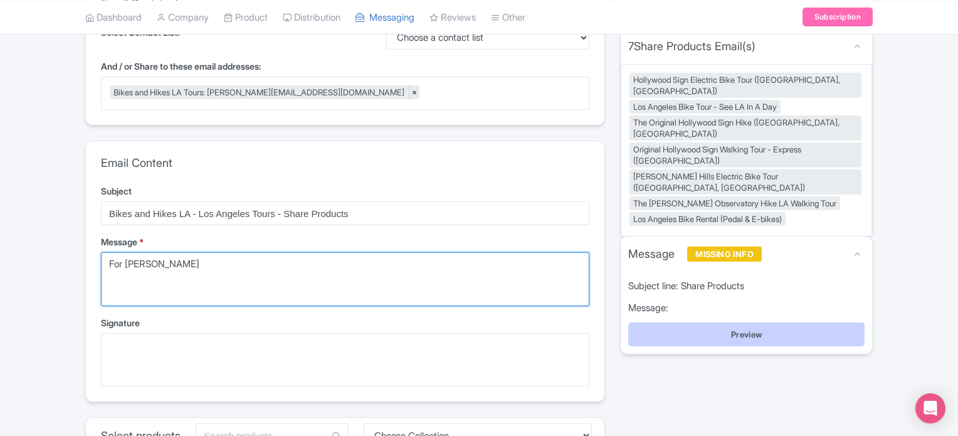
type textarea "For Lee Burns"
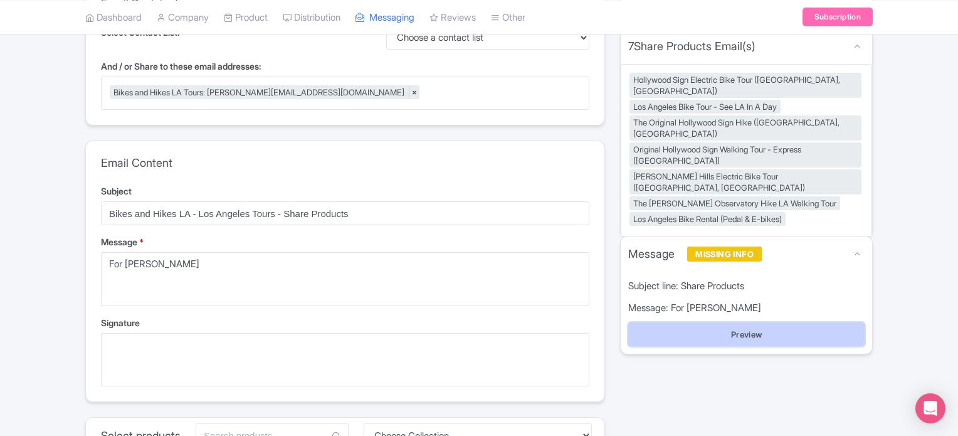
click at [794, 322] on button "Preview" at bounding box center [746, 334] width 236 height 24
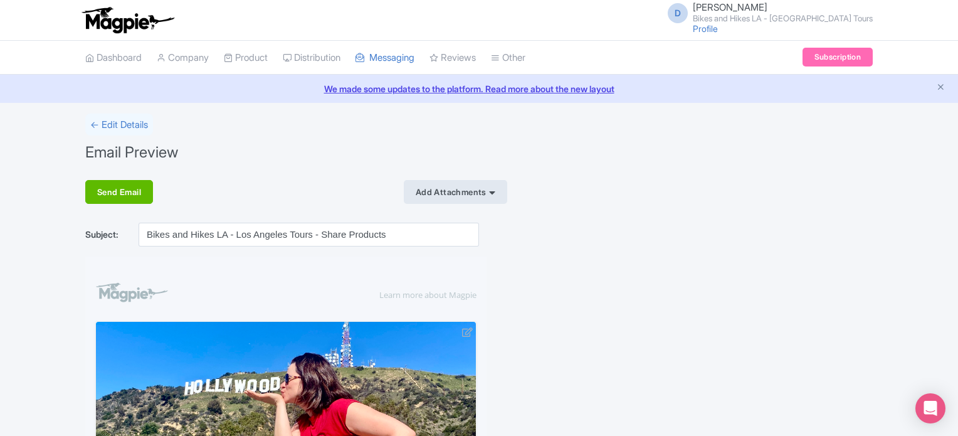
click at [474, 181] on div "Add Attachments" at bounding box center [455, 192] width 103 height 24
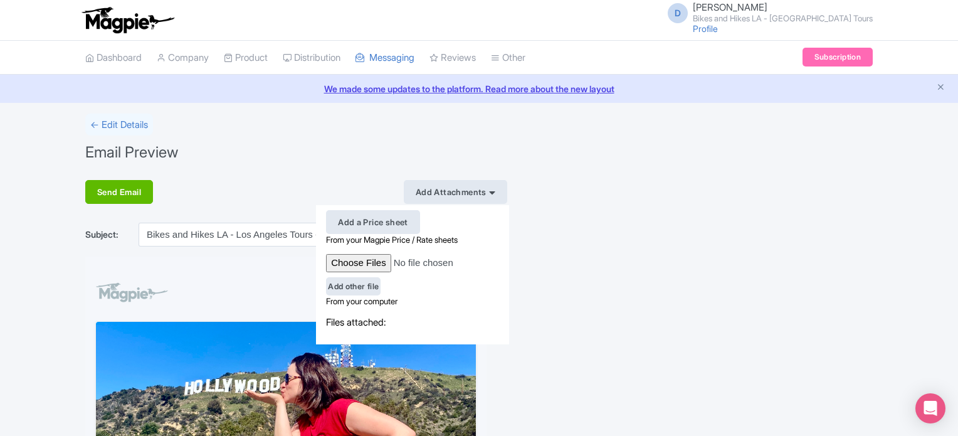
click at [381, 218] on div "Add a Price sheet" at bounding box center [373, 222] width 94 height 24
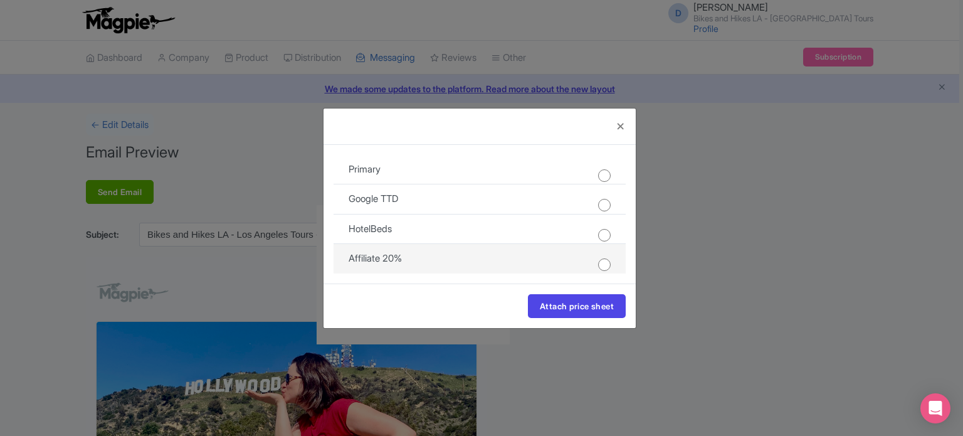
click at [598, 261] on input "radio" at bounding box center [604, 264] width 13 height 13
radio input "true"
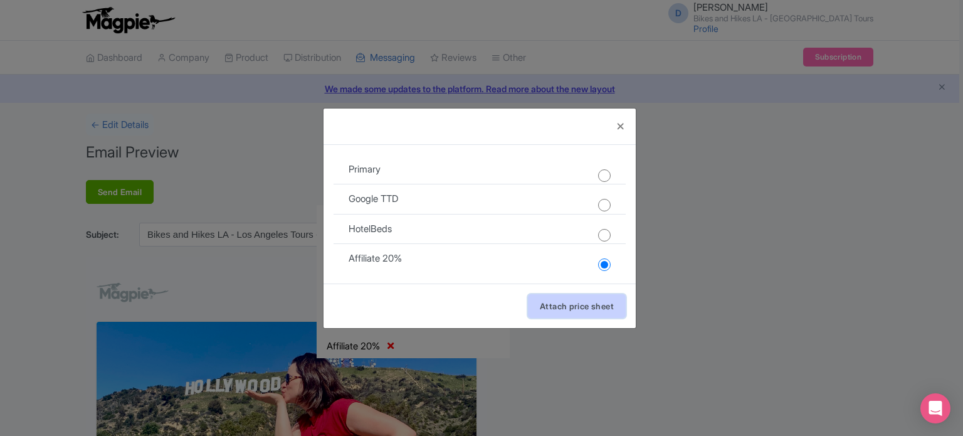
click at [594, 307] on button "Attach price sheet" at bounding box center [577, 306] width 98 height 24
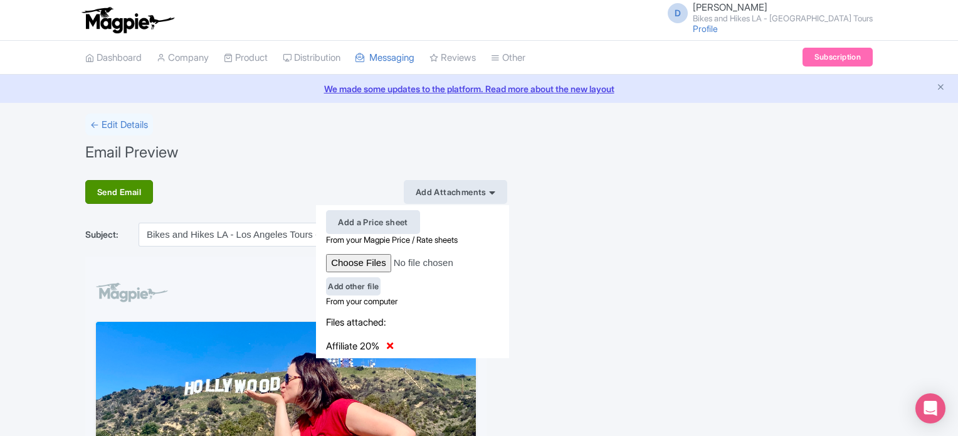
click at [117, 193] on div "Send Email" at bounding box center [119, 192] width 68 height 24
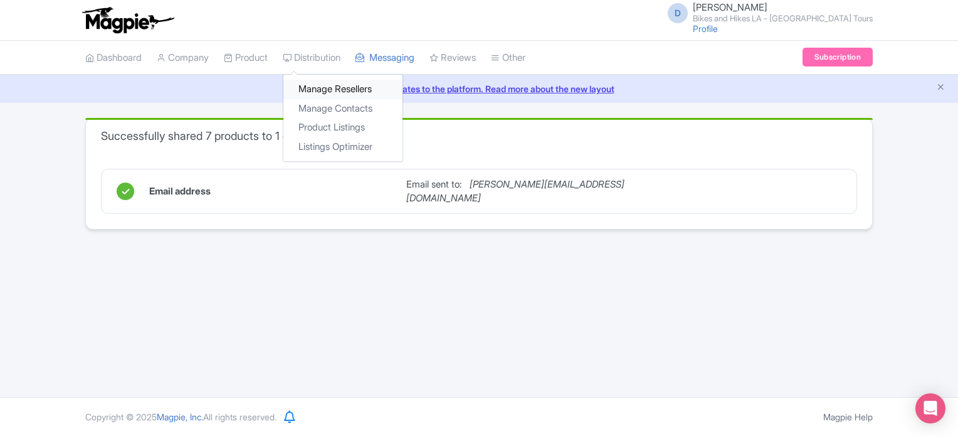
click at [317, 86] on link "Manage Resellers" at bounding box center [342, 89] width 119 height 19
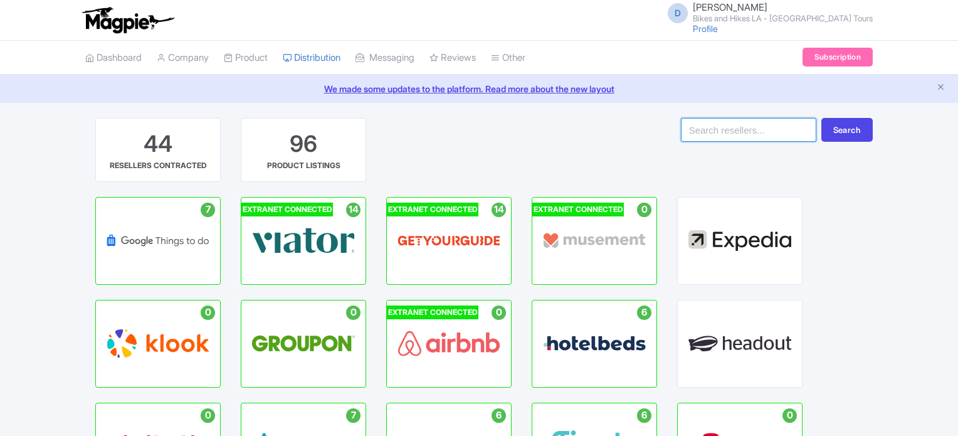
click at [762, 125] on input "search" at bounding box center [748, 130] width 135 height 24
type input "hotelbeds"
click at [821, 118] on button "Search" at bounding box center [846, 130] width 51 height 24
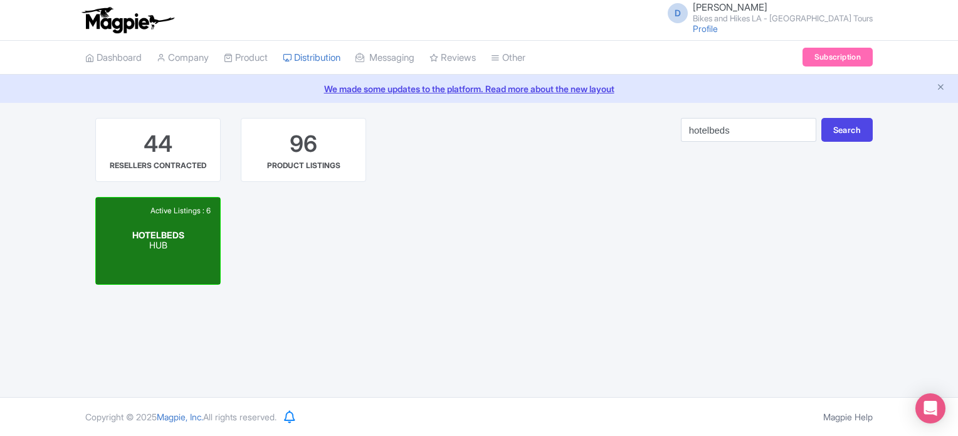
click at [164, 263] on div "Active Listings : 6 HOTELBEDS HUB" at bounding box center [158, 241] width 124 height 87
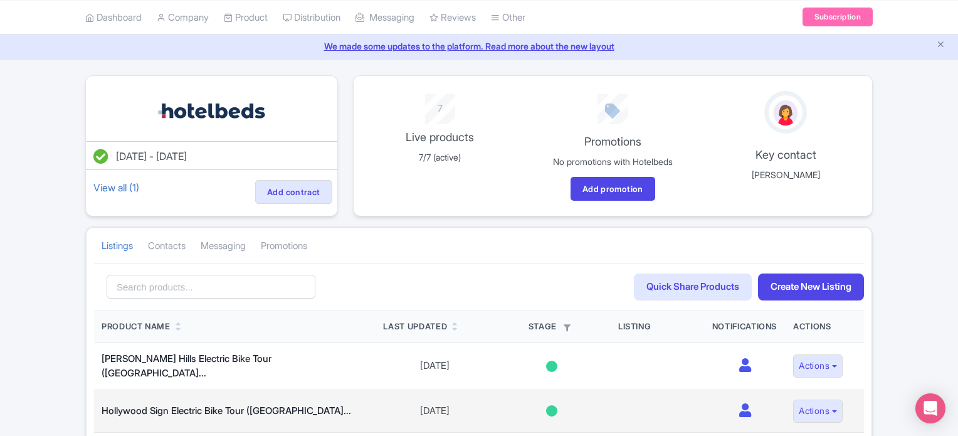
scroll to position [314, 0]
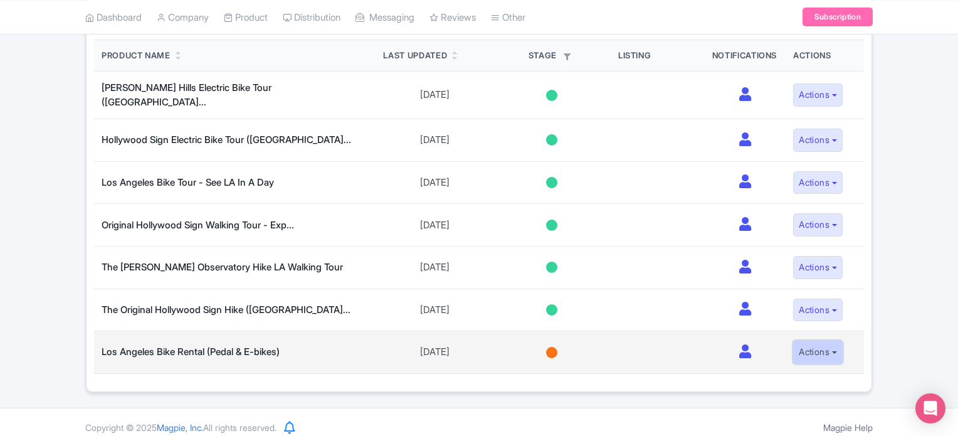
click at [839, 344] on button "Actions" at bounding box center [818, 351] width 50 height 23
click at [593, 337] on td "Not started Sharing Interesting Contracting Onboarding Selling" at bounding box center [551, 352] width 117 height 43
click at [547, 347] on div at bounding box center [551, 352] width 11 height 11
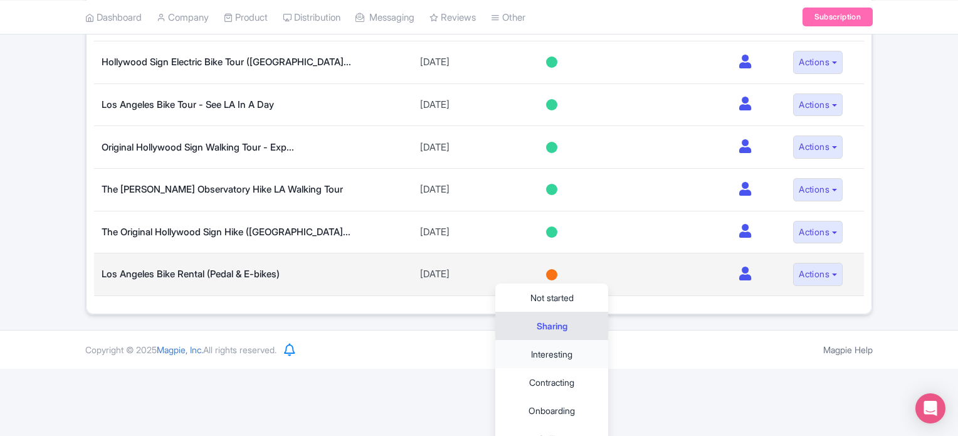
scroll to position [399, 0]
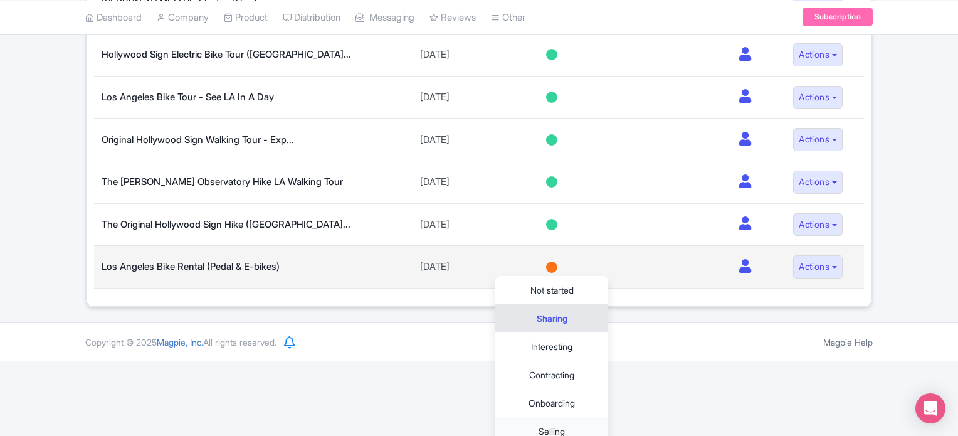
click at [567, 417] on link "Selling" at bounding box center [551, 431] width 113 height 28
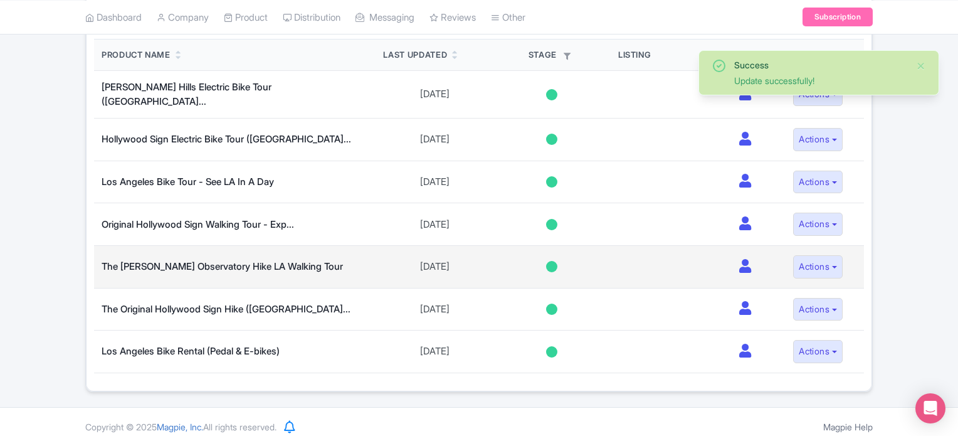
scroll to position [63, 0]
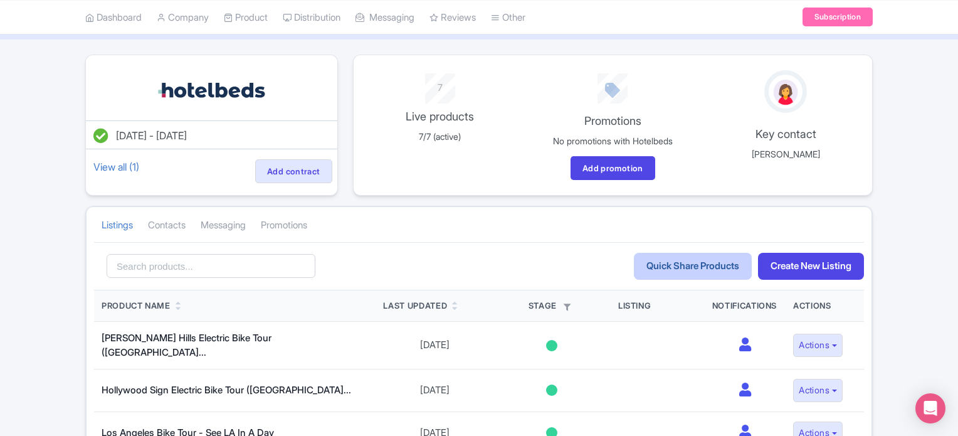
click at [682, 256] on link "Quick Share Products" at bounding box center [693, 266] width 118 height 27
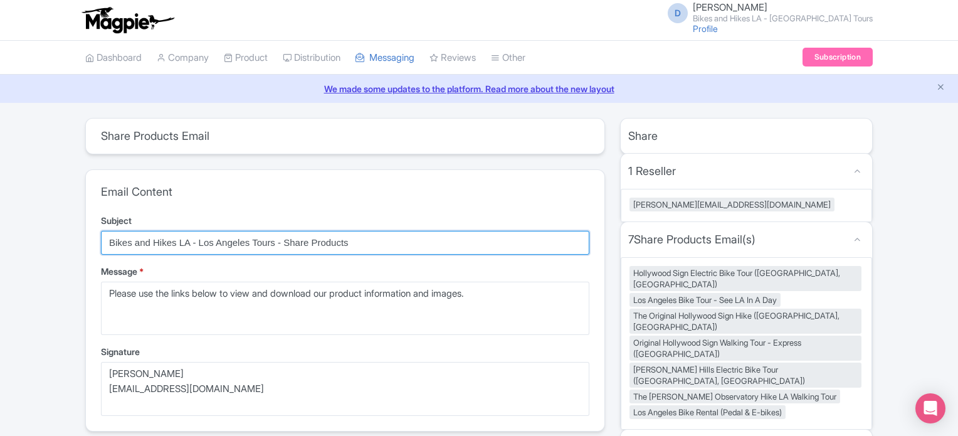
click at [284, 243] on input "Bikes and Hikes LA - Los Angeles Tours - Share Products" at bounding box center [345, 243] width 488 height 24
click at [318, 241] on input "Bikes and Hikes LA - Los Angeles Tours - 2026 Share Products" at bounding box center [345, 243] width 488 height 24
drag, startPoint x: 318, startPoint y: 241, endPoint x: 366, endPoint y: 245, distance: 48.4
click at [366, 245] on input "Bikes and Hikes LA - Los Angeles Tours - 2026 Share Products" at bounding box center [345, 243] width 488 height 24
type input "Bikes and Hikes LA - [GEOGRAPHIC_DATA] Tours - 2026 Rates"
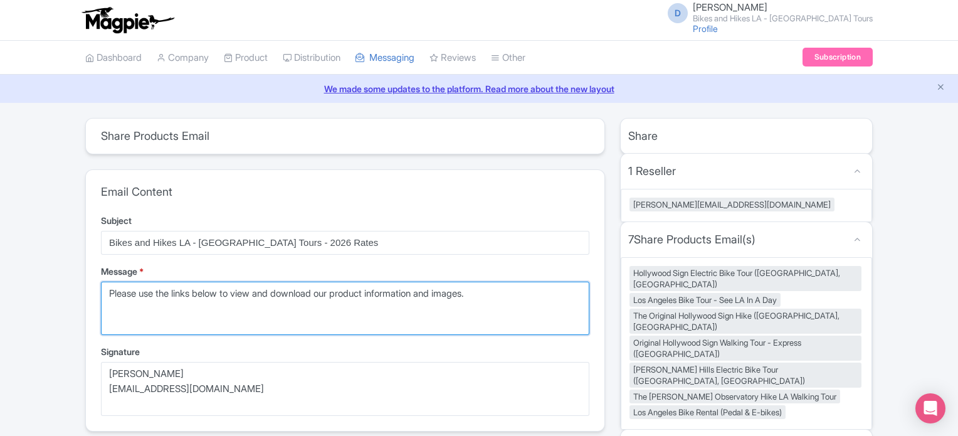
drag, startPoint x: 321, startPoint y: 301, endPoint x: 83, endPoint y: 308, distance: 238.4
click at [83, 308] on div "Share Products Email 9a83022a-1f54-4068-b960-b285bdb6ce84 quick Email Content S…" at bounding box center [345, 424] width 535 height 613
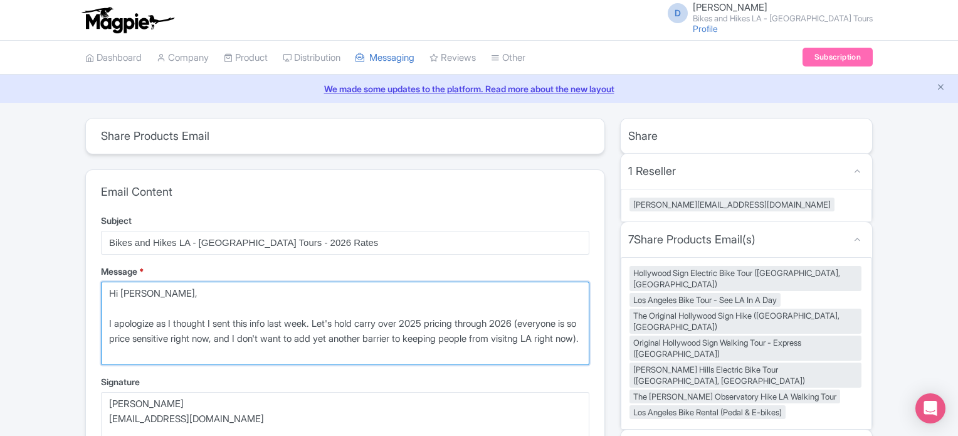
type textarea "Hi Greg, I apologize as I thought I sent this info last week. Let's hold carry …"
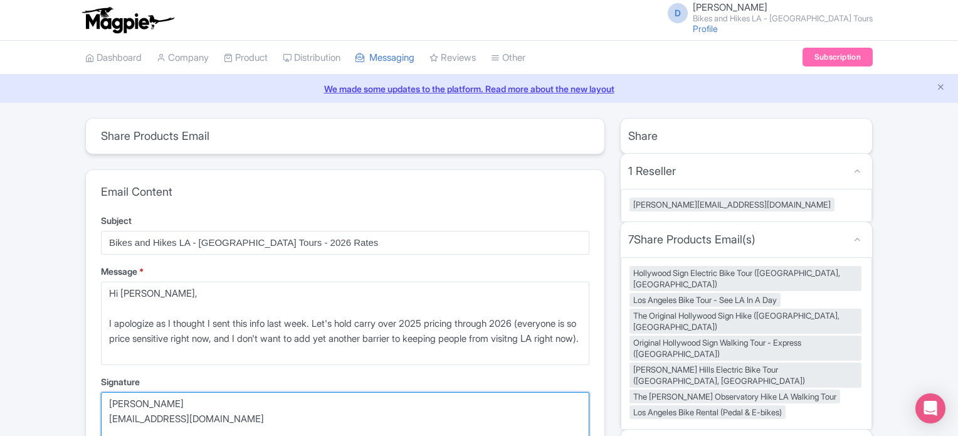
click at [198, 421] on textarea "Danny Roman info@bikeshikes.com" at bounding box center [345, 419] width 488 height 54
click at [208, 419] on textarea "Danny Roman info@bikeshikes.com" at bounding box center [345, 419] width 488 height 54
drag, startPoint x: 206, startPoint y: 418, endPoint x: 83, endPoint y: 406, distance: 124.2
click at [83, 406] on div "Share Products Email 9a83022a-1f54-4068-b960-b285bdb6ce84 quick Email Content S…" at bounding box center [345, 439] width 535 height 643
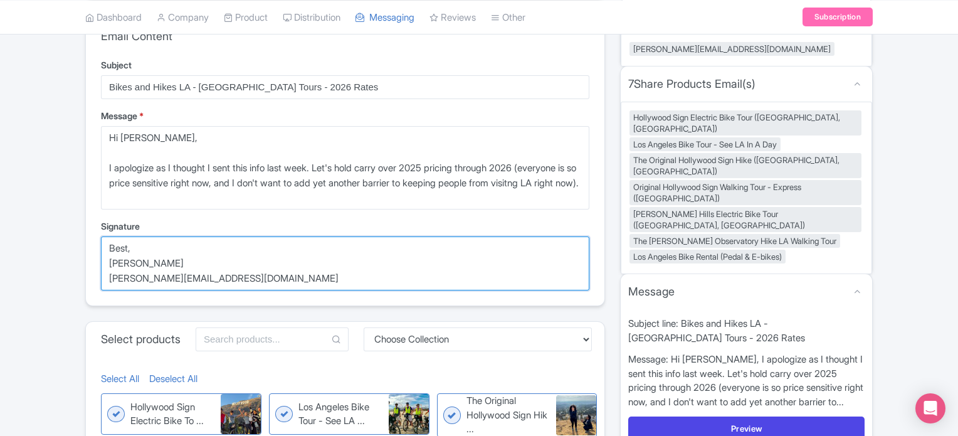
scroll to position [188, 0]
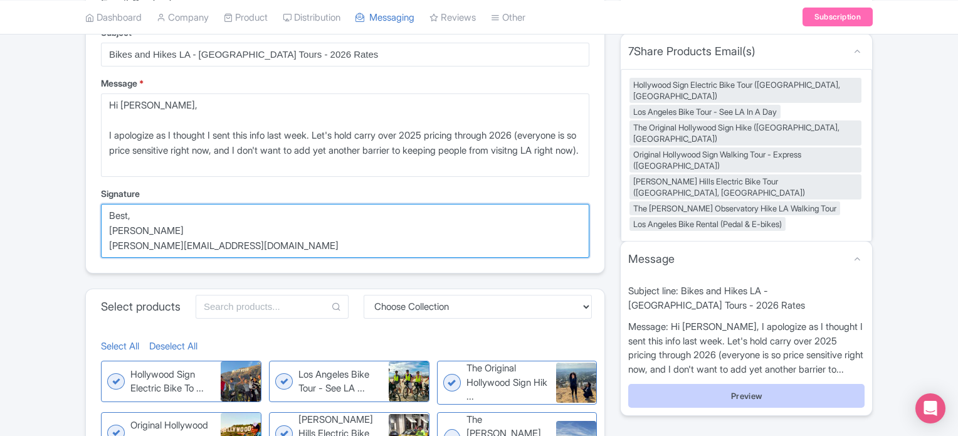
type textarea "Best, Jason Bowers jason@bikeshikes.com"
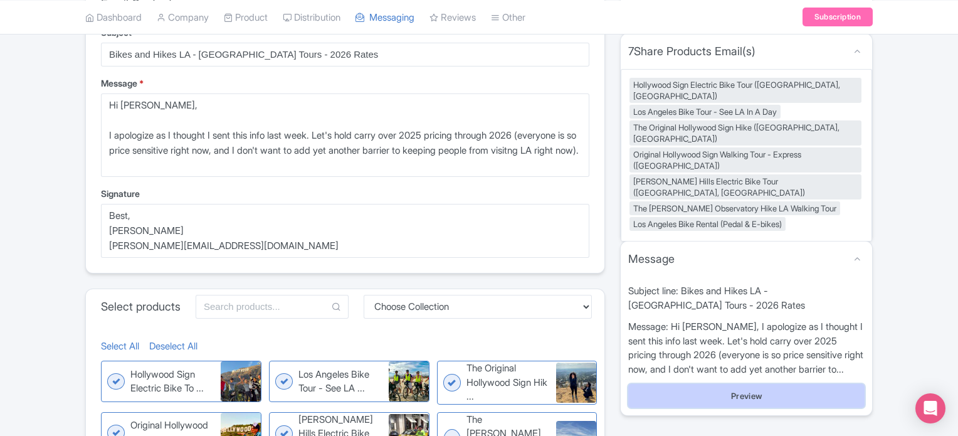
click at [742, 384] on button "Preview" at bounding box center [746, 396] width 236 height 24
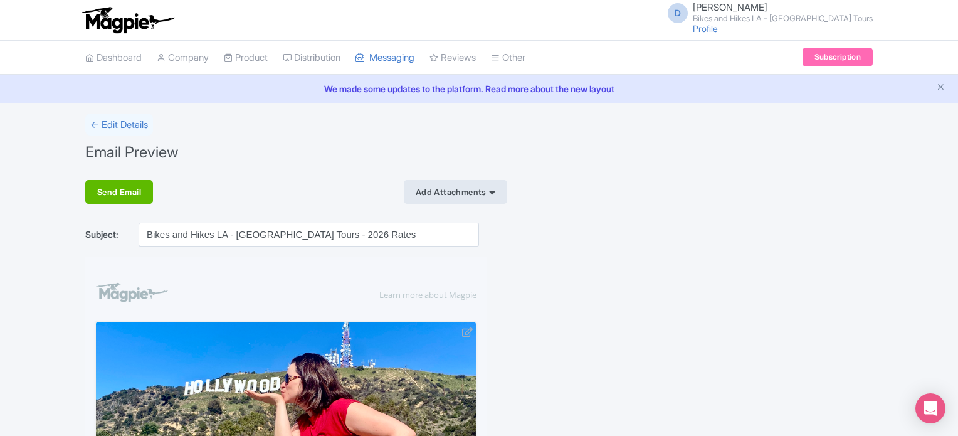
click at [441, 196] on div "Add Attachments" at bounding box center [455, 192] width 103 height 24
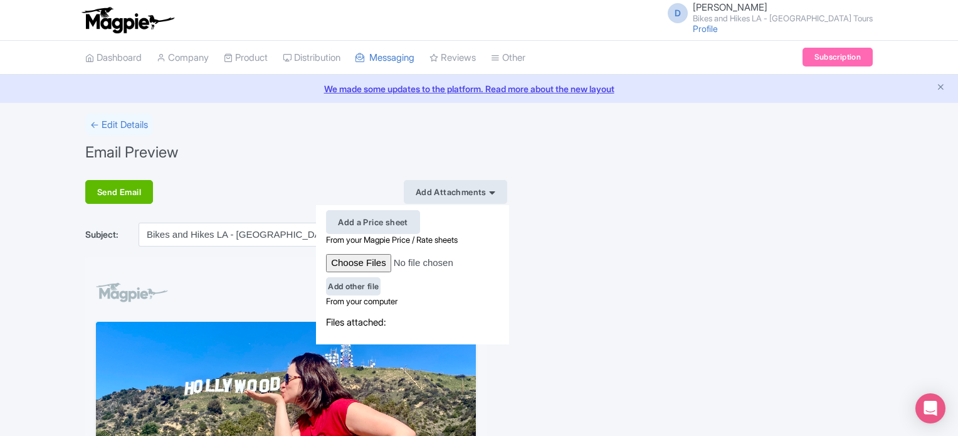
click at [384, 220] on div "Add a Price sheet" at bounding box center [373, 222] width 94 height 24
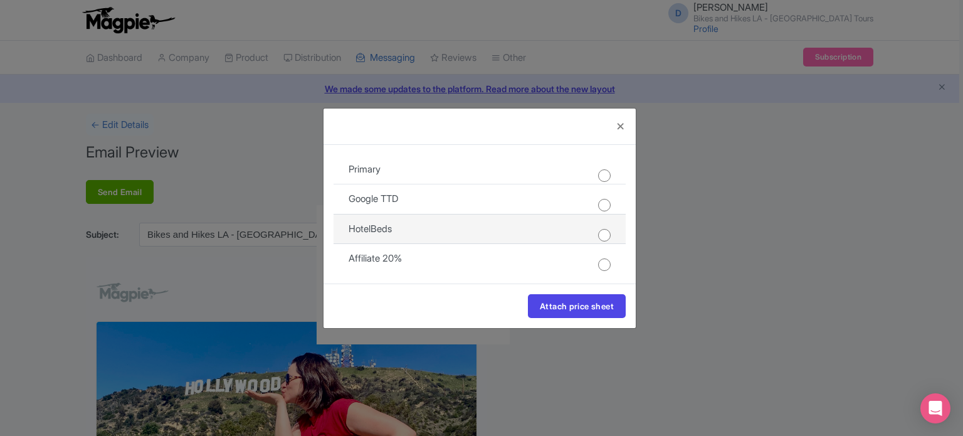
click at [606, 233] on input "radio" at bounding box center [604, 235] width 13 height 13
radio input "true"
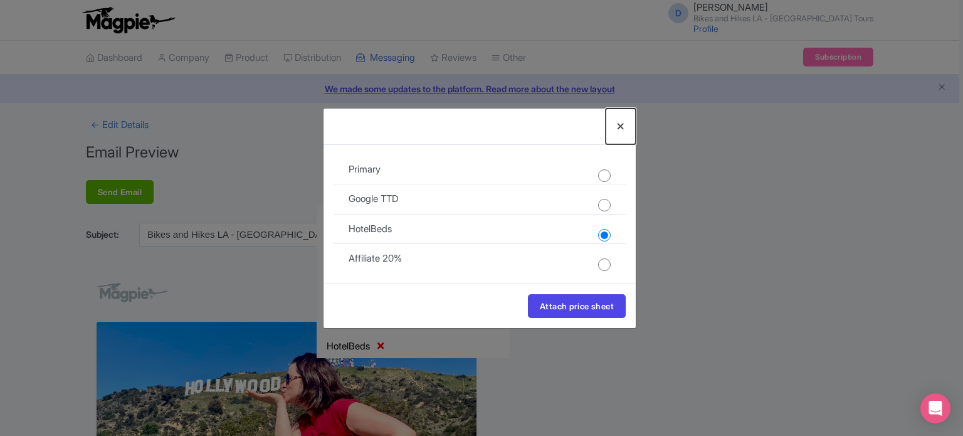
click at [623, 122] on button "Close" at bounding box center [621, 126] width 30 height 36
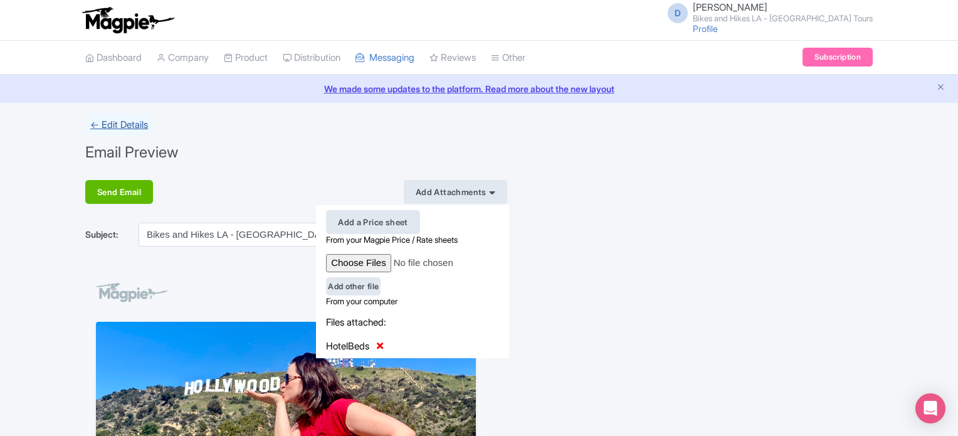
click at [113, 130] on link "← Edit Details" at bounding box center [119, 124] width 68 height 22
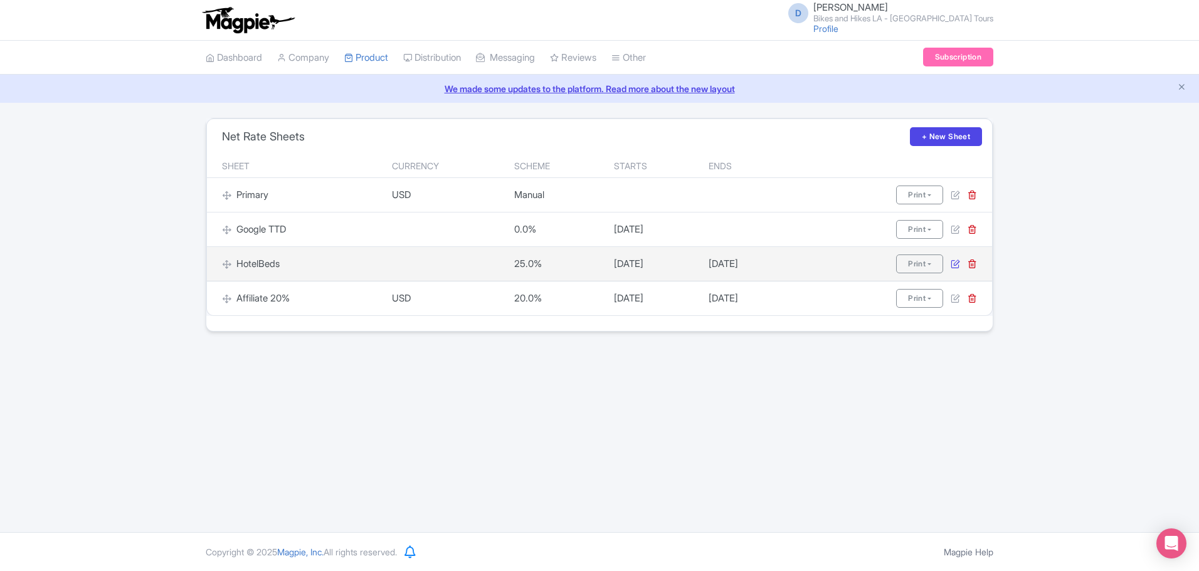
click at [951, 266] on icon at bounding box center [955, 263] width 9 height 9
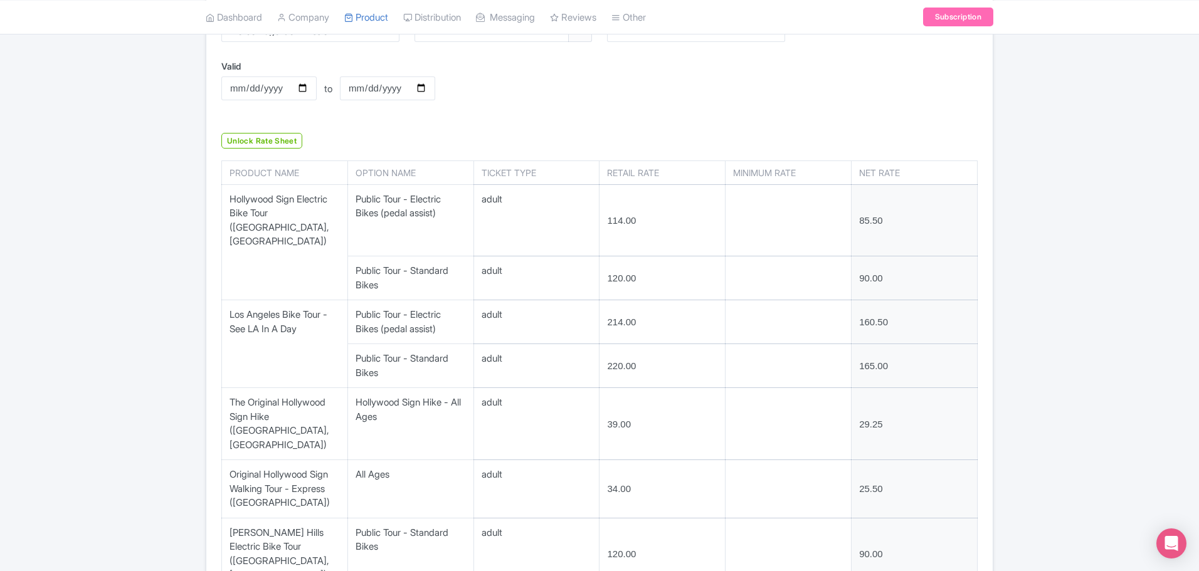
scroll to position [314, 0]
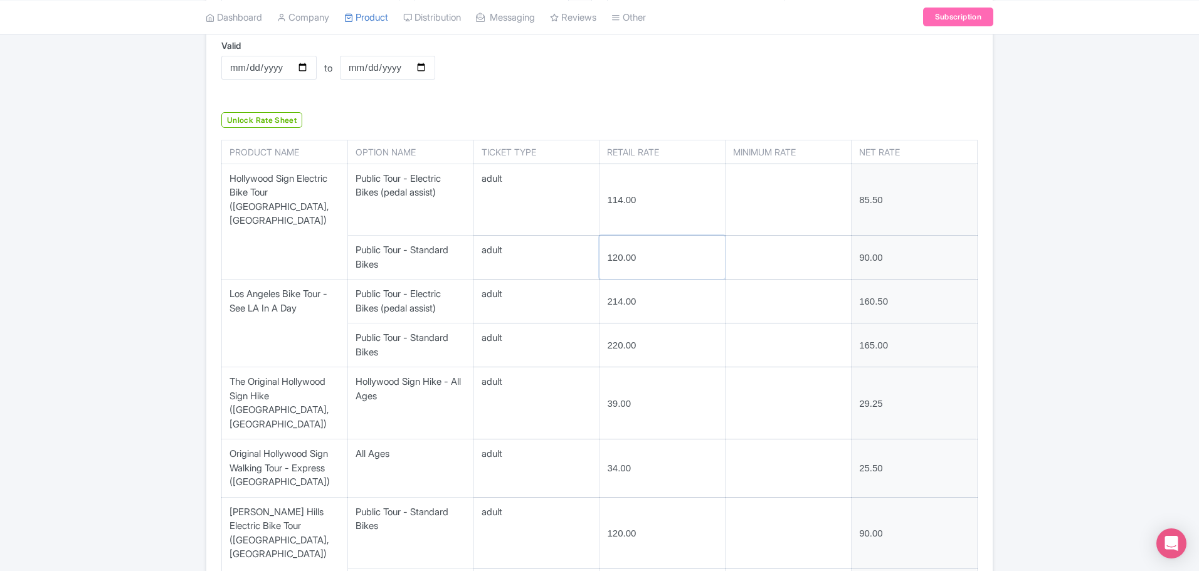
drag, startPoint x: 650, startPoint y: 245, endPoint x: 607, endPoint y: 241, distance: 43.4
click at [607, 241] on input "120.00" at bounding box center [661, 257] width 125 height 43
click at [100, 239] on div "← Back to Rate Sheets HotelBeds Rates Resellers Download Excel Update Sheet Nam…" at bounding box center [599, 326] width 1199 height 1045
drag, startPoint x: 897, startPoint y: 245, endPoint x: 841, endPoint y: 246, distance: 56.4
click at [841, 246] on tr "adult 90.00" at bounding box center [600, 258] width 756 height 44
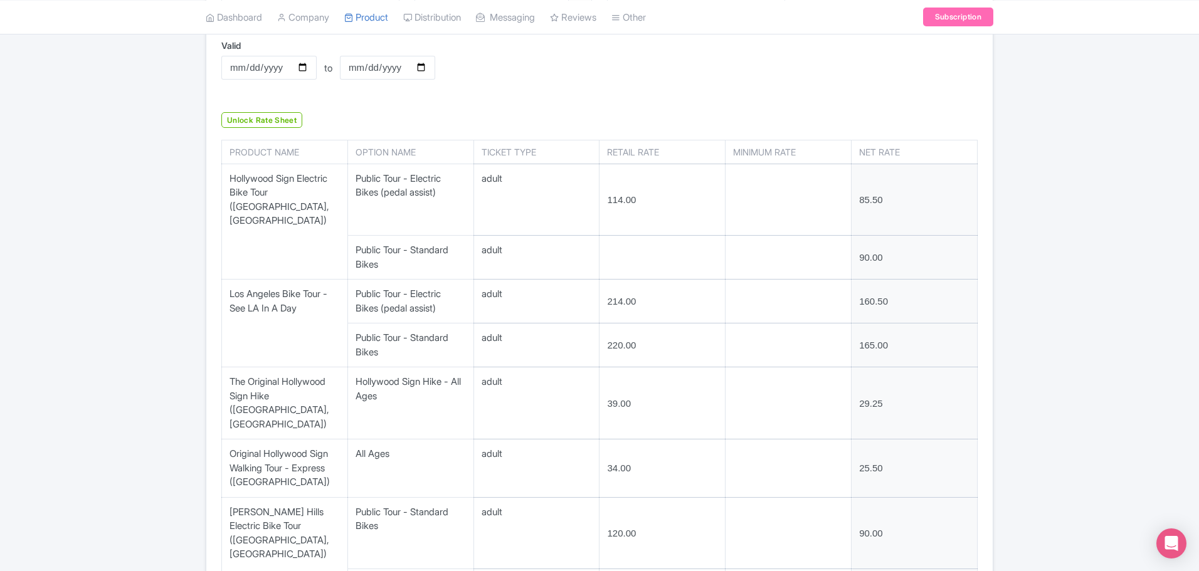
click at [1045, 269] on div "← Back to Rate Sheets HotelBeds Rates Resellers Download Excel Update Sheet Nam…" at bounding box center [599, 326] width 1199 height 1045
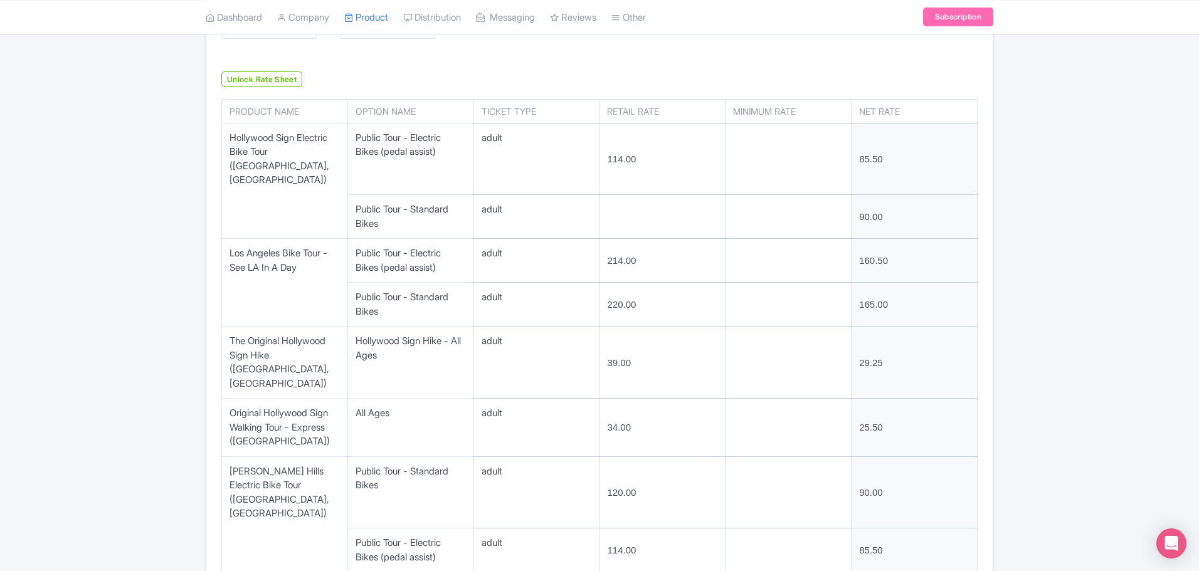
scroll to position [376, 0]
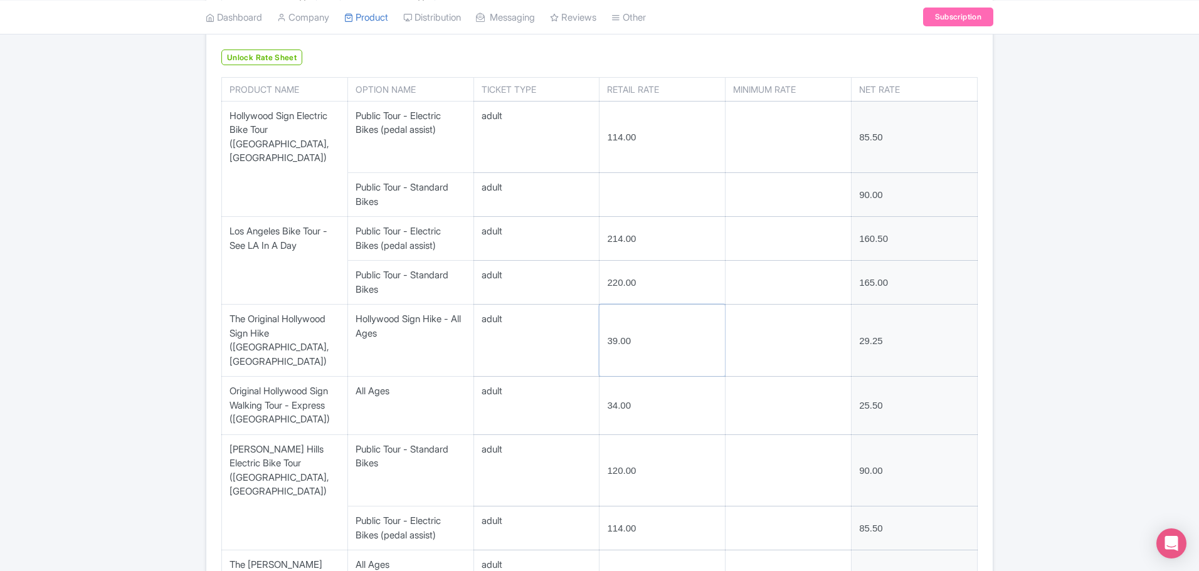
drag, startPoint x: 633, startPoint y: 322, endPoint x: 606, endPoint y: 323, distance: 27.0
click at [606, 323] on input "39.00" at bounding box center [661, 340] width 125 height 71
type input "35"
drag, startPoint x: 660, startPoint y: 377, endPoint x: 599, endPoint y: 377, distance: 60.8
click at [599, 377] on td "34.00" at bounding box center [662, 406] width 126 height 58
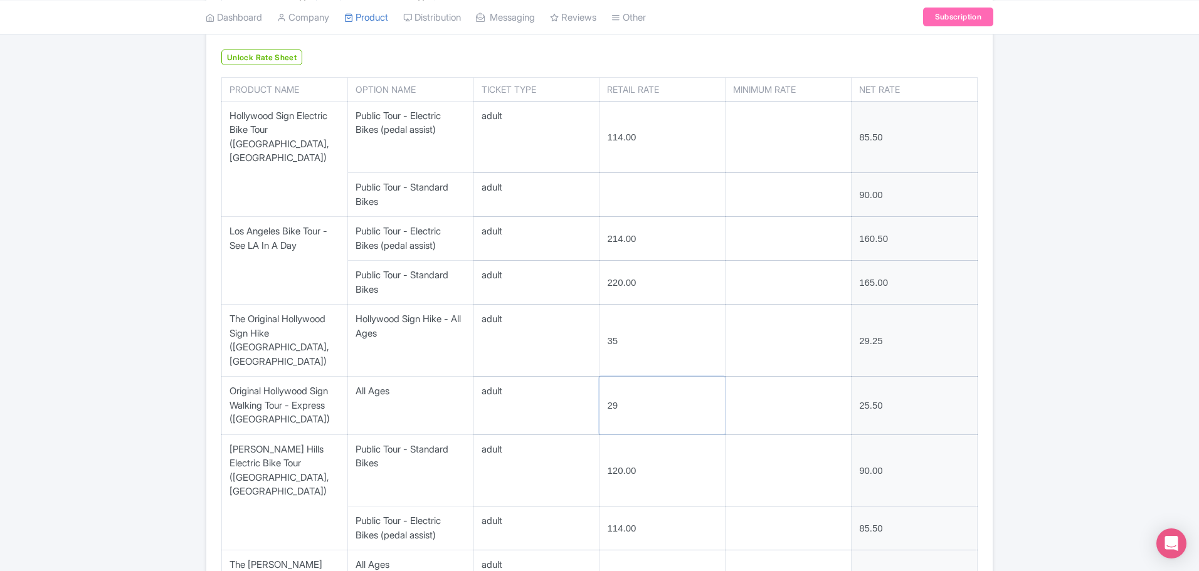
type input "29"
click at [1072, 368] on div "← Back to Rate Sheets HotelBeds Rates Resellers Download Excel Update Sheet Nam…" at bounding box center [599, 264] width 1199 height 1045
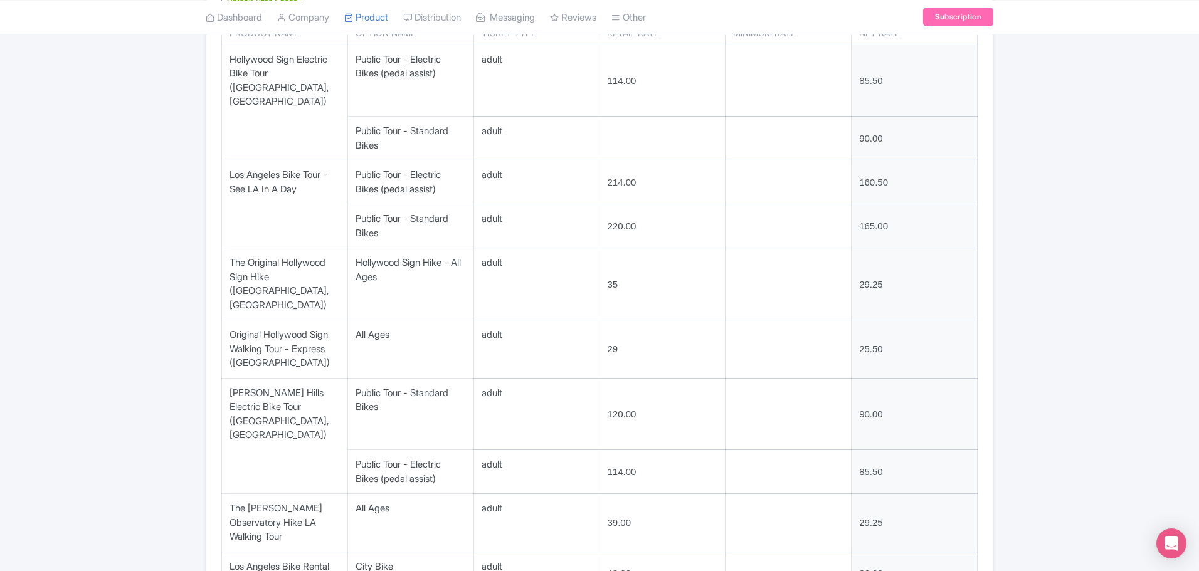
scroll to position [502, 0]
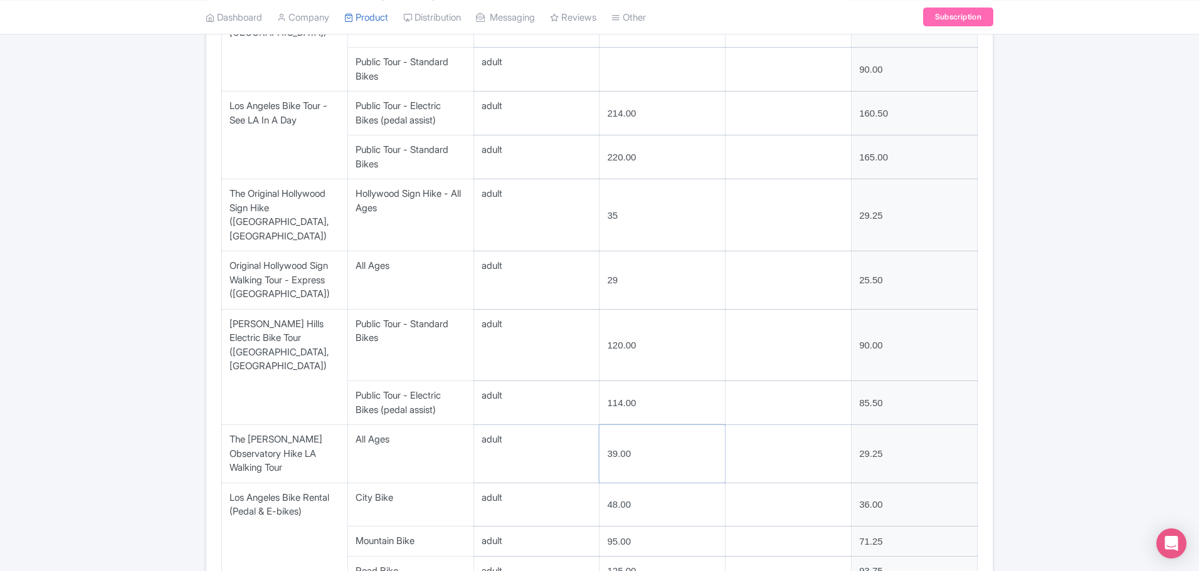
drag, startPoint x: 643, startPoint y: 402, endPoint x: 570, endPoint y: 403, distance: 73.4
click at [570, 425] on tr "adult 39.00 29.25" at bounding box center [600, 454] width 756 height 58
type input "35"
click at [1092, 332] on div "← Back to Rate Sheets HotelBeds Rates Resellers Download Excel Update Sheet Nam…" at bounding box center [599, 138] width 1199 height 1045
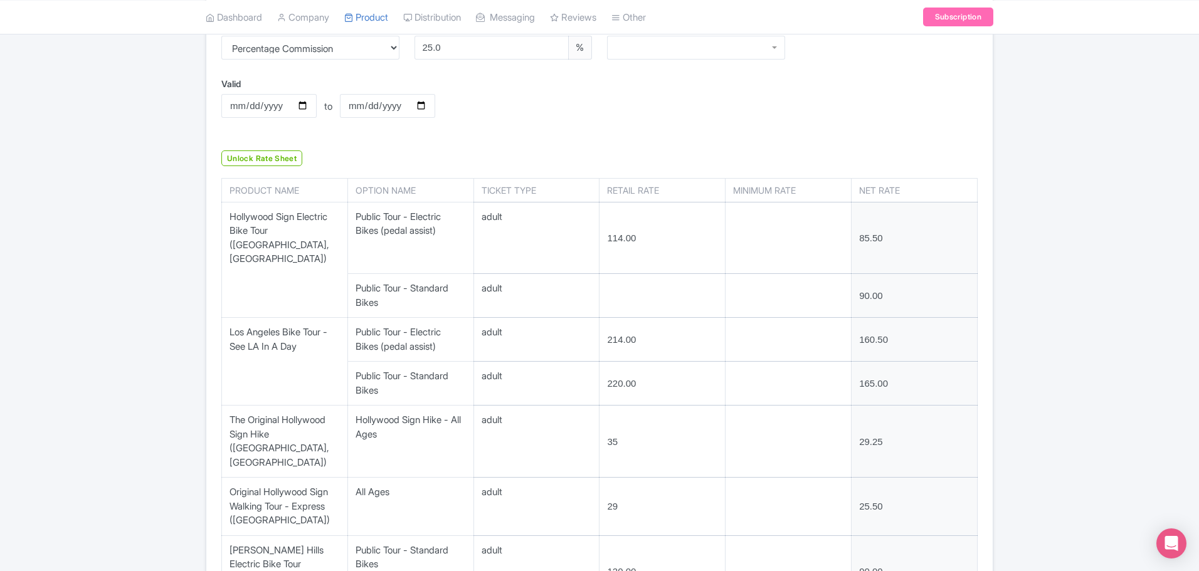
scroll to position [0, 0]
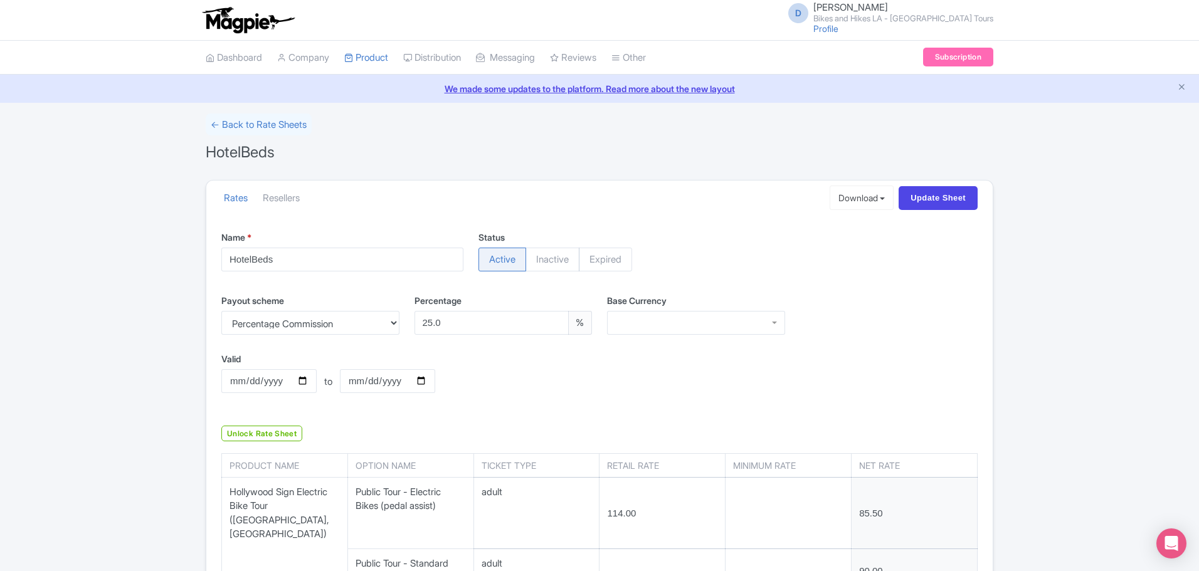
click at [849, 317] on div "Payout scheme Percentage Commission Manual Net Rates Percentage 25.0 % Base Cur…" at bounding box center [599, 319] width 771 height 51
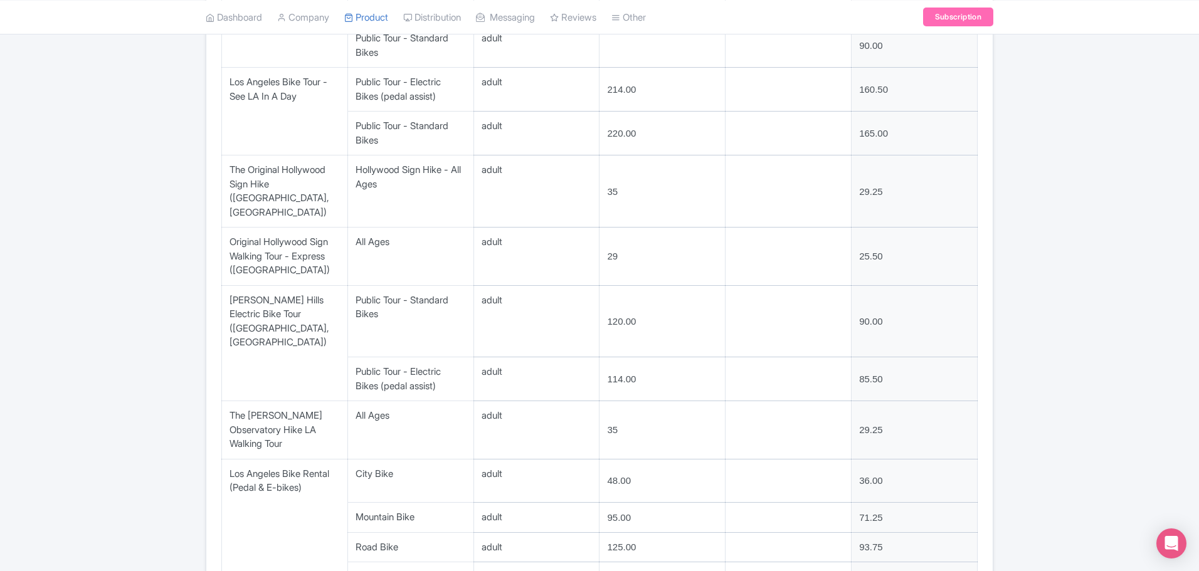
scroll to position [401, 0]
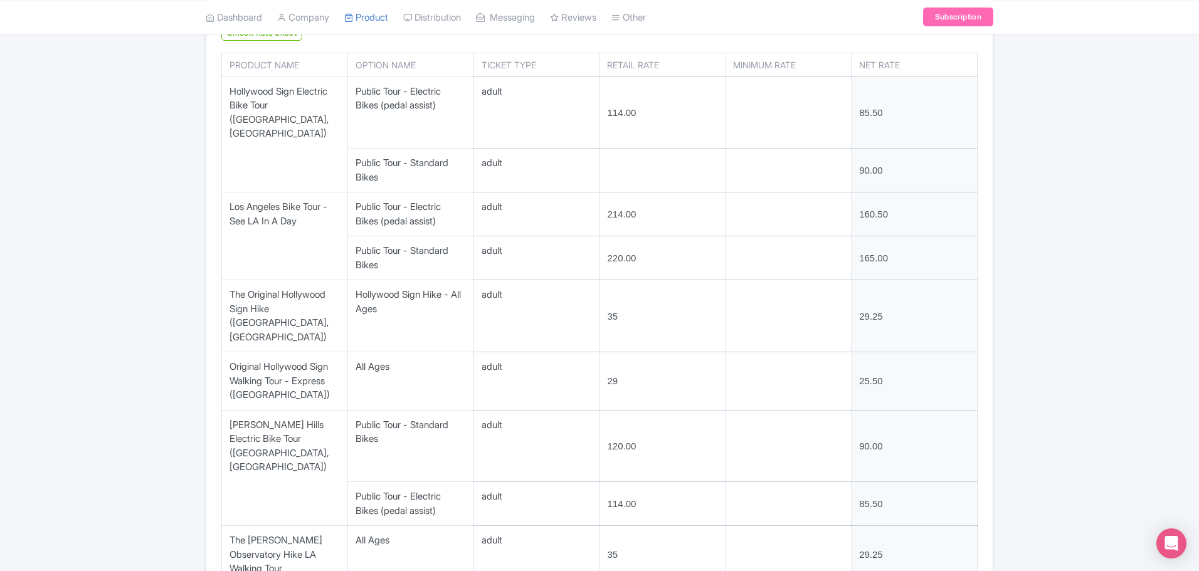
click at [1060, 223] on div "← Back to Rate Sheets HotelBeds Rates Resellers Download Excel Update Sheet Nam…" at bounding box center [599, 239] width 1199 height 1045
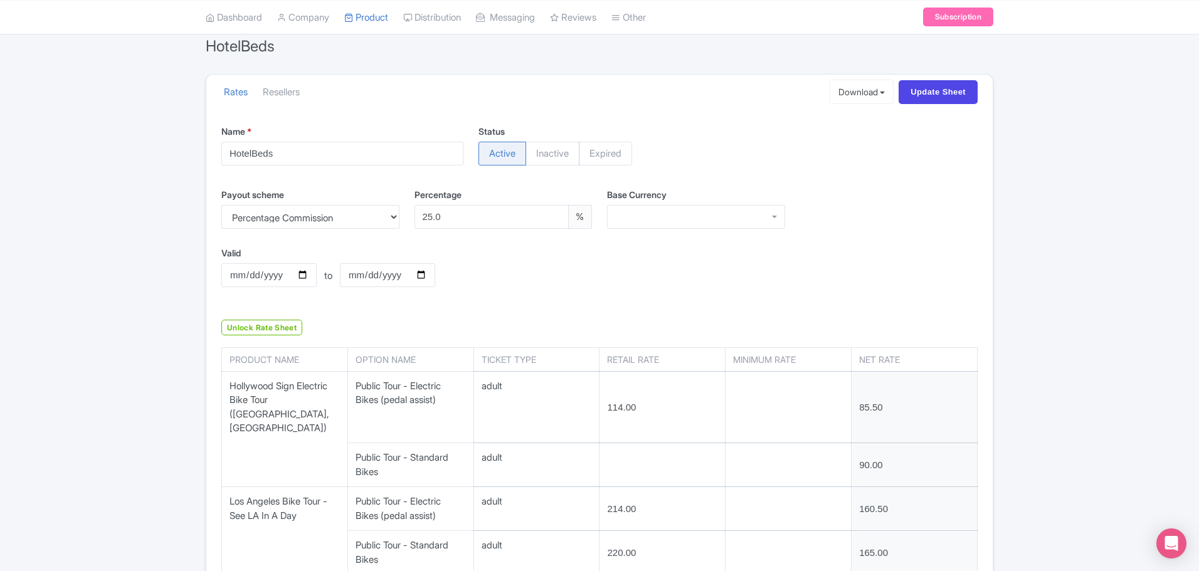
scroll to position [87, 0]
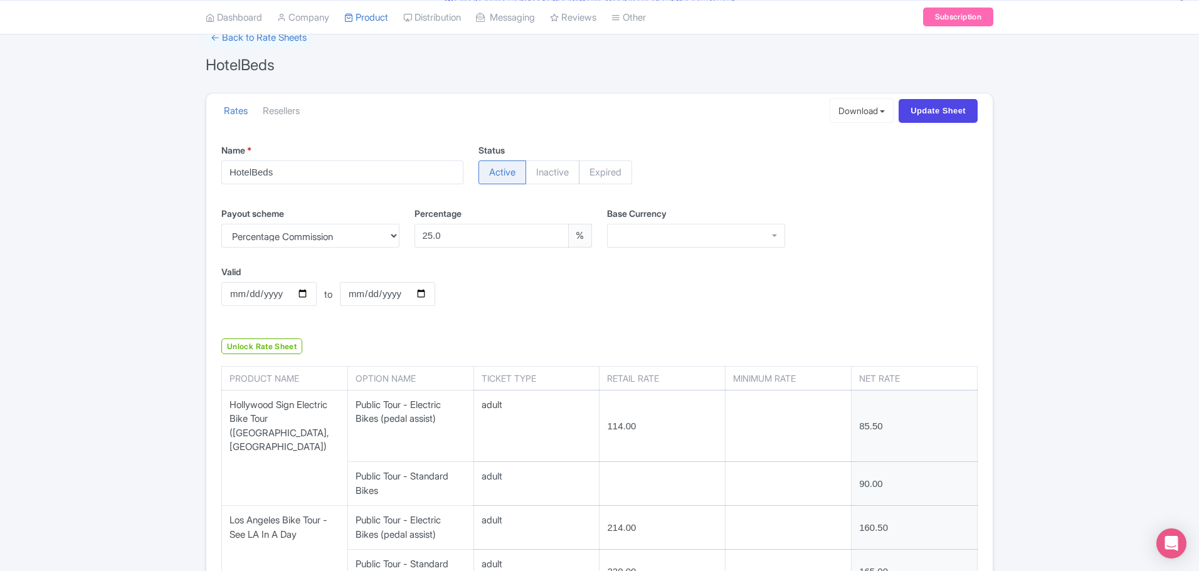
click at [534, 295] on div "Valid 2025-08-12 to Valid to 2025-12-31" at bounding box center [375, 295] width 322 height 60
click at [267, 351] on link "Unlock Rate Sheet" at bounding box center [261, 347] width 81 height 16
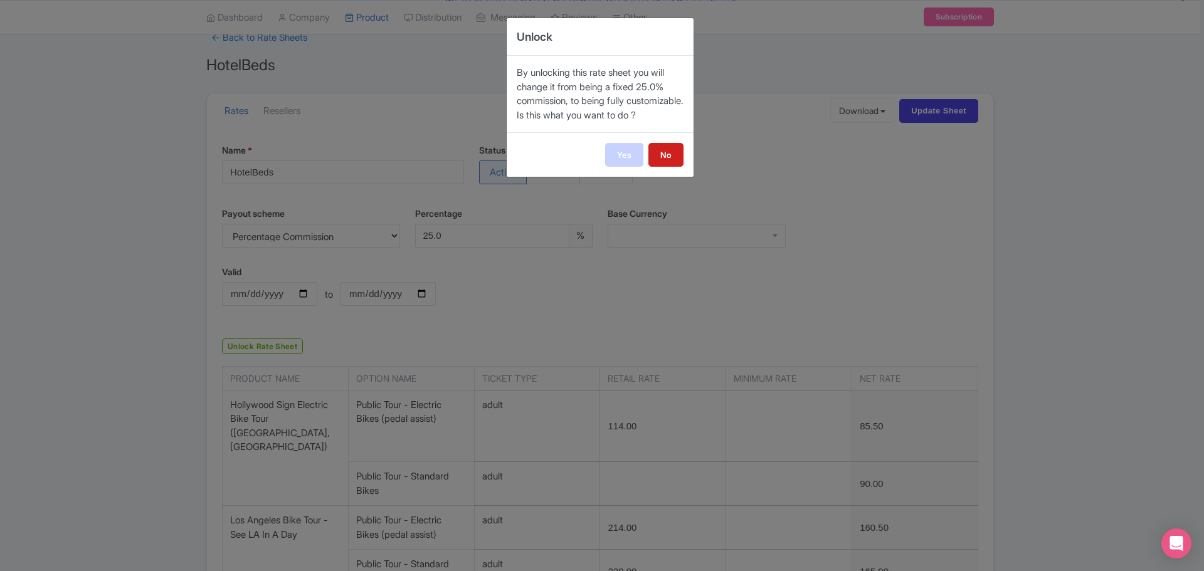
click at [628, 167] on link "Yes" at bounding box center [624, 155] width 38 height 24
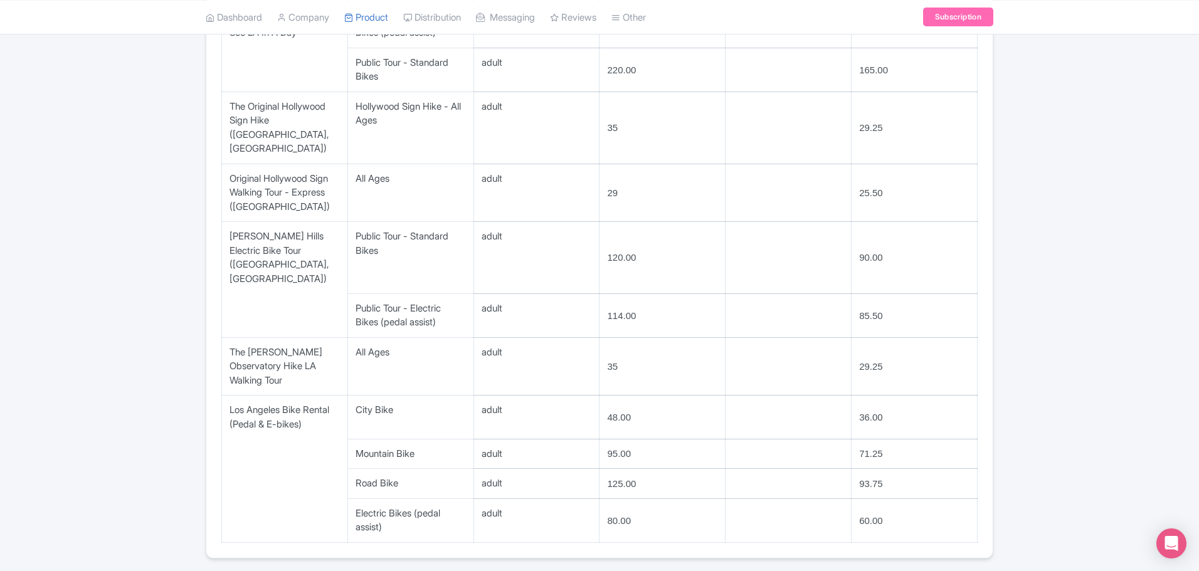
scroll to position [191, 0]
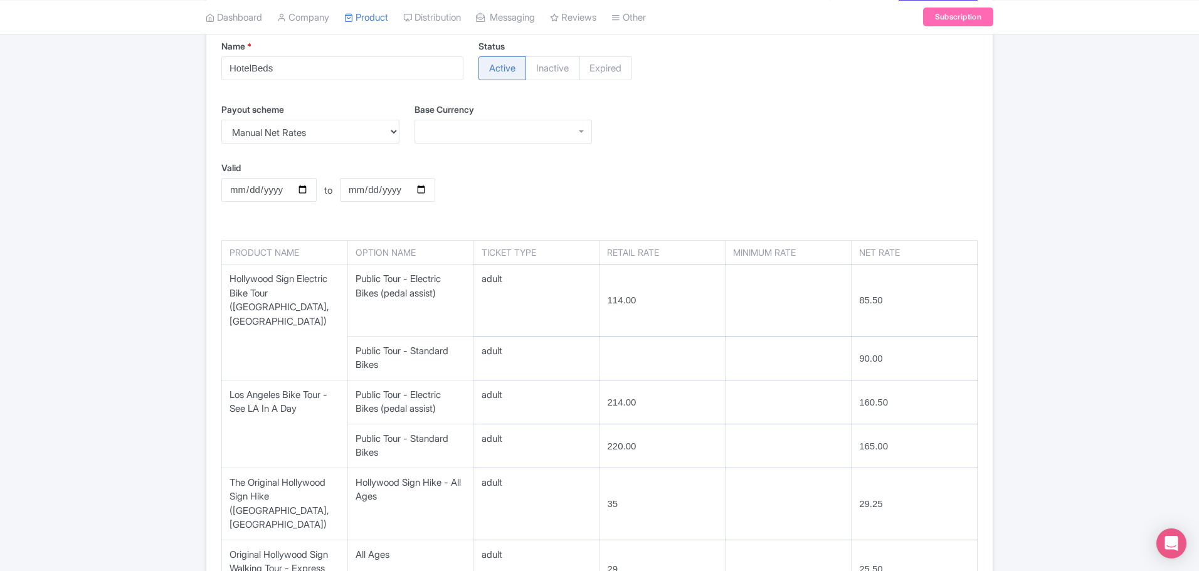
click at [628, 194] on div "Valid 2025-08-12 to Valid to 2025-12-31" at bounding box center [599, 191] width 771 height 60
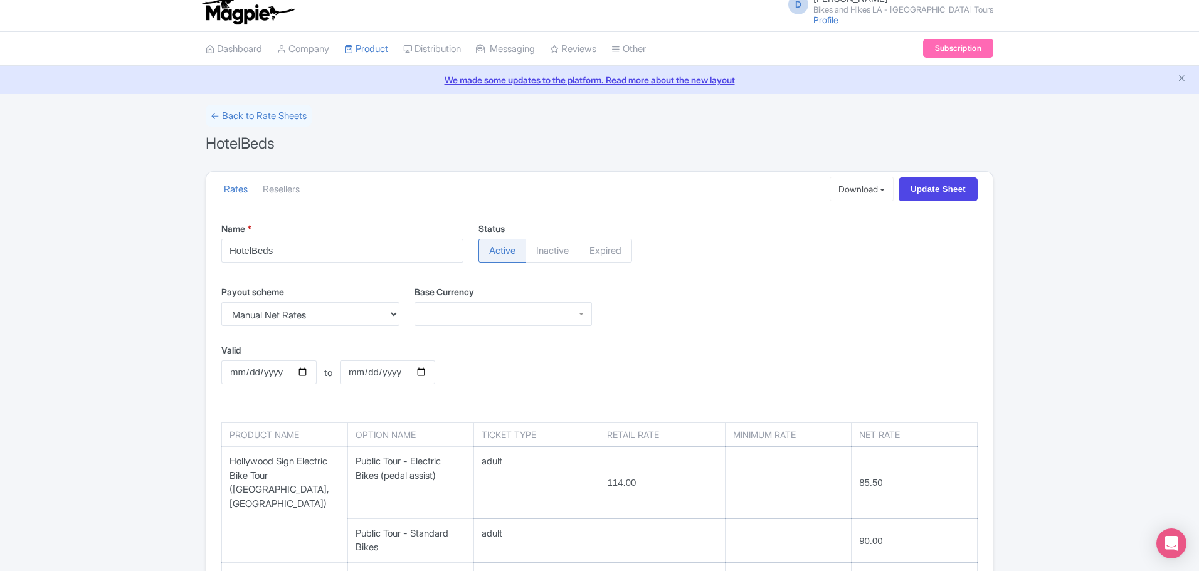
scroll to position [3, 0]
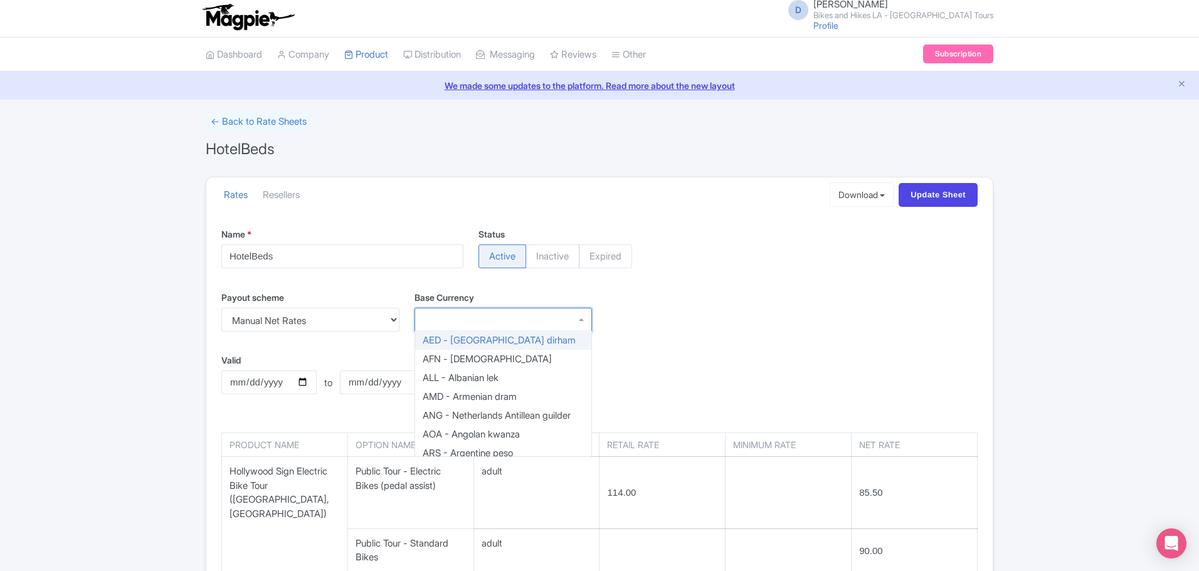
click at [475, 319] on div at bounding box center [503, 320] width 178 height 24
click at [686, 330] on div "Payout scheme Percentage Commission Manual Net Rates Percentage 25.0 % Base Cur…" at bounding box center [599, 318] width 771 height 55
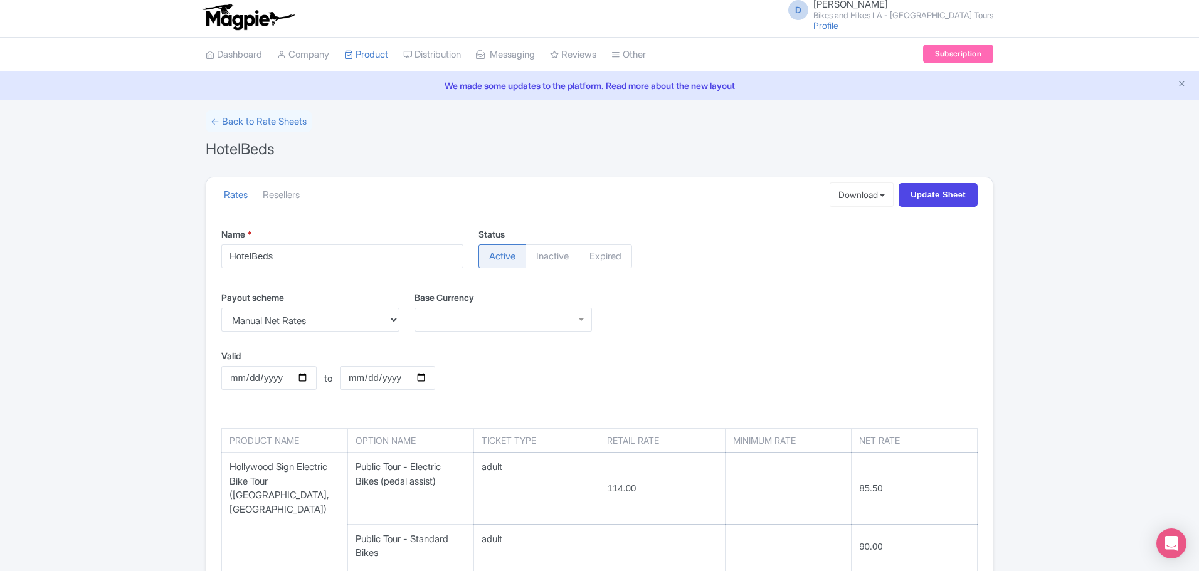
drag, startPoint x: 401, startPoint y: 320, endPoint x: 393, endPoint y: 320, distance: 8.2
click at [400, 320] on div "Payout scheme Percentage Commission Manual Net Rates" at bounding box center [310, 316] width 193 height 51
click at [393, 320] on select "Percentage Commission Manual Net Rates" at bounding box center [310, 320] width 178 height 24
select select "percentage"
click at [221, 308] on select "Percentage Commission Manual Net Rates" at bounding box center [310, 320] width 178 height 24
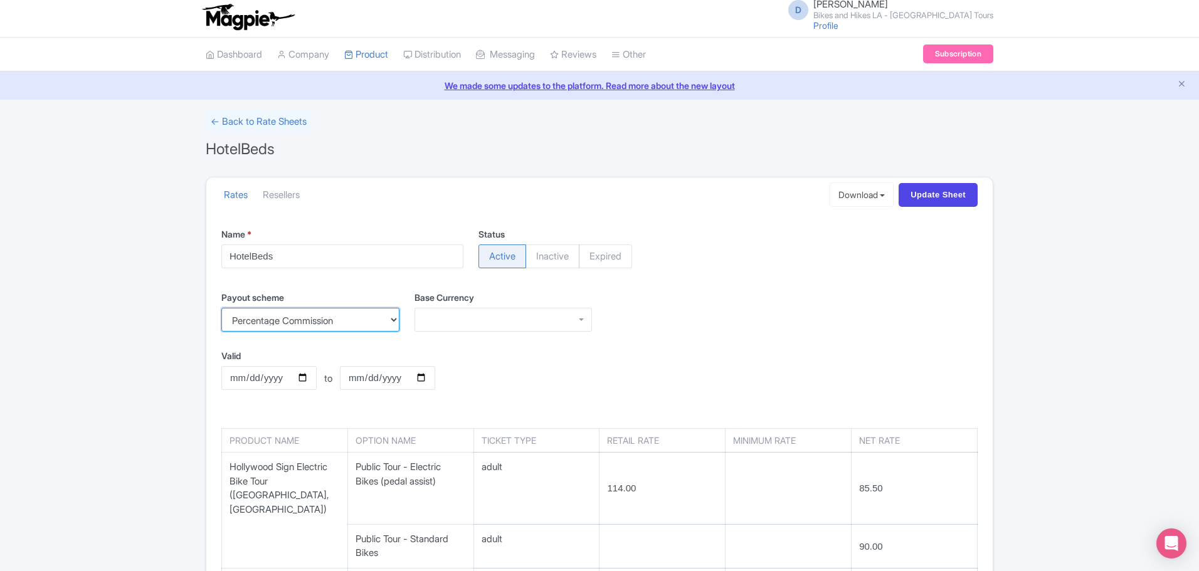
type input "26.25"
type input "21.75"
type input "26.25"
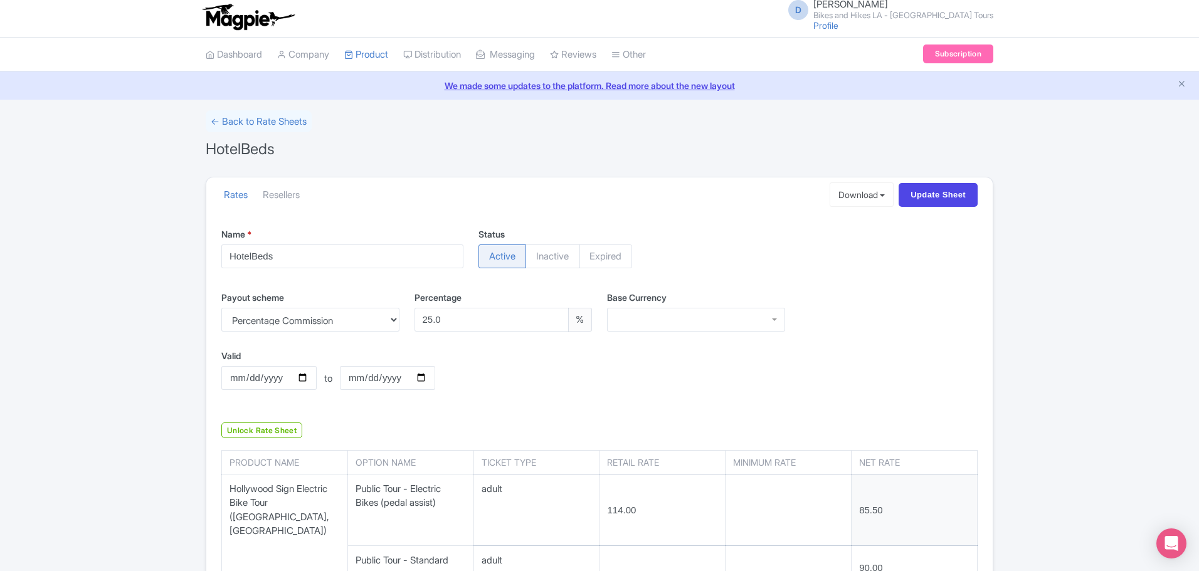
click at [845, 315] on div "Payout scheme Percentage Commission Manual Net Rates Percentage 25.0 % Base Cur…" at bounding box center [599, 316] width 771 height 51
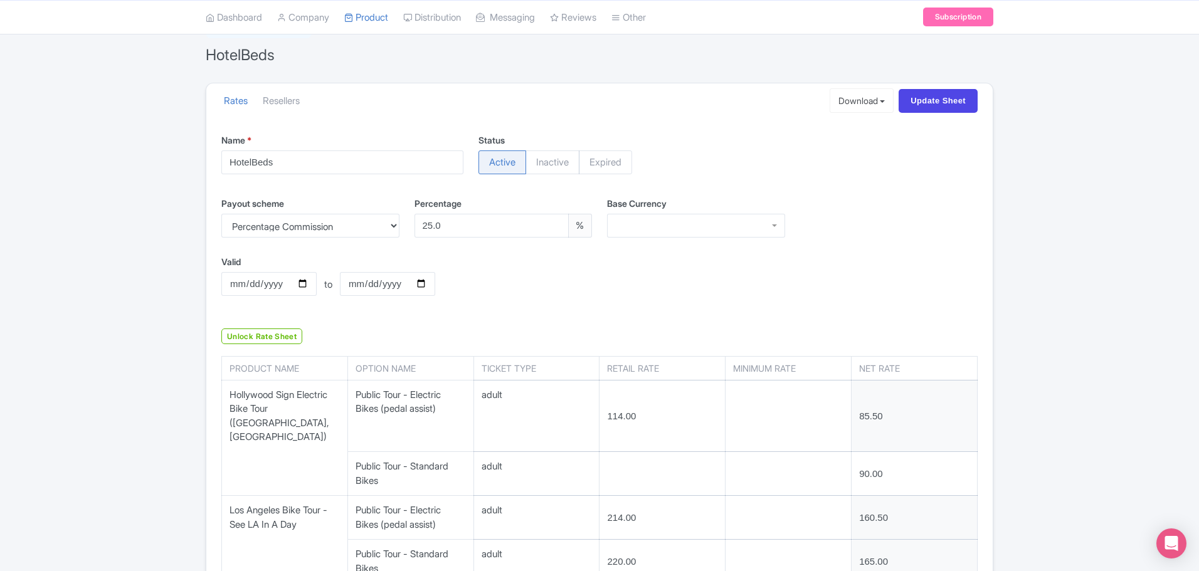
scroll to position [0, 0]
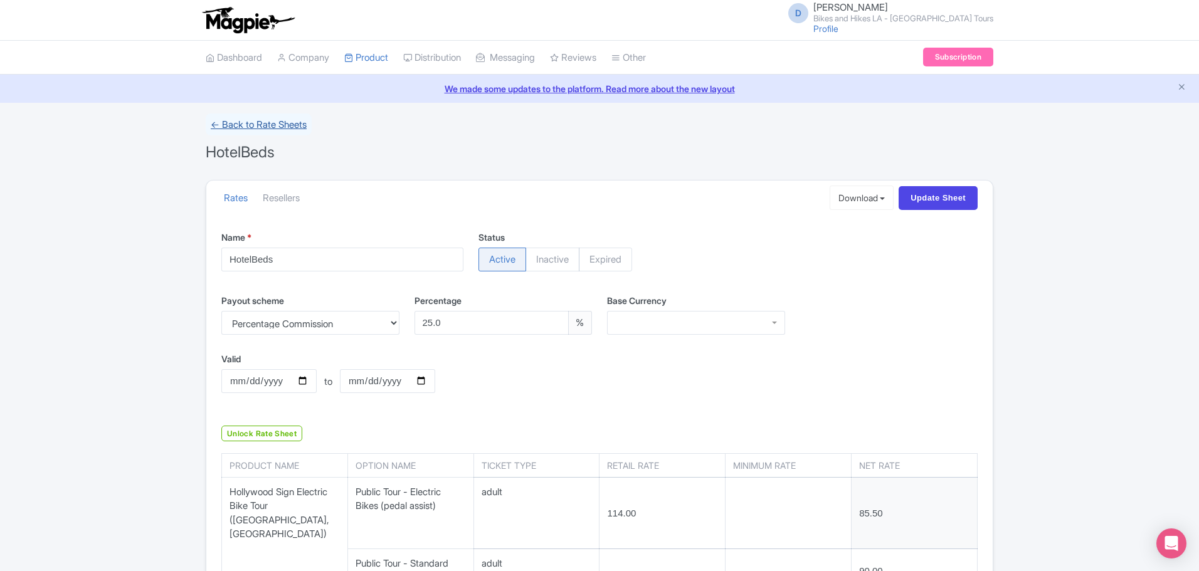
click at [235, 122] on link "← Back to Rate Sheets" at bounding box center [259, 124] width 106 height 22
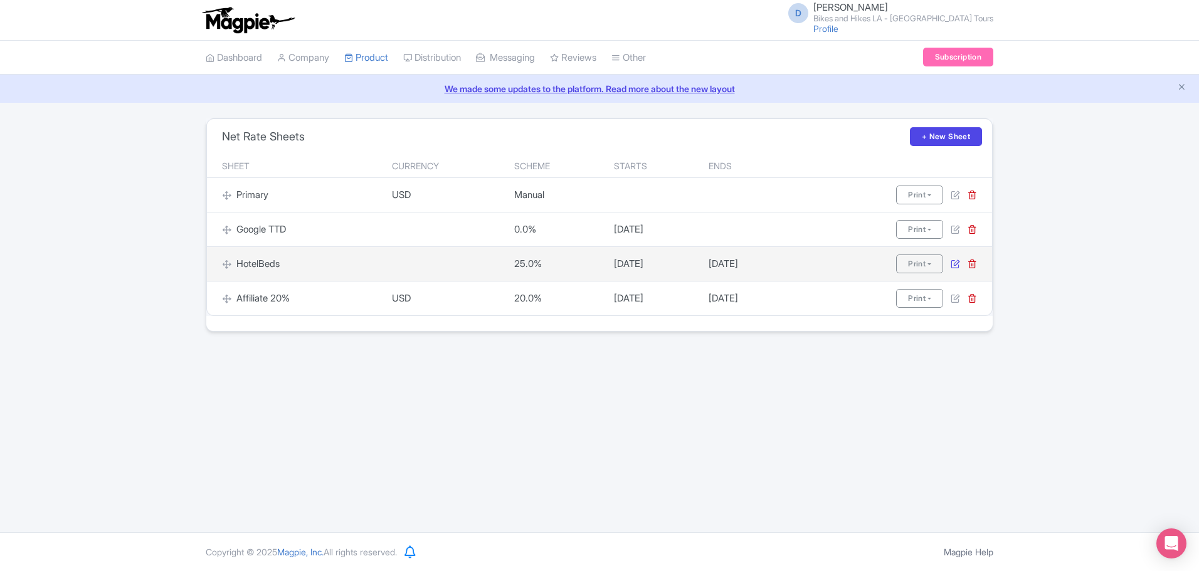
click at [951, 263] on icon at bounding box center [955, 263] width 9 height 9
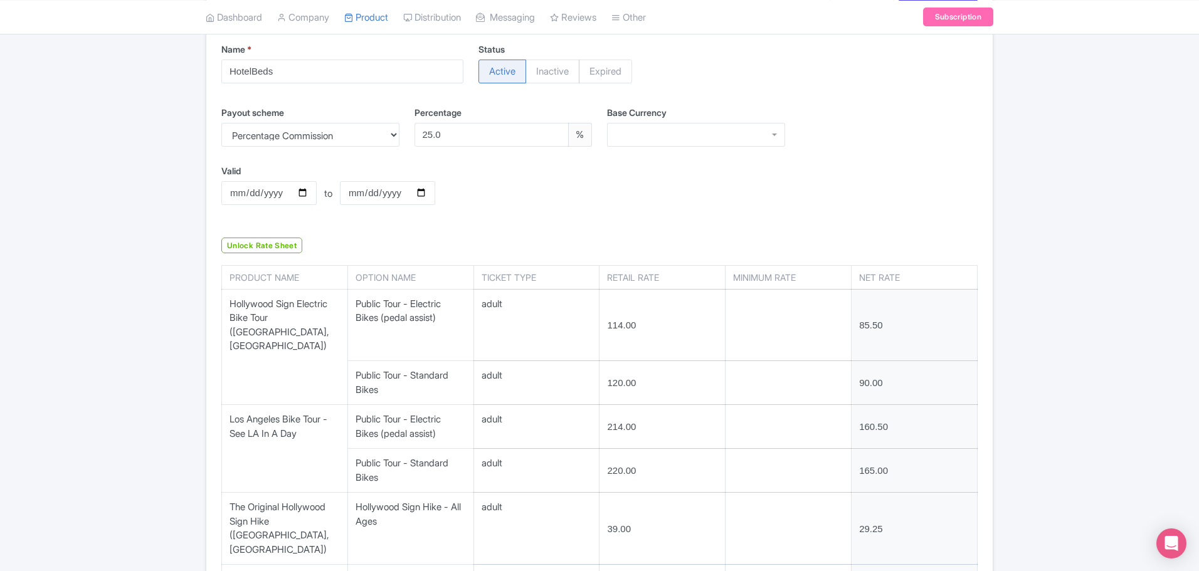
scroll to position [63, 0]
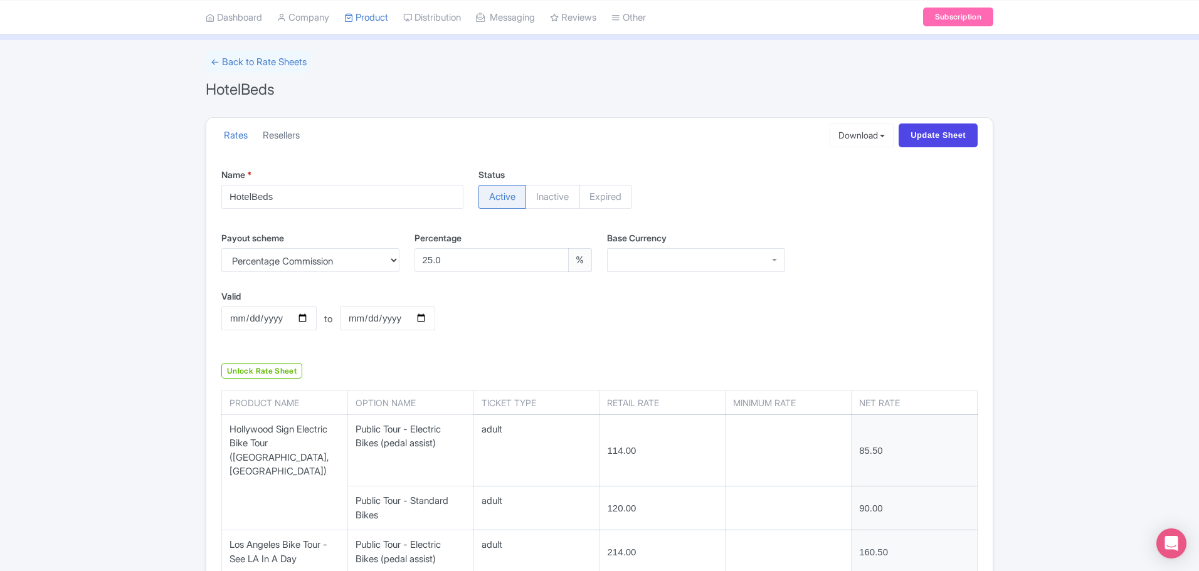
click at [288, 128] on link "Resellers" at bounding box center [281, 136] width 37 height 34
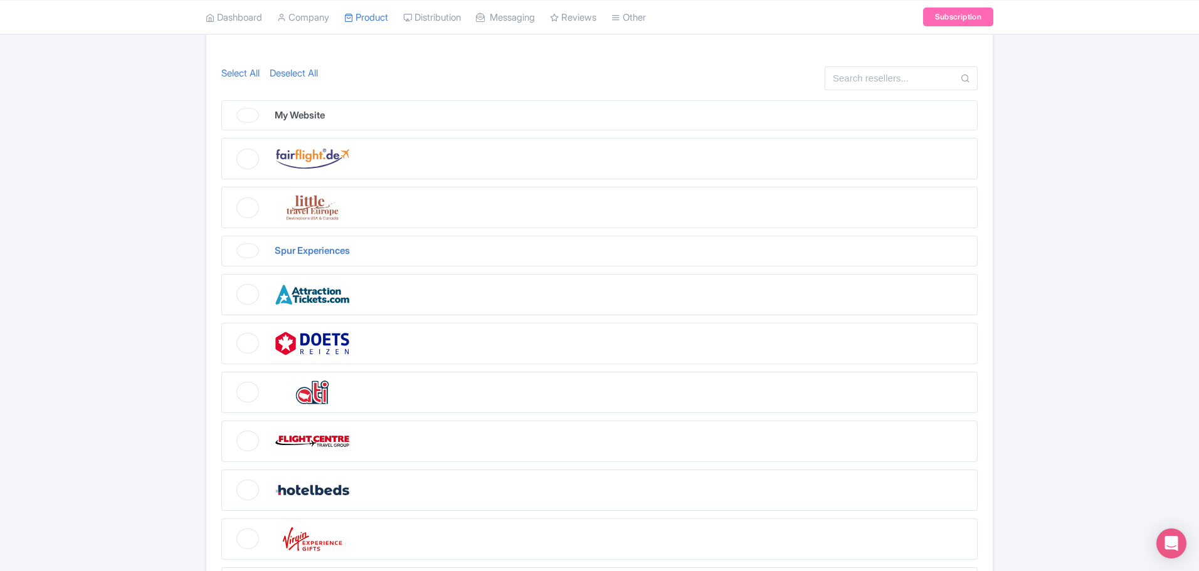
scroll to position [314, 0]
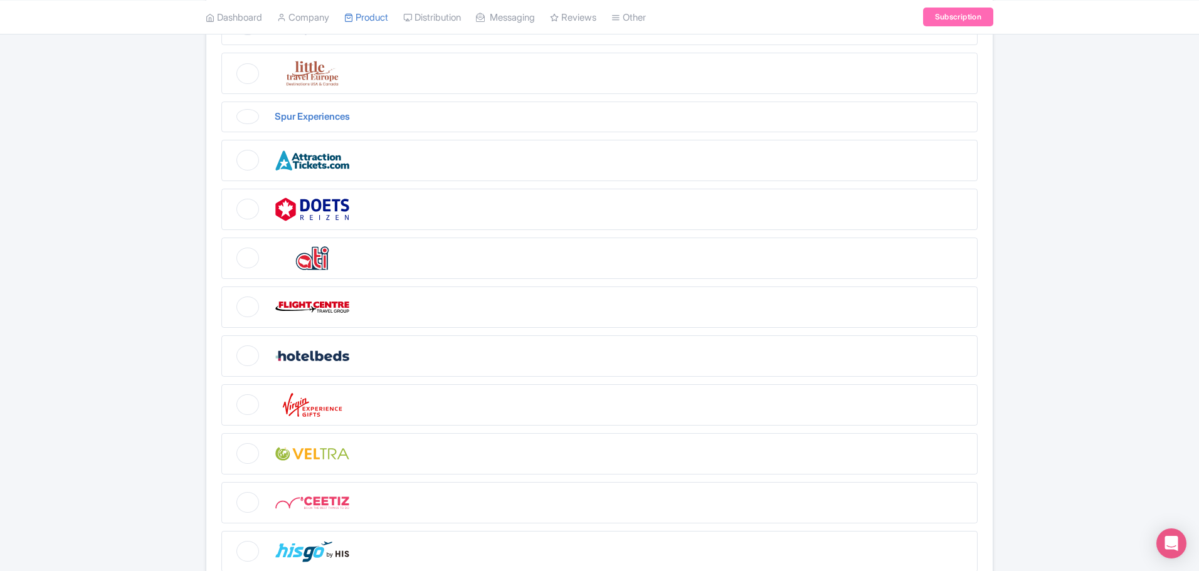
click at [249, 356] on figure at bounding box center [599, 355] width 756 height 41
click at [229, 344] on input "checkbox" at bounding box center [225, 339] width 8 height 8
checkbox input "true"
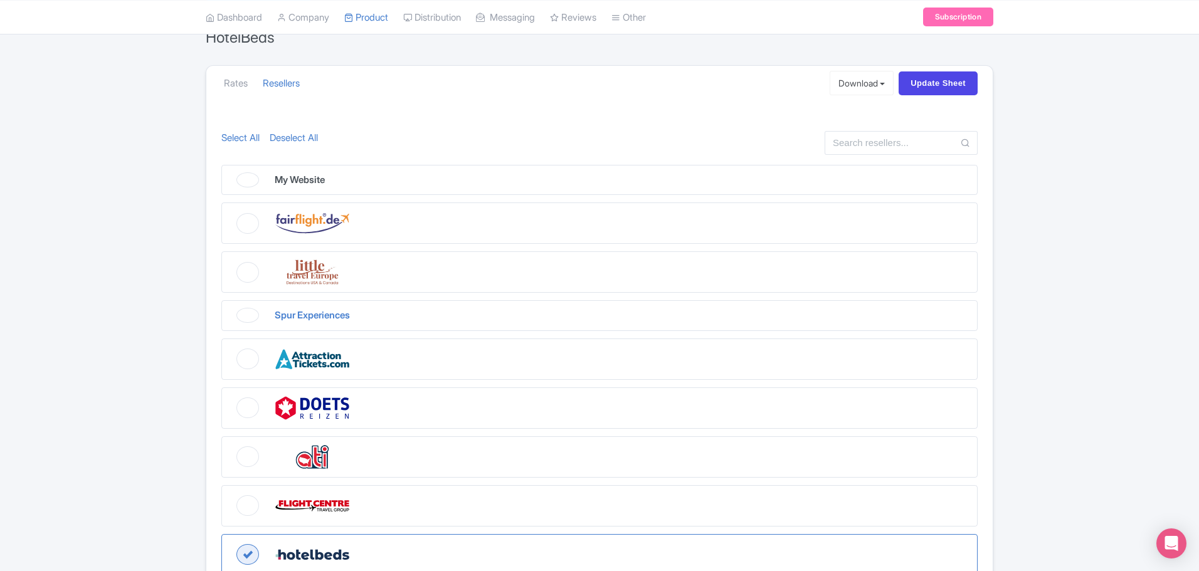
scroll to position [90, 0]
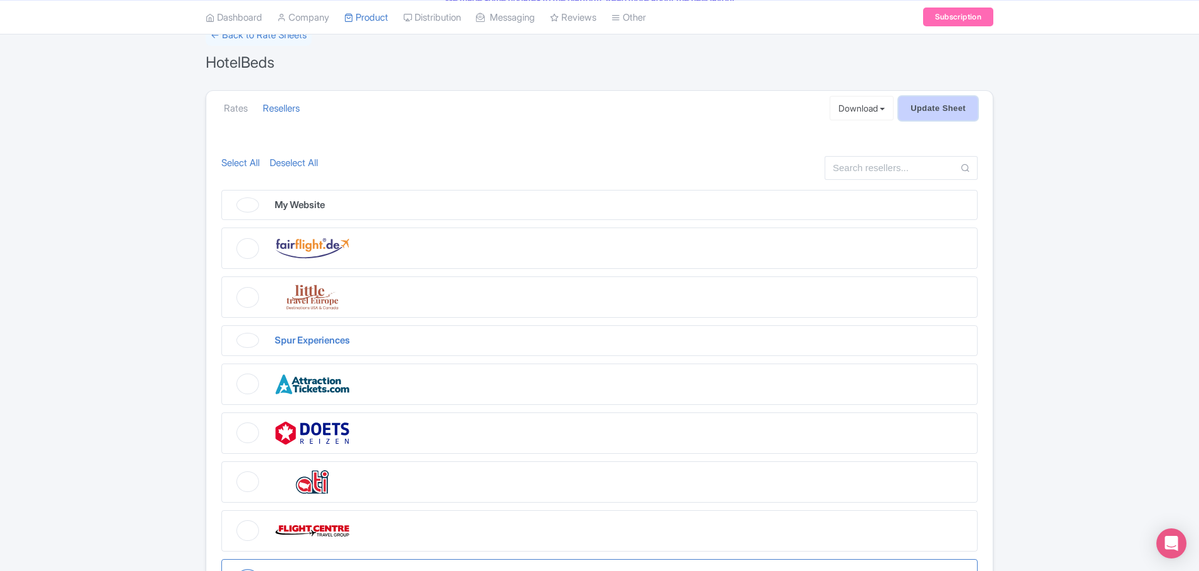
click at [944, 112] on input "Update Sheet" at bounding box center [938, 109] width 79 height 24
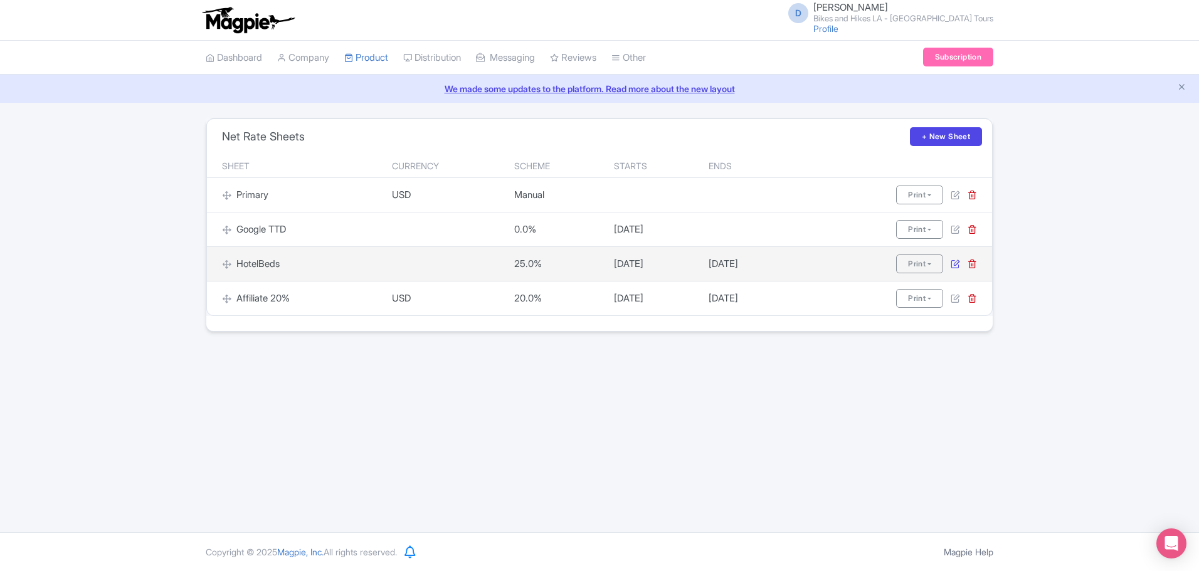
click at [952, 268] on icon at bounding box center [955, 263] width 9 height 9
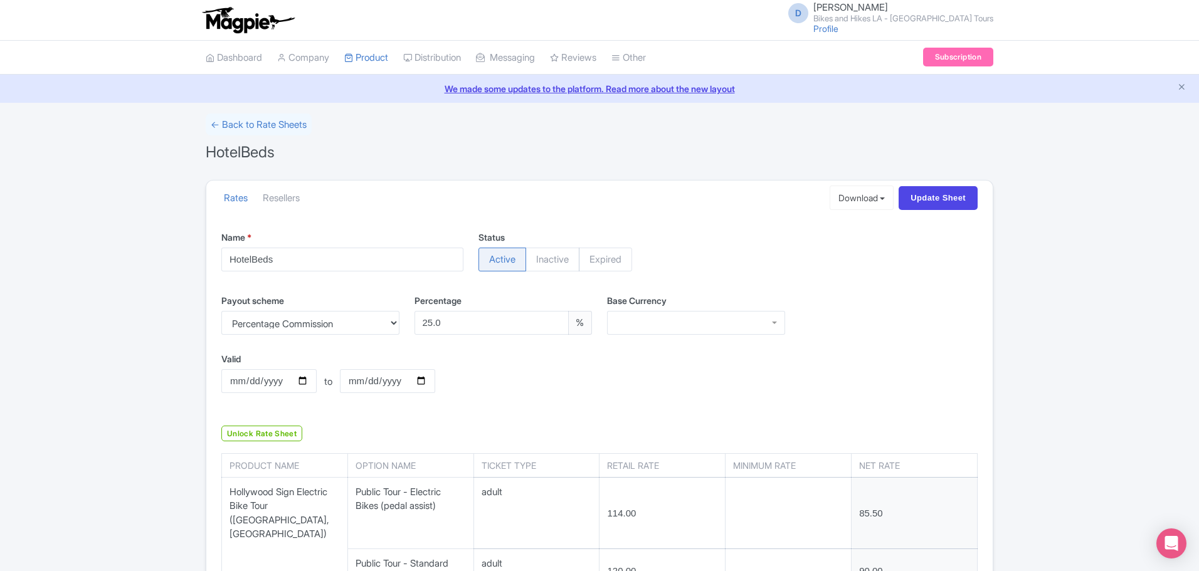
click at [776, 329] on div at bounding box center [696, 323] width 178 height 24
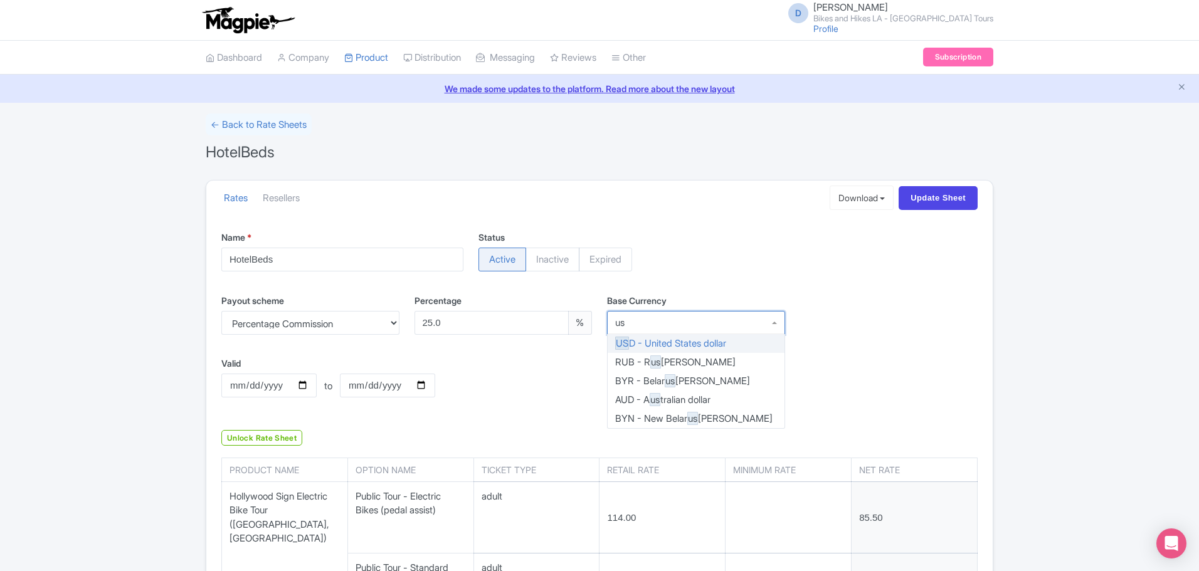
type input "usd"
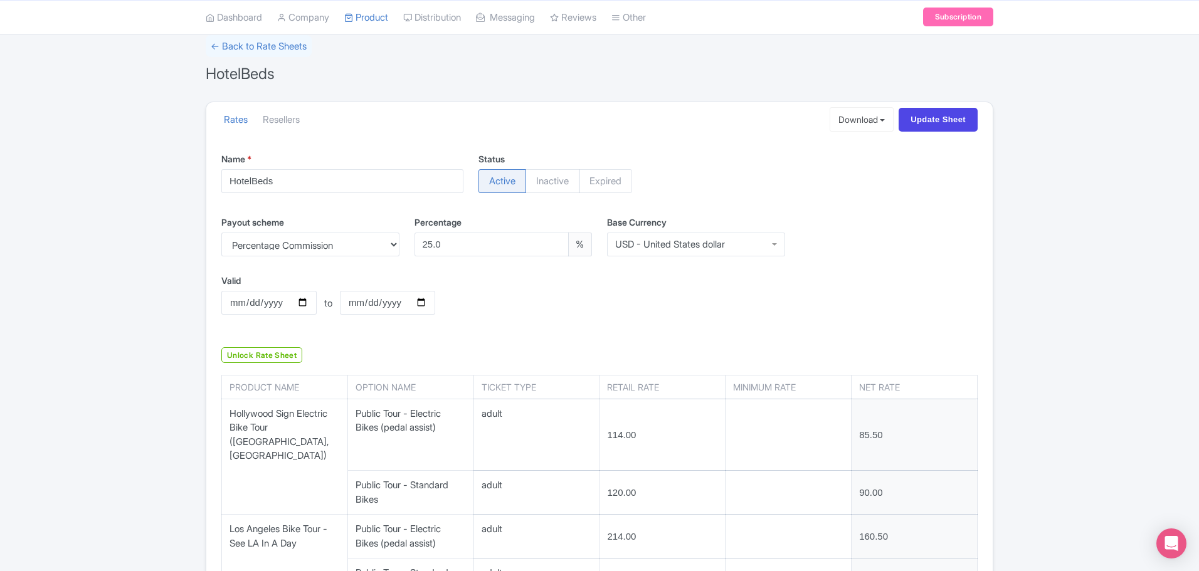
scroll to position [188, 0]
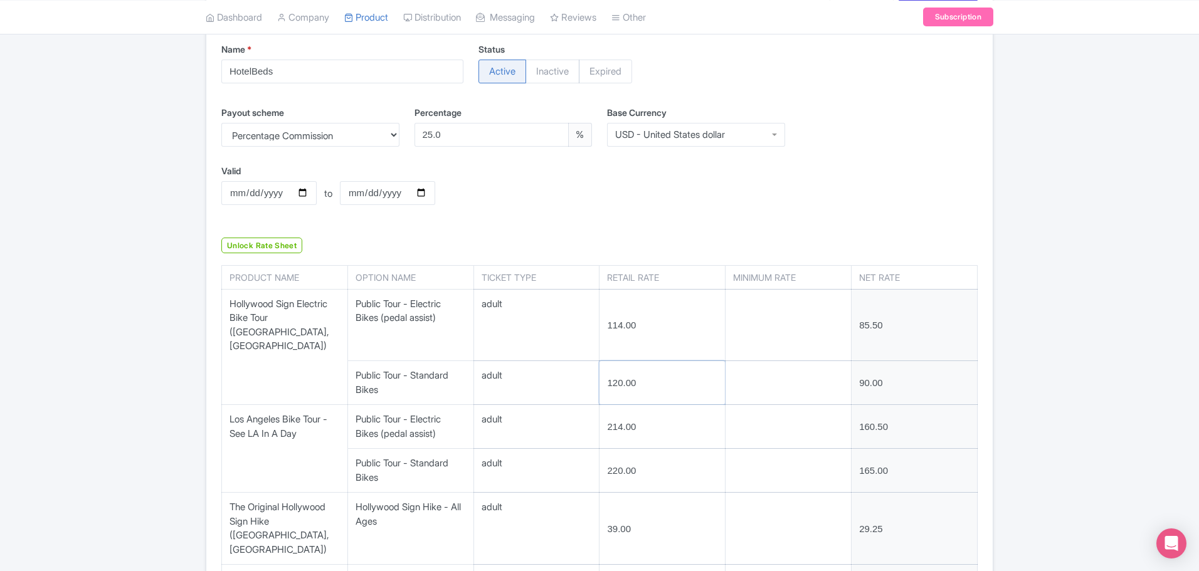
drag, startPoint x: 666, startPoint y: 369, endPoint x: 613, endPoint y: 367, distance: 52.7
click at [613, 367] on input "120.00" at bounding box center [661, 382] width 125 height 43
type input "1"
click at [788, 187] on div "Valid 2025-08-12 to Valid to 2025-12-31" at bounding box center [599, 194] width 771 height 60
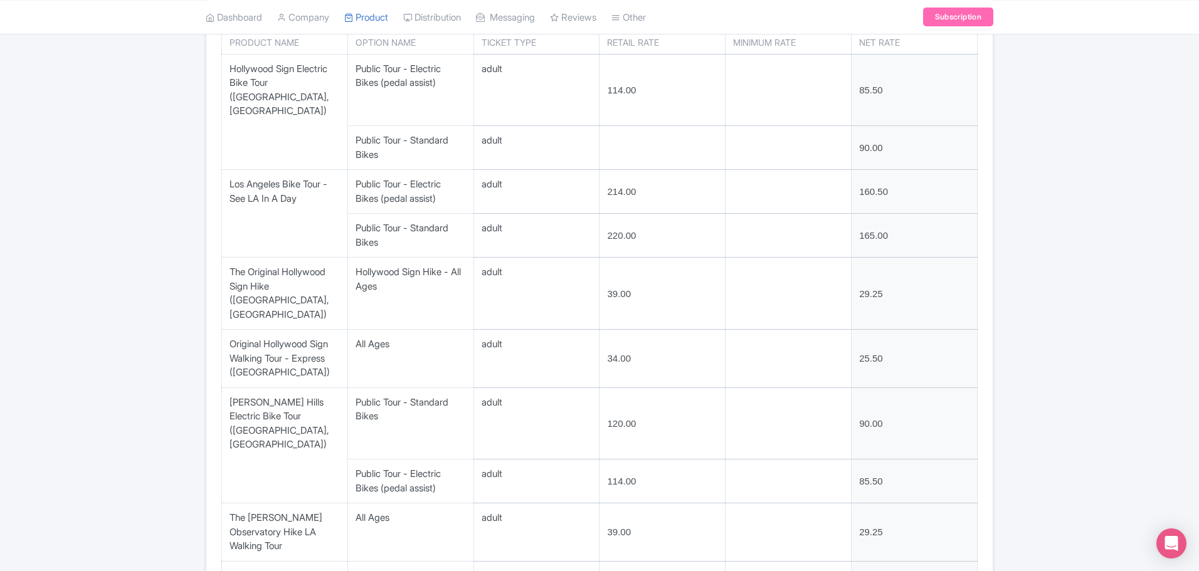
scroll to position [439, 0]
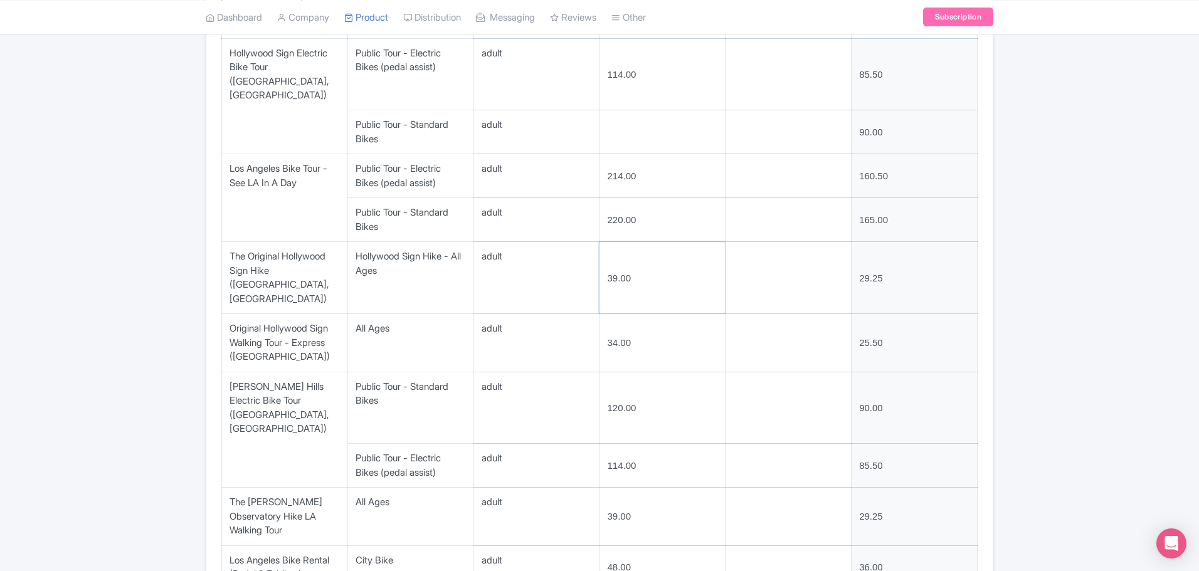
drag, startPoint x: 627, startPoint y: 257, endPoint x: 594, endPoint y: 255, distance: 32.7
click at [594, 255] on tr "adult 39.00 29.25" at bounding box center [600, 278] width 756 height 72
type input "35"
drag, startPoint x: 639, startPoint y: 317, endPoint x: 578, endPoint y: 315, distance: 60.8
click at [579, 315] on tr "adult 34.00 25.50" at bounding box center [600, 343] width 756 height 58
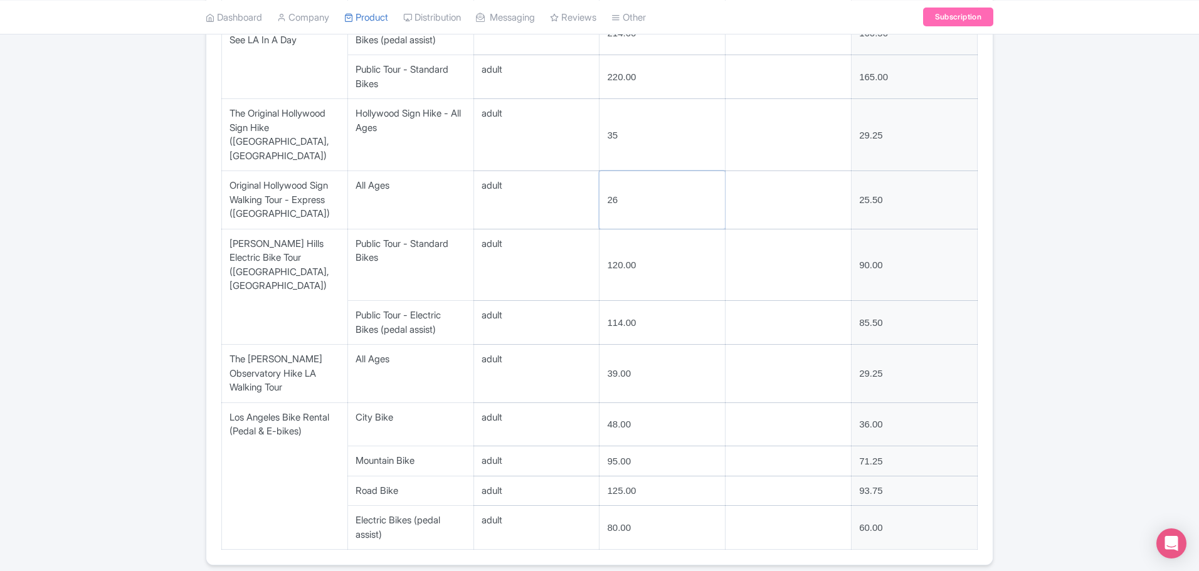
scroll to position [589, 0]
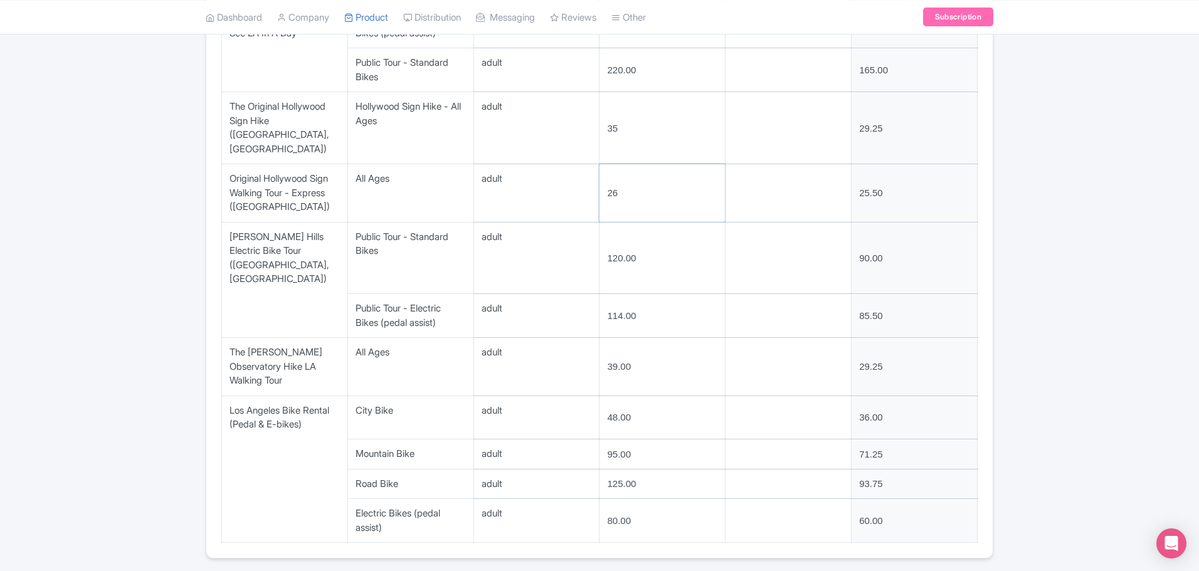
type input "26"
click at [591, 338] on tr "adult 39.00 29.25" at bounding box center [600, 367] width 756 height 58
type input "35"
drag, startPoint x: 621, startPoint y: 162, endPoint x: 605, endPoint y: 163, distance: 15.7
click at [605, 164] on input "26" at bounding box center [661, 193] width 125 height 58
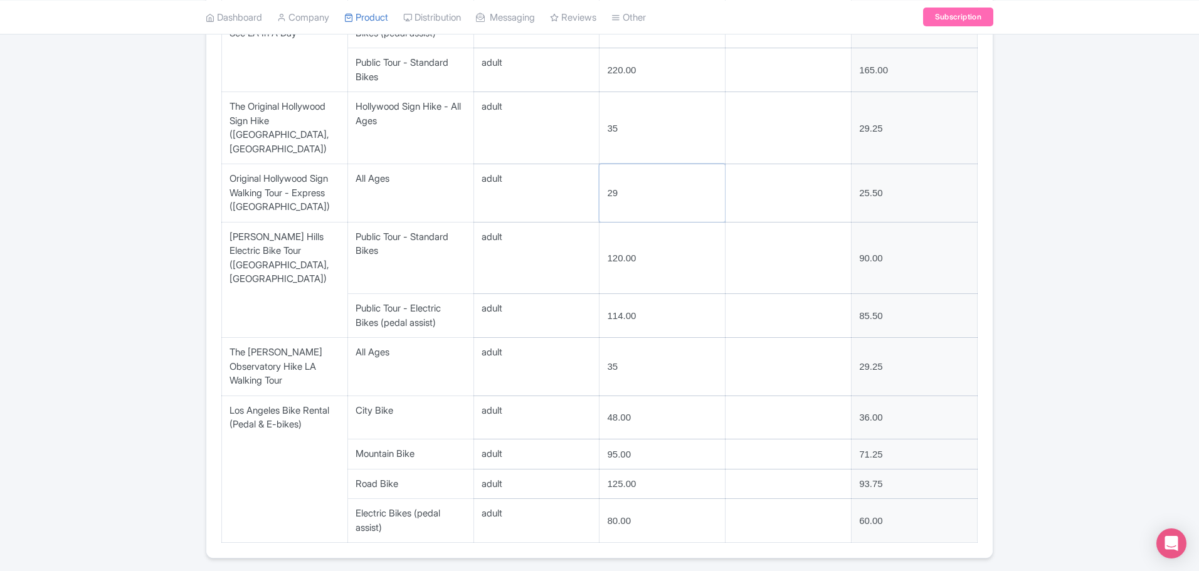
type input "29"
click at [1042, 294] on div "← Back to Rate Sheets HotelBeds Rates Resellers Download Excel Update Sheet Nam…" at bounding box center [599, 51] width 1199 height 1045
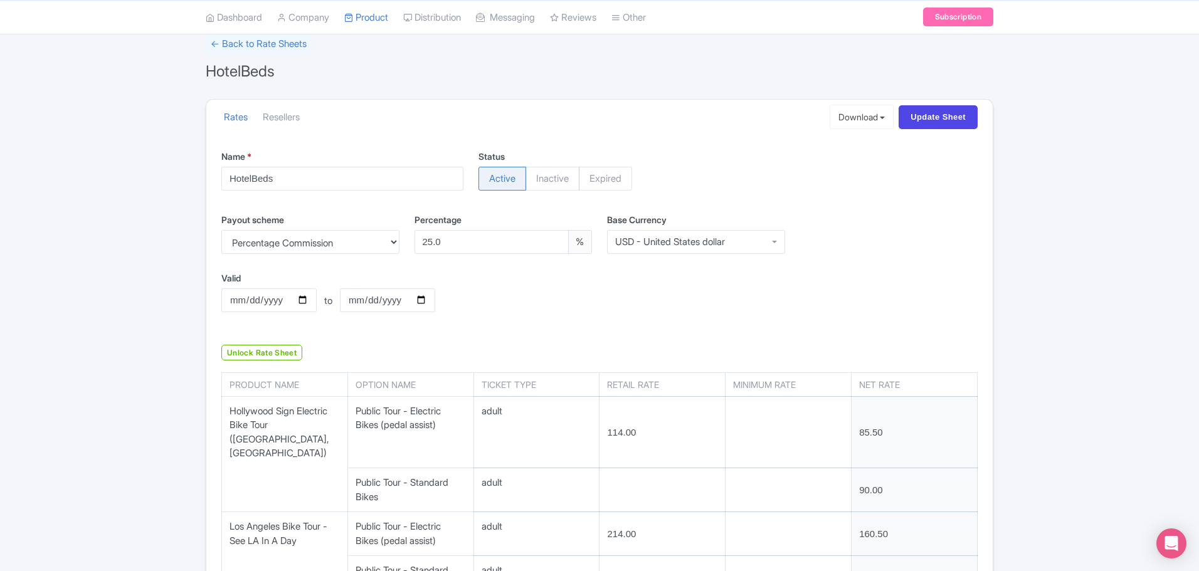
scroll to position [0, 0]
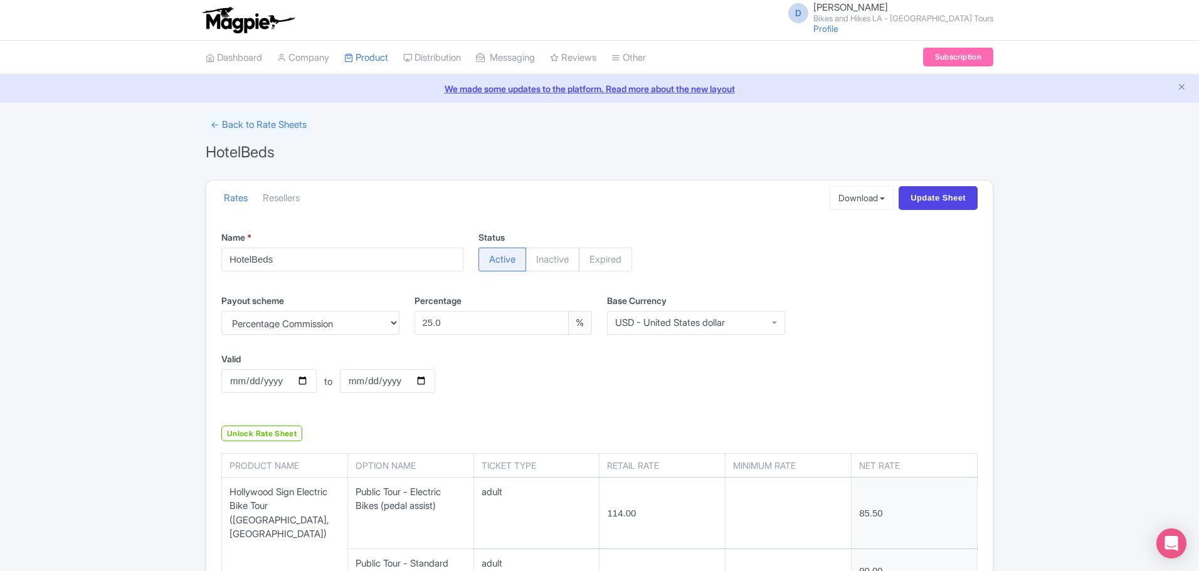
click at [898, 357] on div "Valid 2025-08-12 to Valid to 2025-12-31" at bounding box center [599, 382] width 771 height 60
click at [936, 195] on input "Update Sheet" at bounding box center [938, 198] width 79 height 24
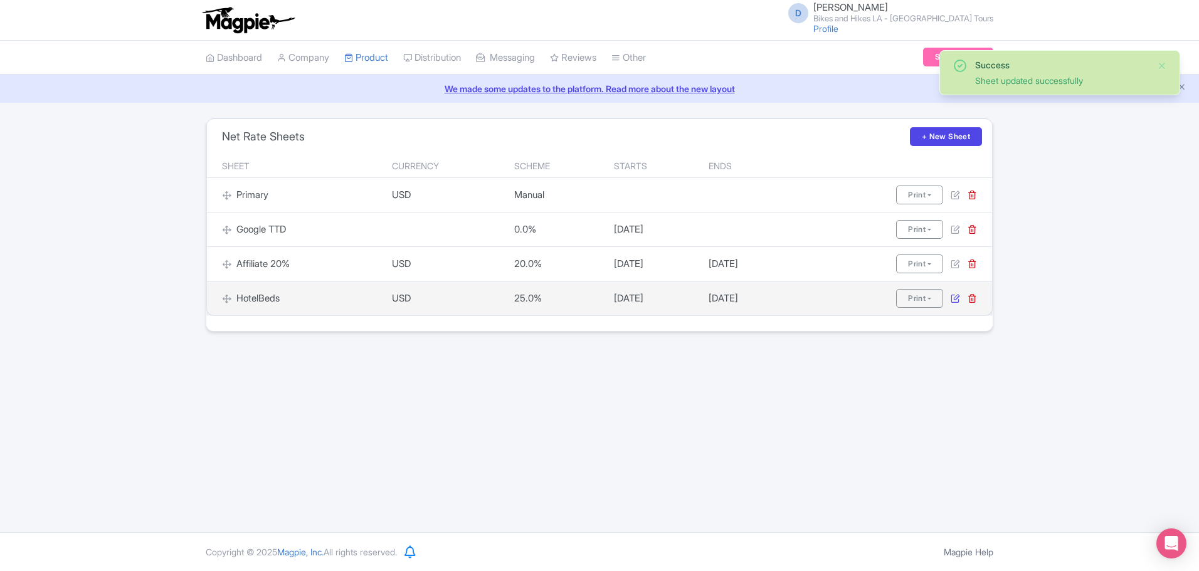
click at [953, 301] on icon at bounding box center [955, 297] width 9 height 9
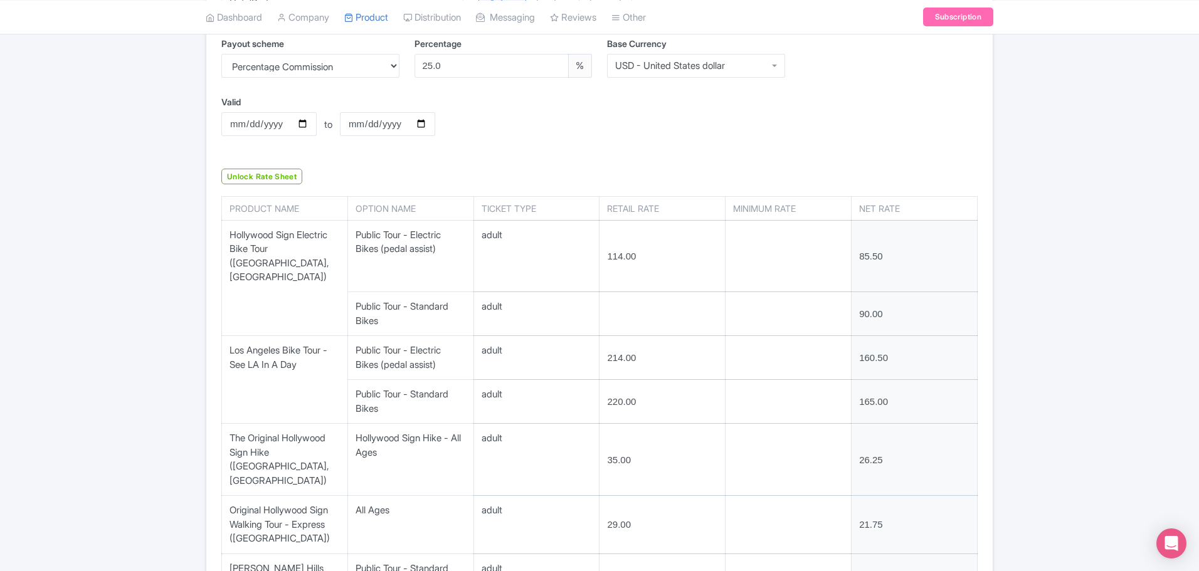
scroll to position [251, 0]
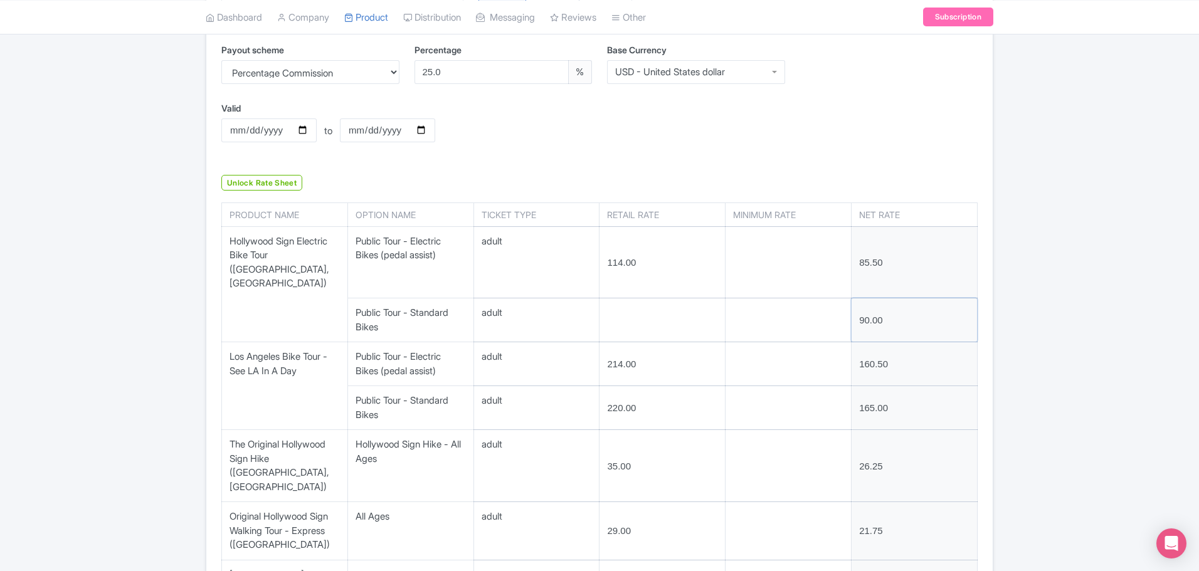
click at [890, 300] on input "90.00" at bounding box center [913, 319] width 125 height 43
click at [875, 308] on input "90.00" at bounding box center [913, 319] width 125 height 43
click at [673, 306] on input "number" at bounding box center [661, 319] width 125 height 43
click at [1116, 310] on div "← Back to Rate Sheets HotelBeds Rates Resellers Download Excel Update Sheet Nam…" at bounding box center [599, 389] width 1199 height 1045
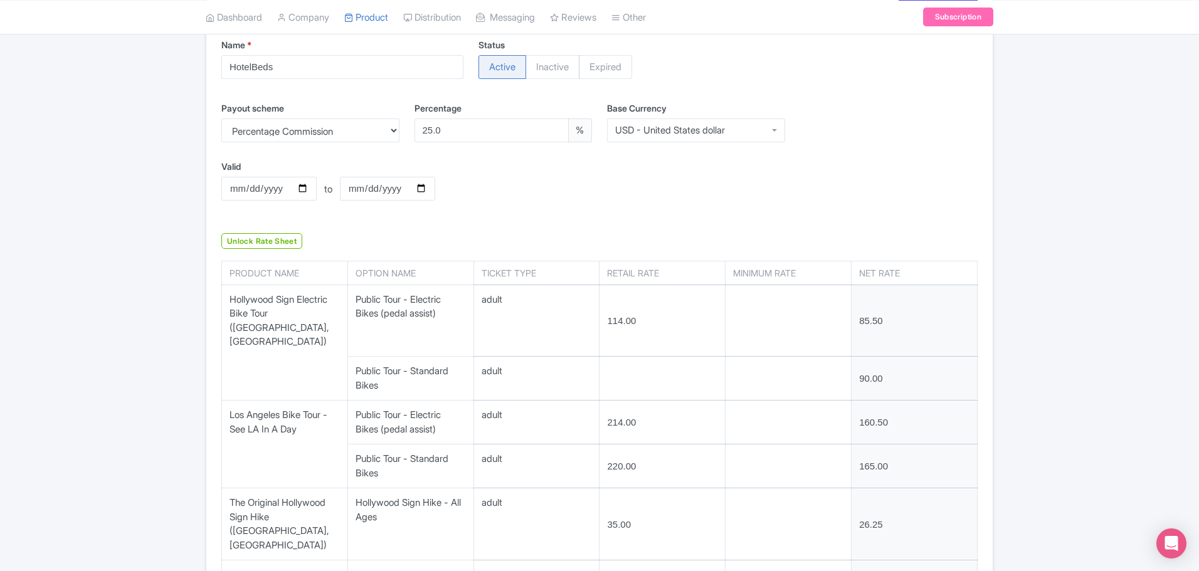
scroll to position [188, 0]
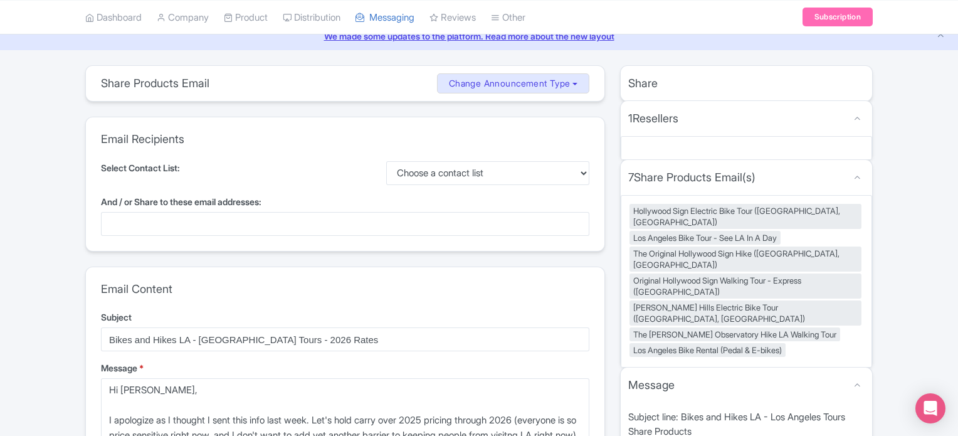
scroll to position [188, 0]
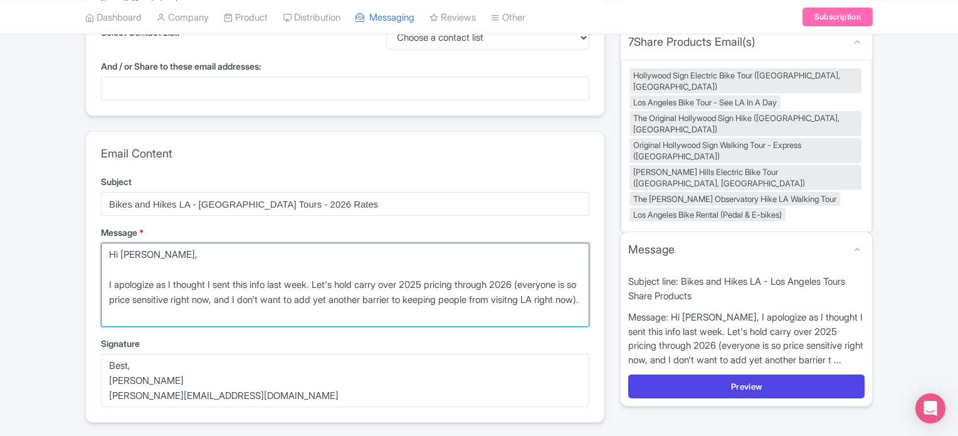
click at [256, 313] on textarea "Hi [PERSON_NAME], I apologize as I thought I sent this info last week. Let's ho…" at bounding box center [345, 285] width 488 height 84
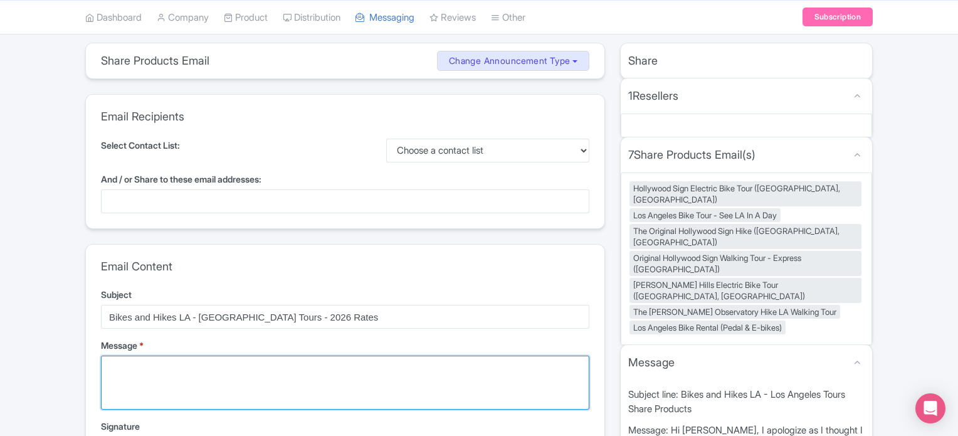
scroll to position [0, 0]
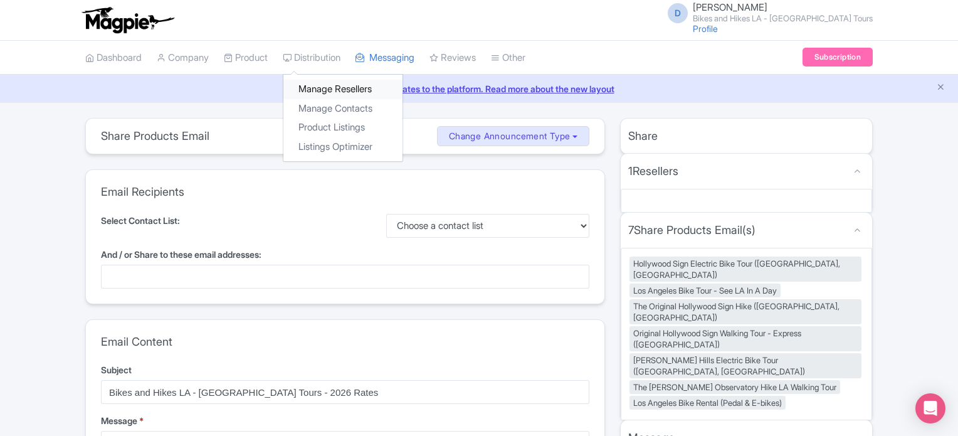
click at [322, 92] on link "Manage Resellers" at bounding box center [342, 89] width 119 height 19
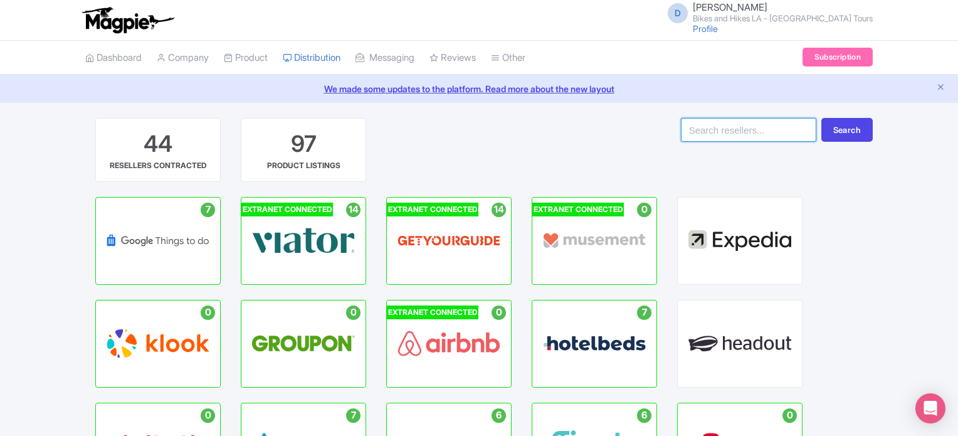
click at [783, 132] on input "search" at bounding box center [748, 130] width 135 height 24
type input "hotelbeds"
click at [854, 134] on button "Search" at bounding box center [846, 130] width 51 height 24
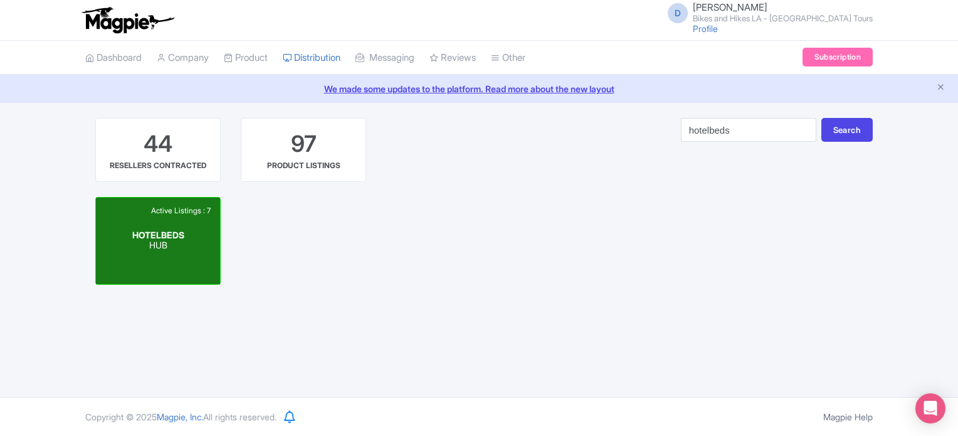
click at [140, 240] on span "HOTELBEDS" at bounding box center [158, 234] width 52 height 11
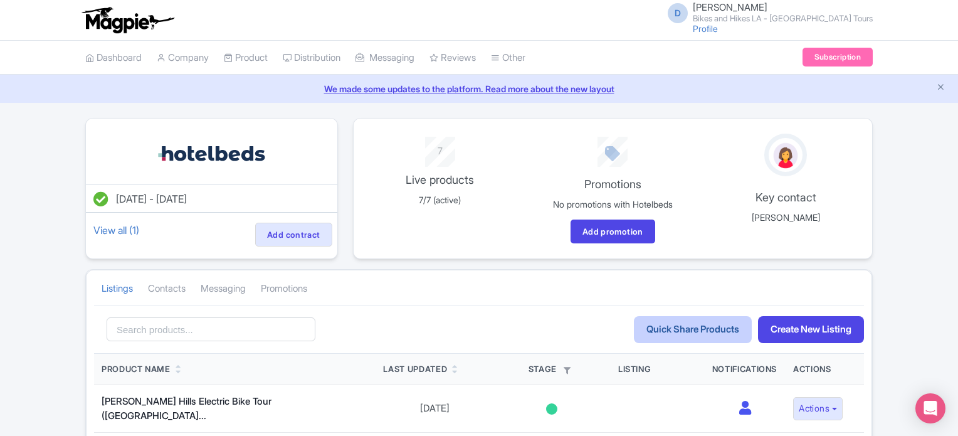
click at [692, 327] on link "Quick Share Products" at bounding box center [693, 329] width 118 height 27
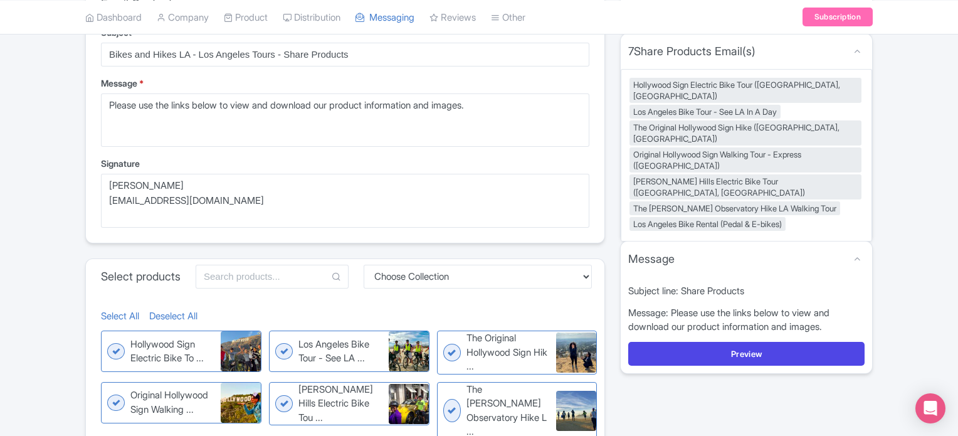
scroll to position [63, 0]
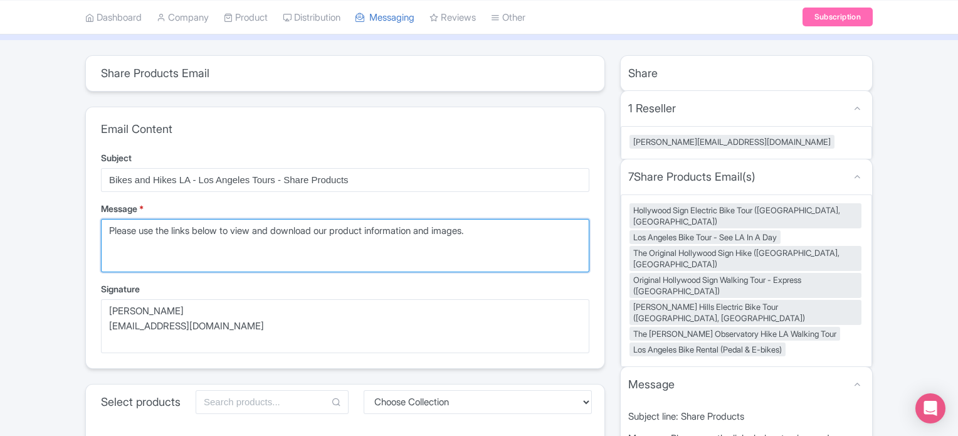
drag, startPoint x: 505, startPoint y: 232, endPoint x: 43, endPoint y: 232, distance: 462.7
click at [43, 232] on div "share_products Share Products Email 9a83022a-1f54-4068-b960-b285bdb6ce84 quick …" at bounding box center [479, 361] width 958 height 613
paste textarea "Hi [PERSON_NAME], I apologize as I thought I sent this info last week. Let's ho…"
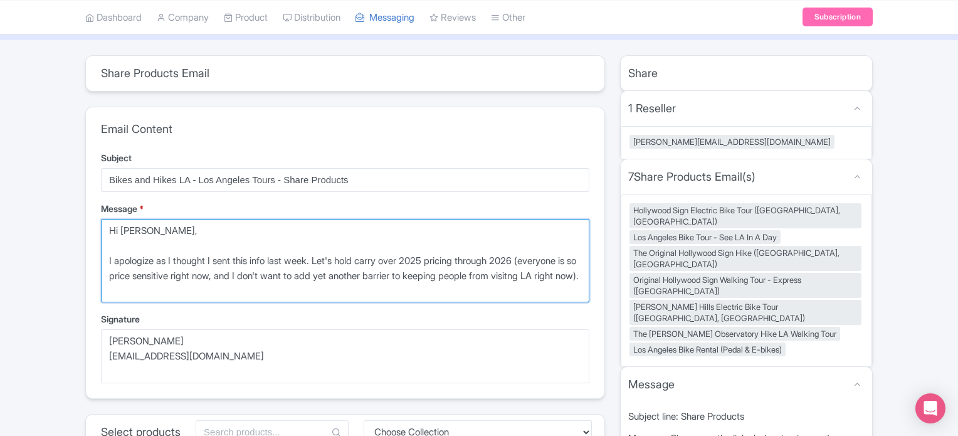
type textarea "Hi [PERSON_NAME], I apologize as I thought I sent this info last week. Let's ho…"
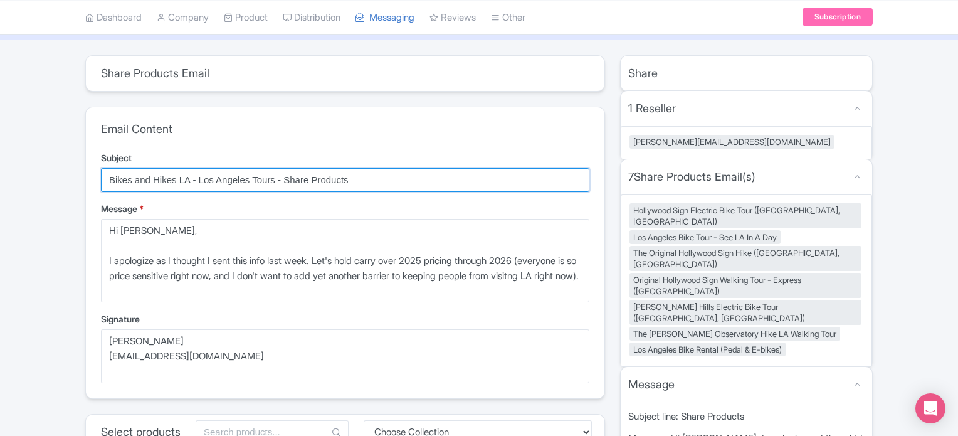
drag, startPoint x: 283, startPoint y: 176, endPoint x: 354, endPoint y: 176, distance: 70.9
click at [352, 176] on input "Bikes and Hikes LA - Los Angeles Tours - Share Products" at bounding box center [345, 180] width 488 height 24
type input "Bikes and Hikes LA - [GEOGRAPHIC_DATA] Tours - 2026 Rates"
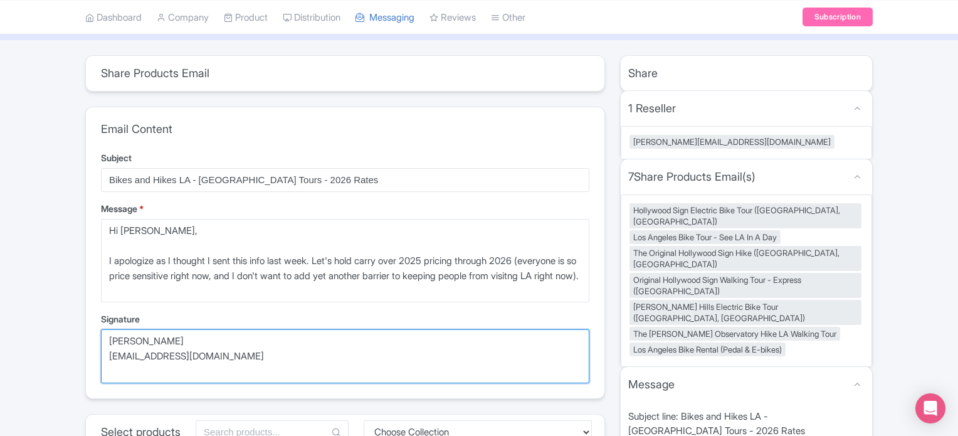
drag, startPoint x: 229, startPoint y: 363, endPoint x: 107, endPoint y: 341, distance: 124.8
click at [107, 341] on textarea "Danny Roman info@bikeshikes.com" at bounding box center [345, 356] width 488 height 54
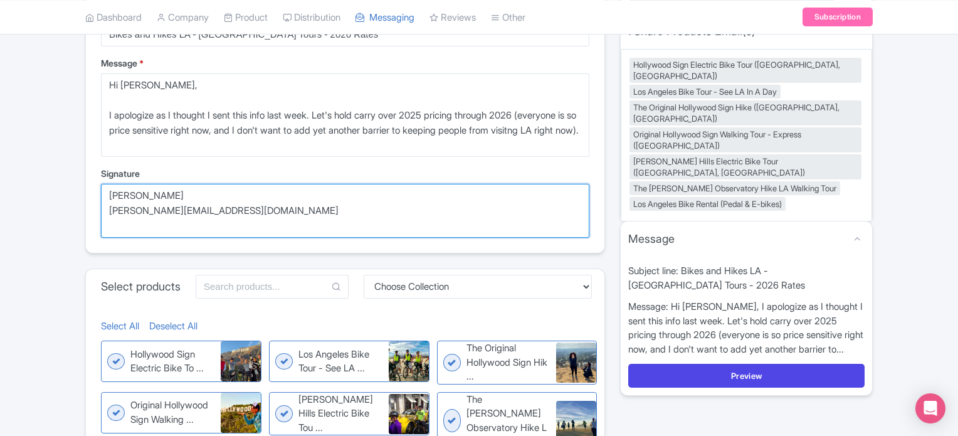
scroll to position [349, 0]
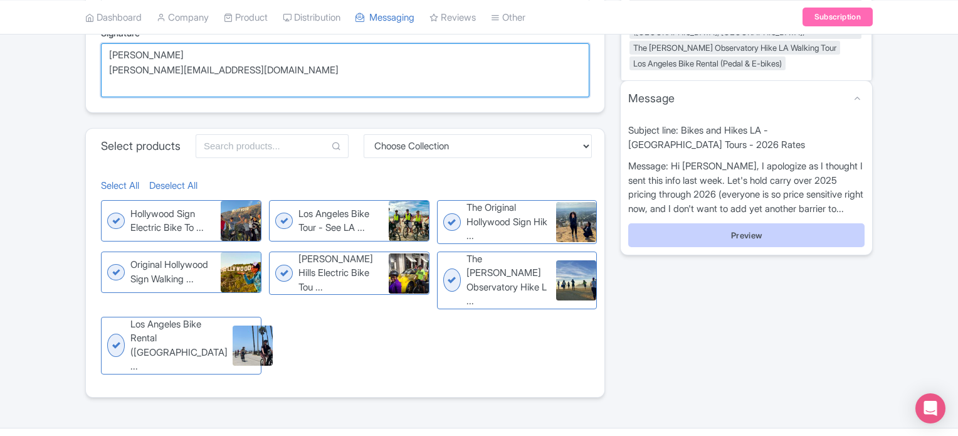
type textarea "Jason Bowers jason@bikeshikes.com"
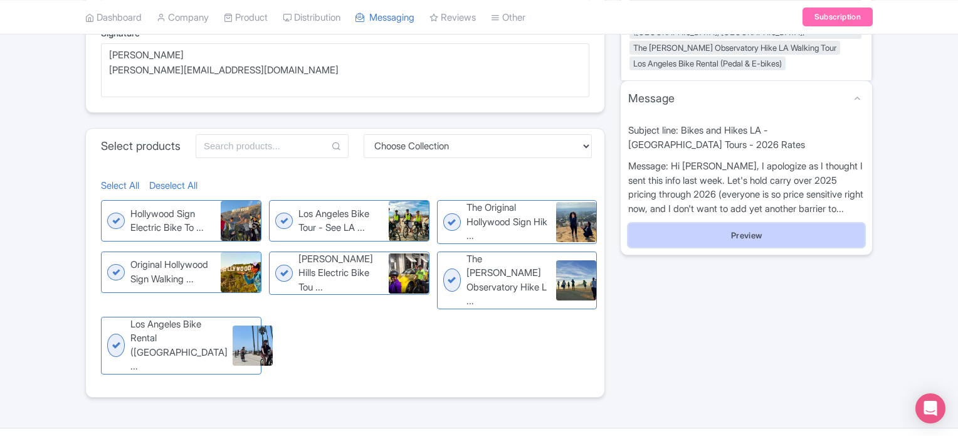
click at [737, 223] on button "Preview" at bounding box center [746, 235] width 236 height 24
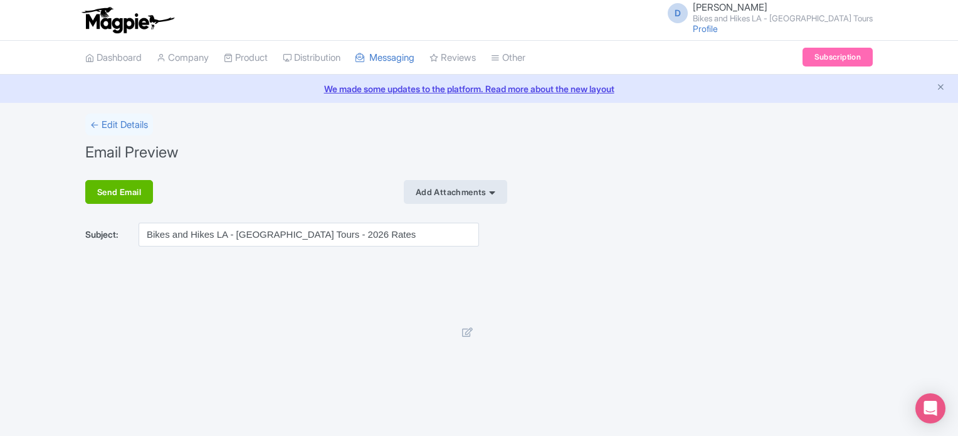
click at [482, 194] on div "Add Attachments" at bounding box center [455, 192] width 103 height 24
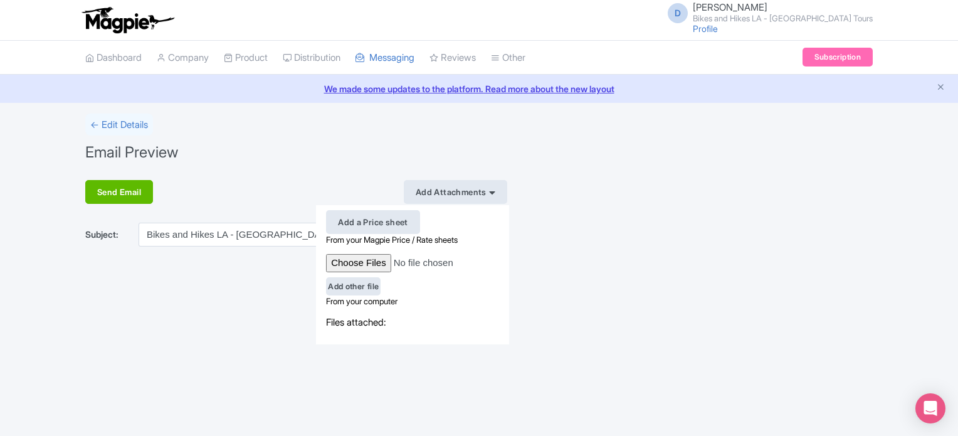
click at [386, 216] on div "Add a Price sheet" at bounding box center [373, 222] width 94 height 24
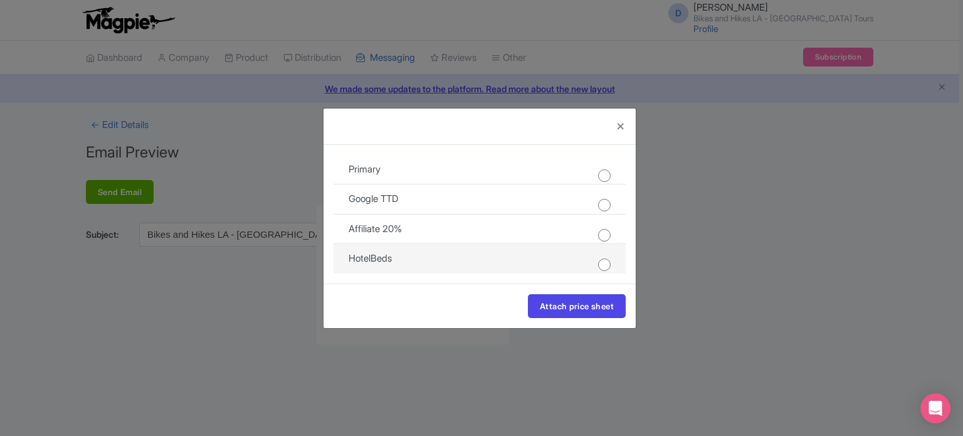
click at [609, 264] on input "radio" at bounding box center [604, 264] width 13 height 13
radio input "true"
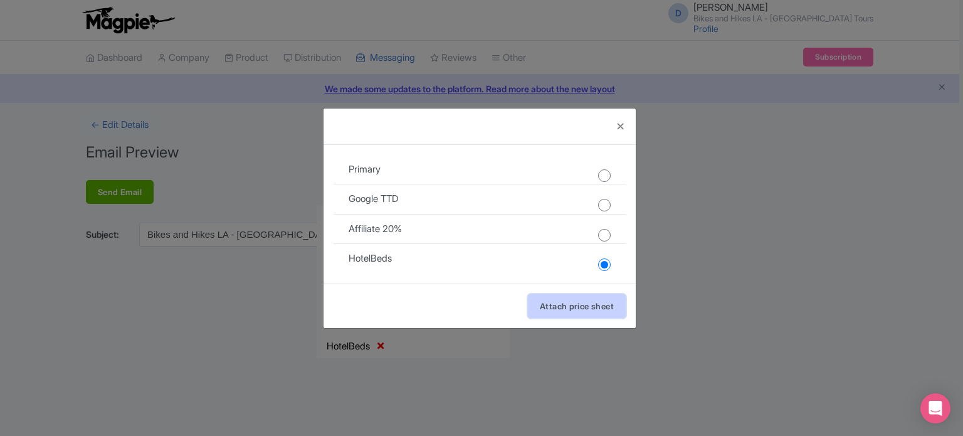
click at [586, 303] on button "Attach price sheet" at bounding box center [577, 306] width 98 height 24
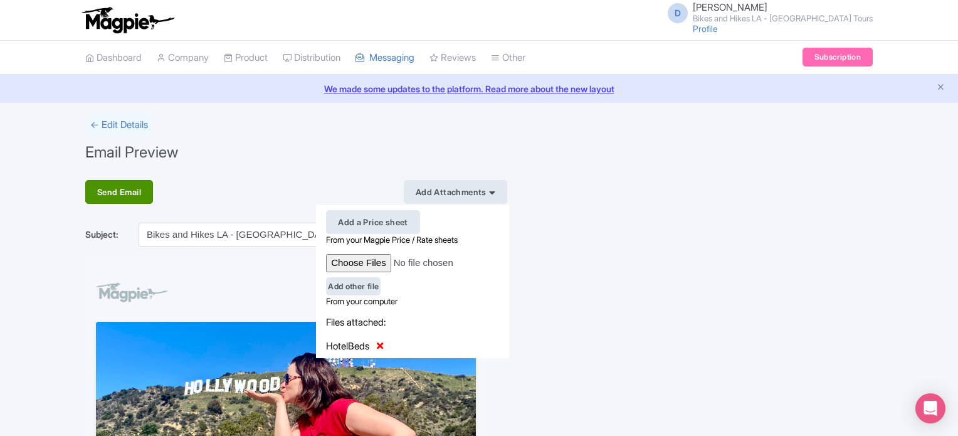
click at [130, 187] on div "Send Email" at bounding box center [119, 192] width 68 height 24
